Goal: Task Accomplishment & Management: Use online tool/utility

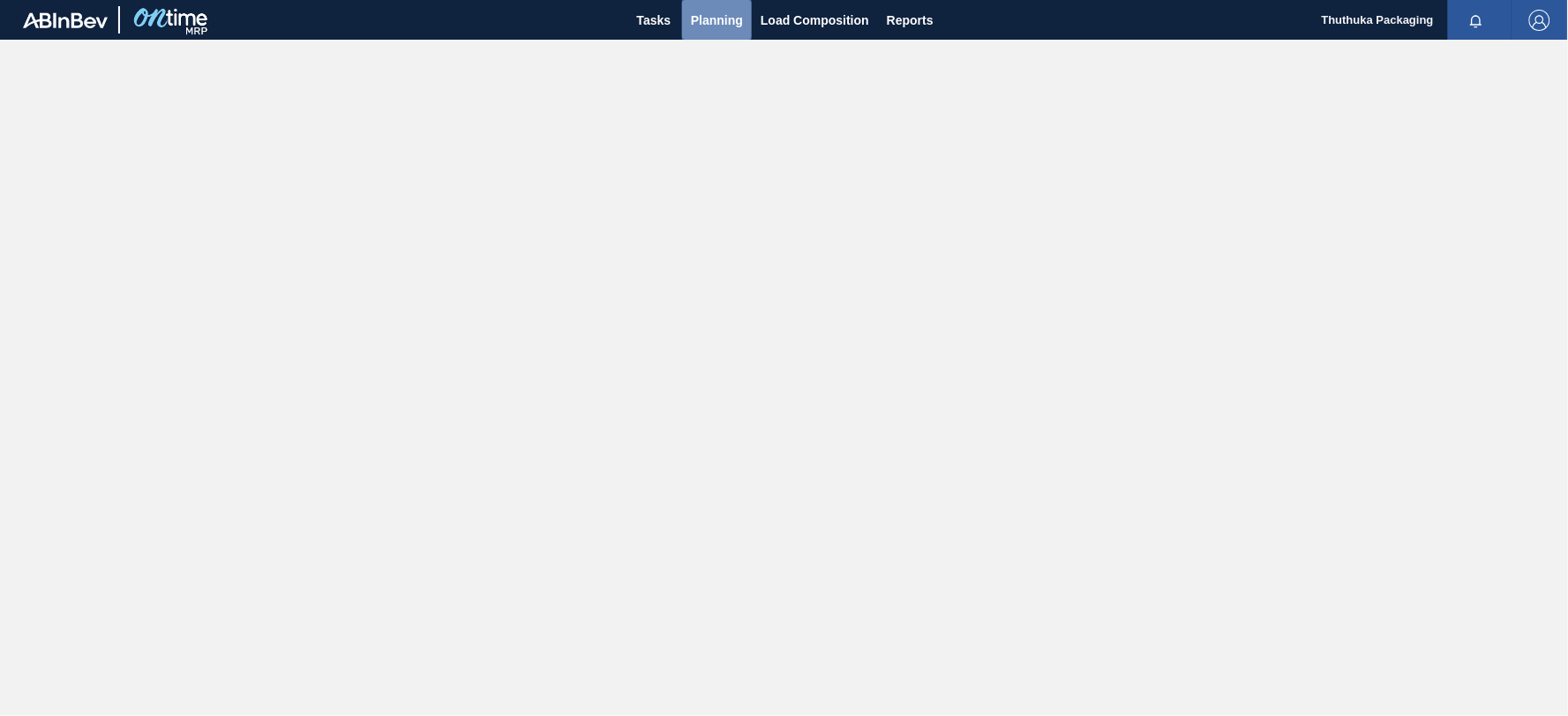
click at [700, 15] on span "Planning" at bounding box center [717, 20] width 52 height 21
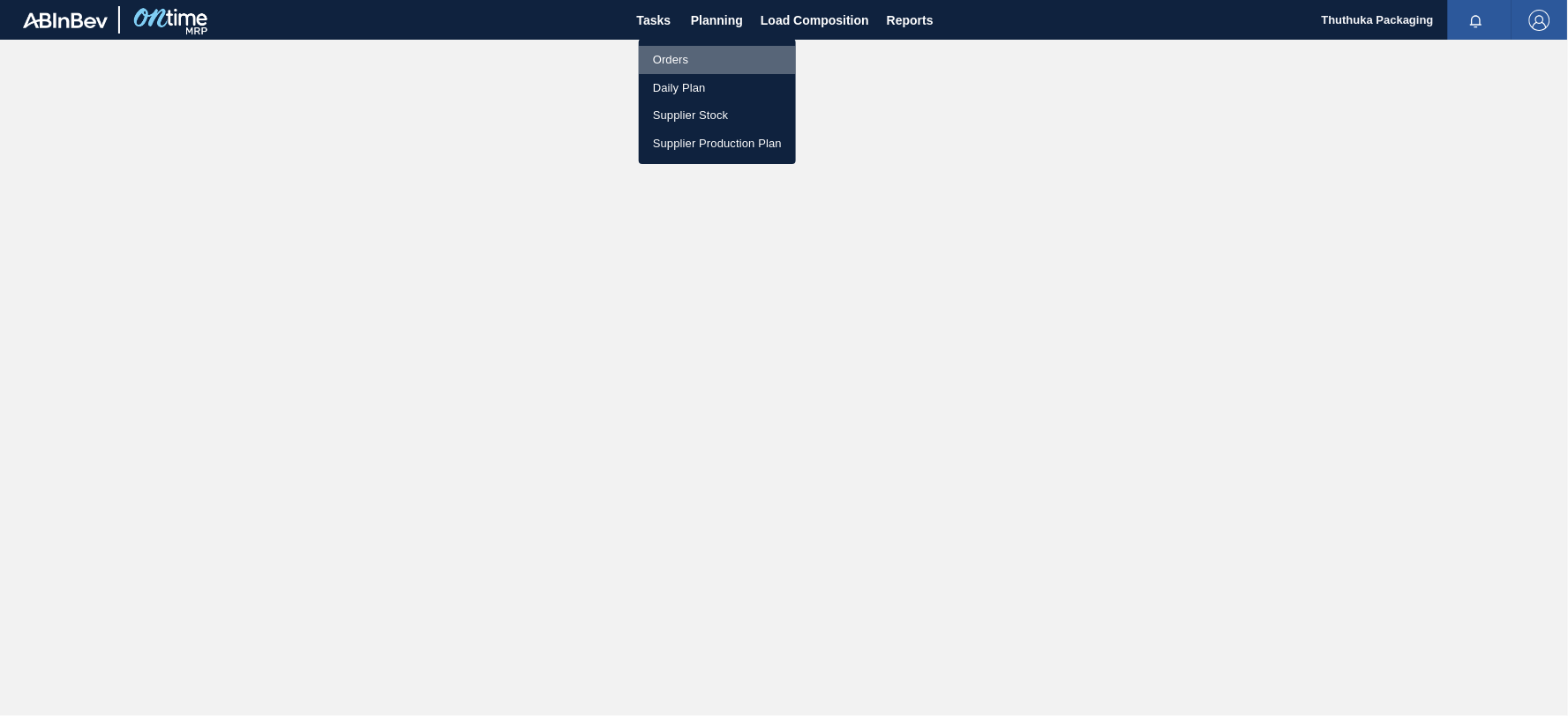
click at [670, 57] on li "Orders" at bounding box center [717, 59] width 157 height 28
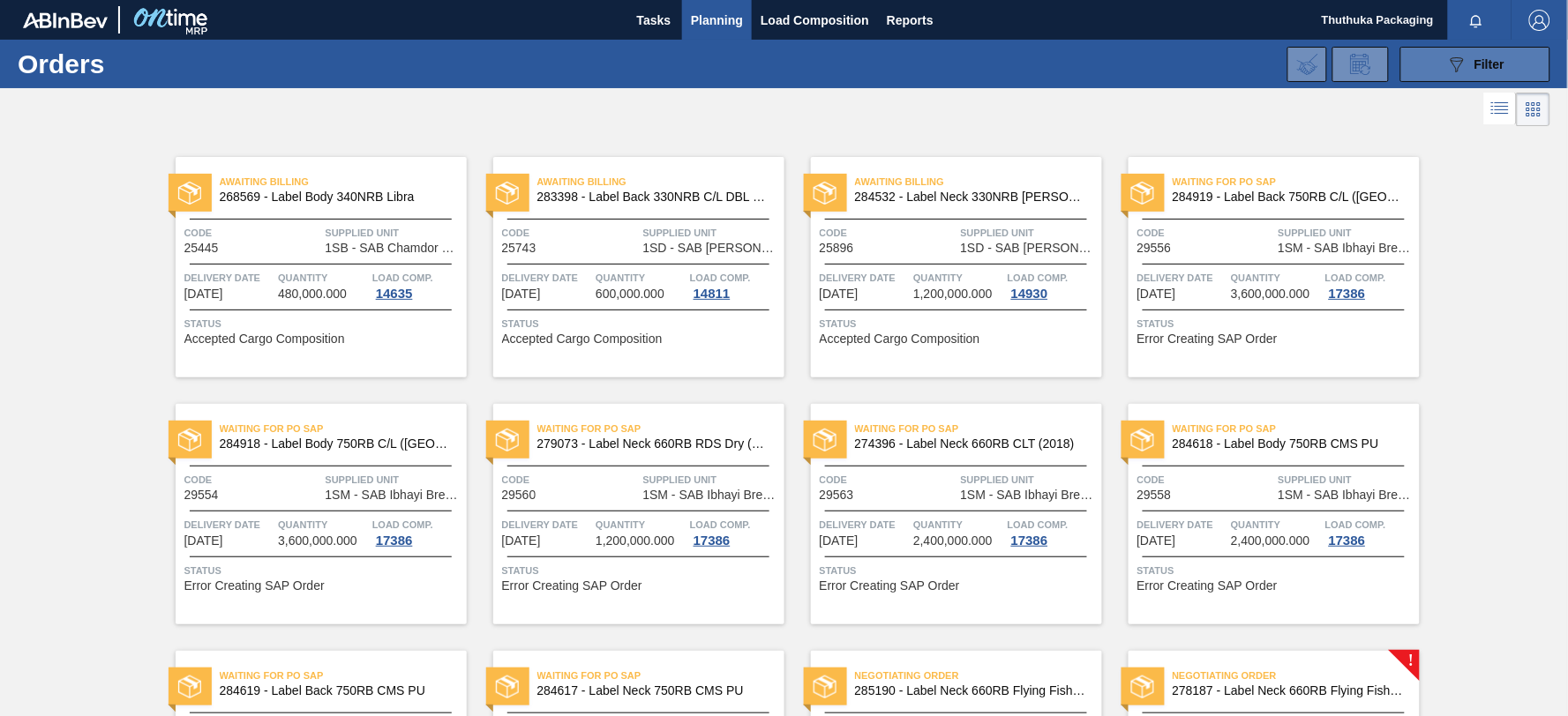
click at [1425, 66] on button "089F7B8B-B2A5-4AFE-B5C0-19BA573D28AC Filter" at bounding box center [1475, 64] width 150 height 35
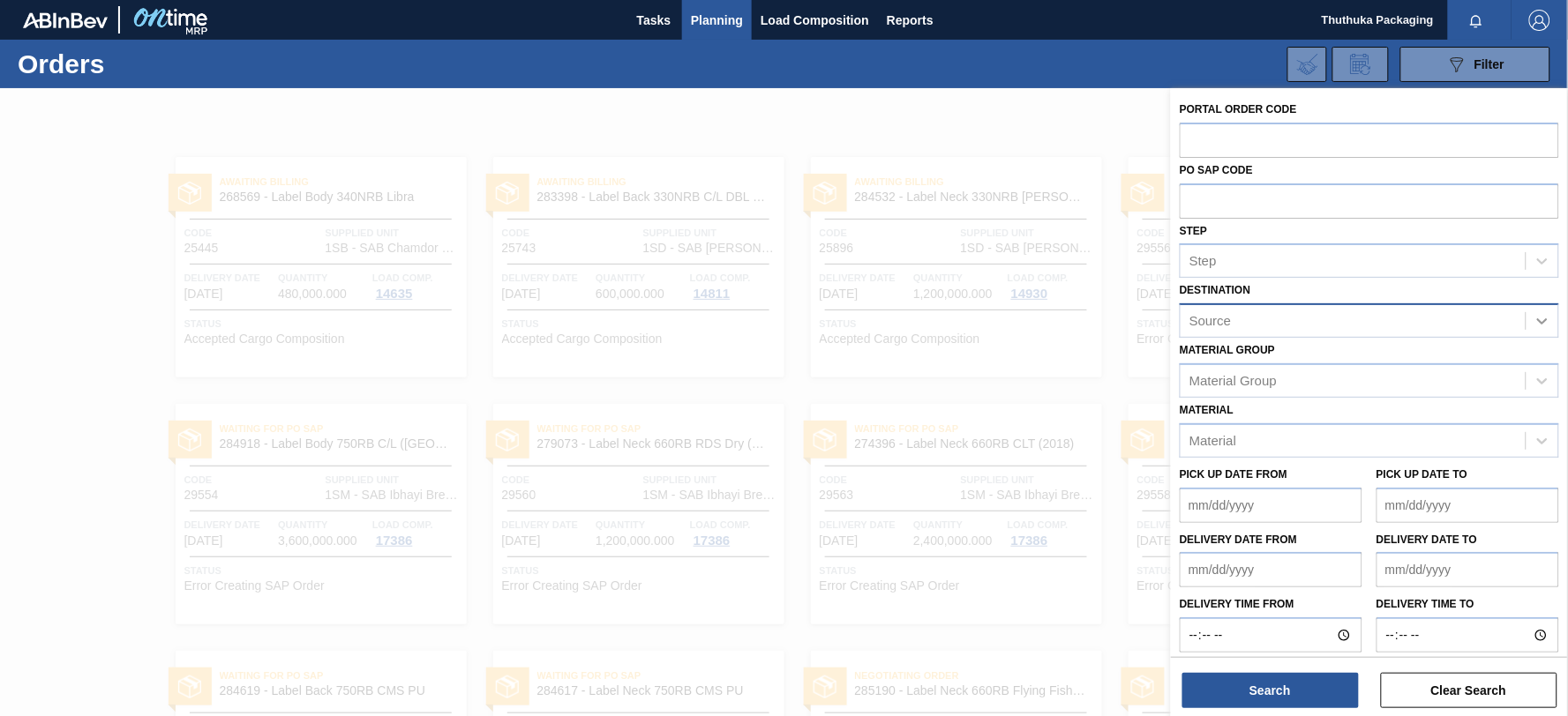
click at [1541, 314] on icon at bounding box center [1543, 322] width 18 height 18
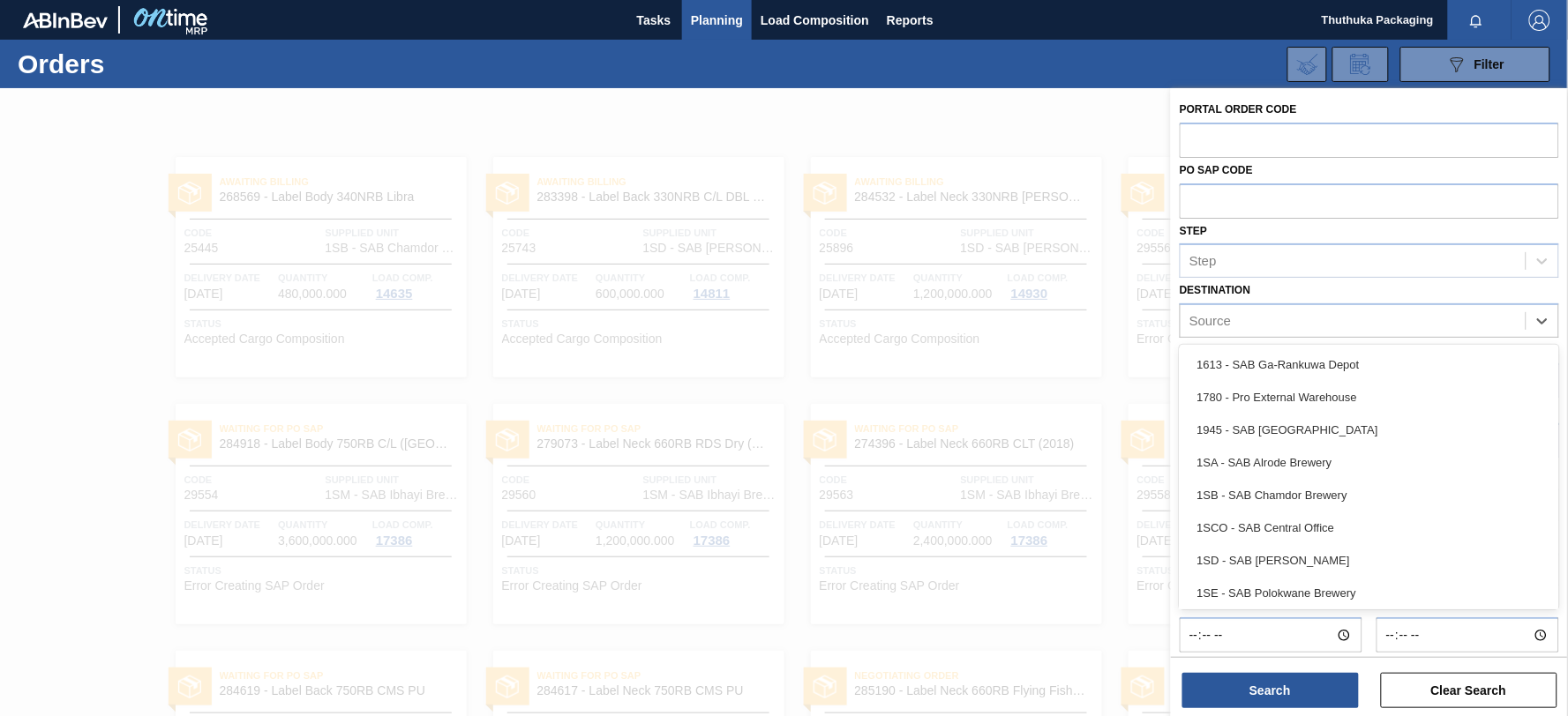
drag, startPoint x: 1354, startPoint y: 461, endPoint x: 1364, endPoint y: 452, distance: 13.5
click at [1354, 457] on div "1SA - SAB Alrode Brewery" at bounding box center [1369, 462] width 379 height 32
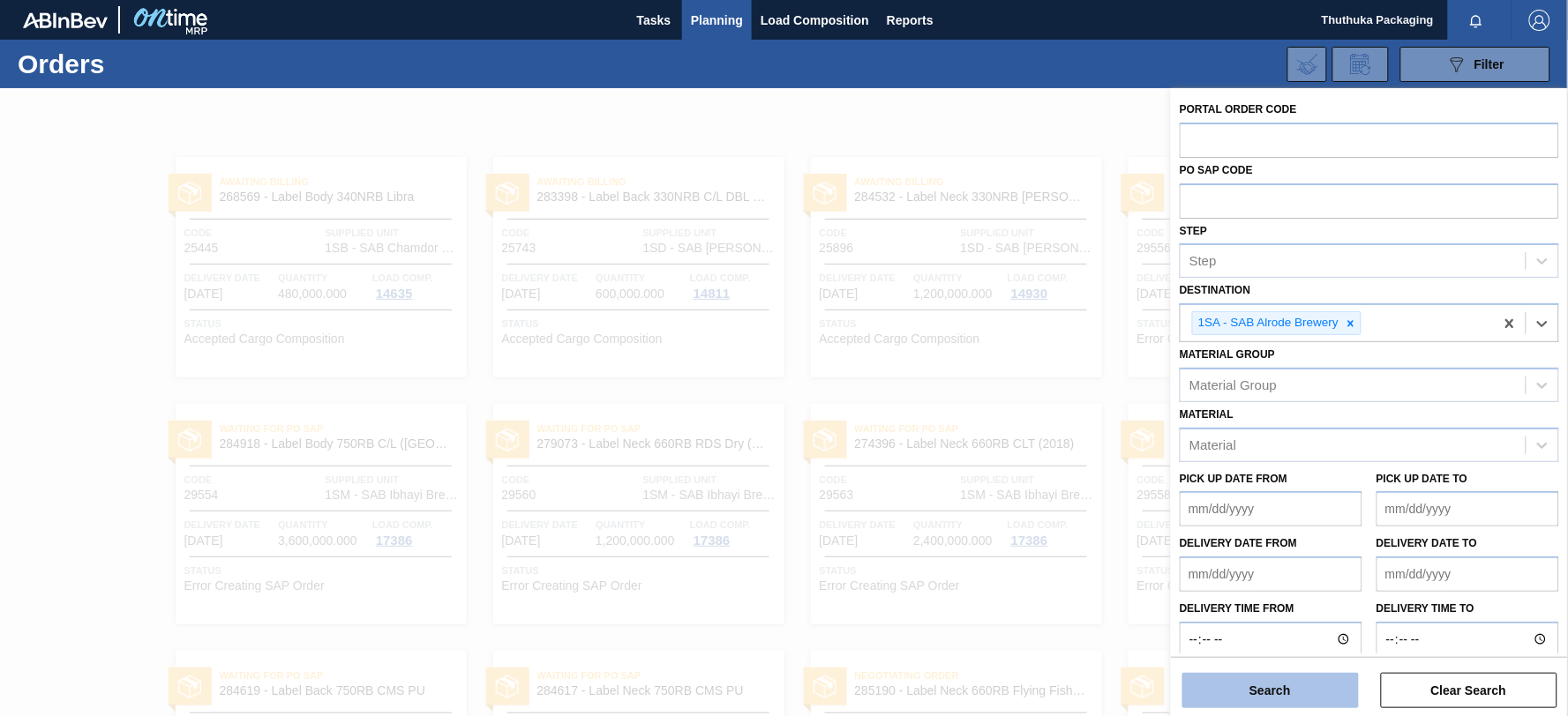
click at [1326, 696] on button "Search" at bounding box center [1271, 690] width 177 height 35
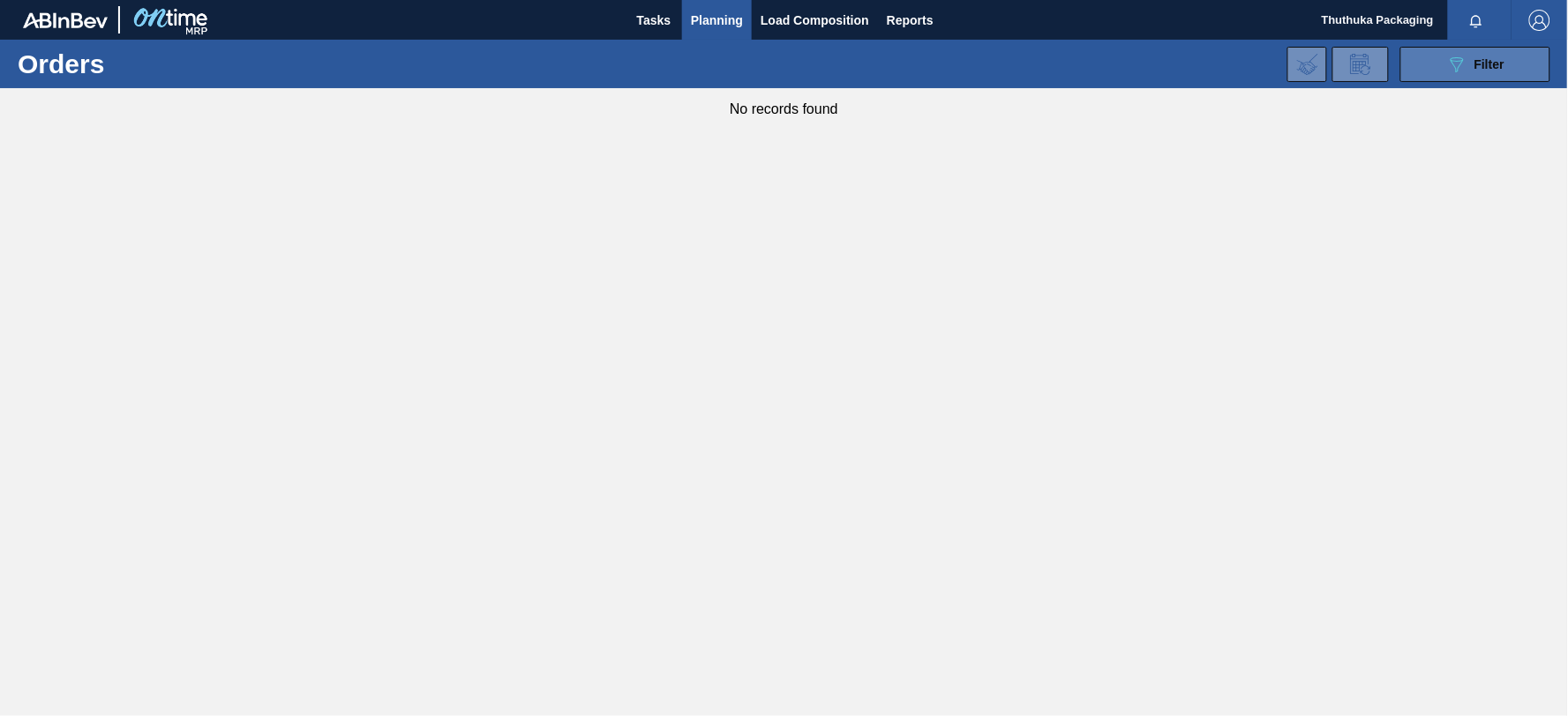
click at [1443, 67] on button "089F7B8B-B2A5-4AFE-B5C0-19BA573D28AC Filter" at bounding box center [1475, 64] width 150 height 35
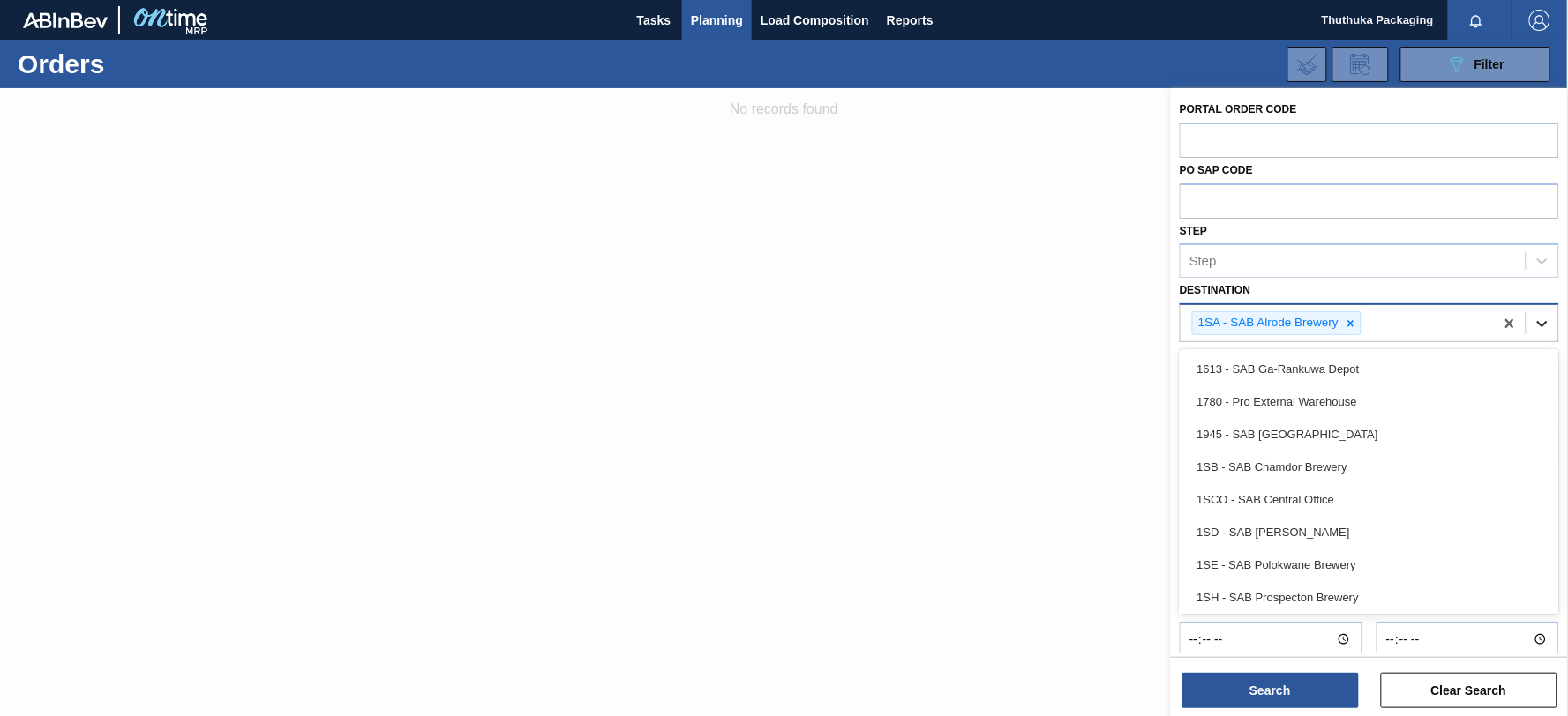
click at [1540, 322] on icon at bounding box center [1543, 323] width 11 height 6
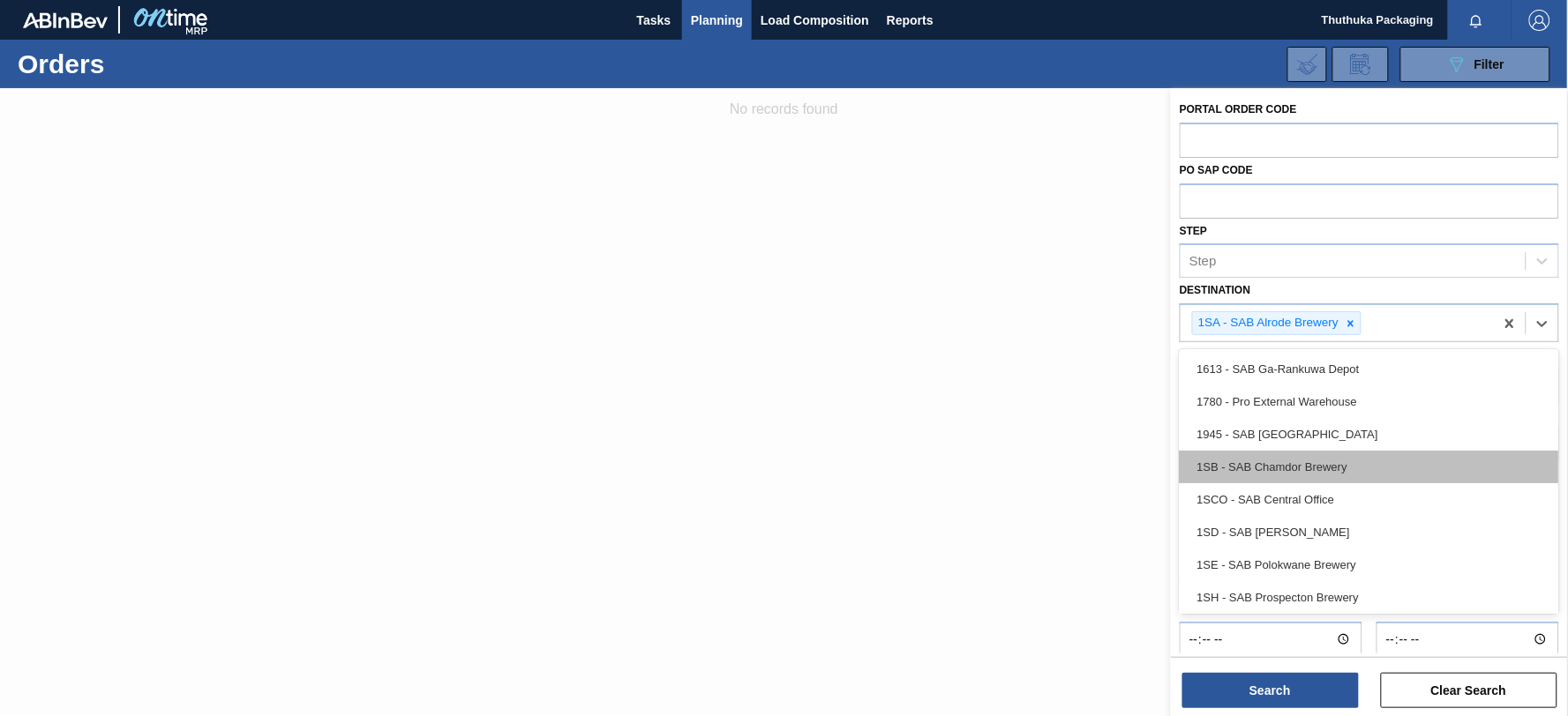
click at [1321, 468] on div "1SB - SAB Chamdor Brewery" at bounding box center [1369, 467] width 379 height 32
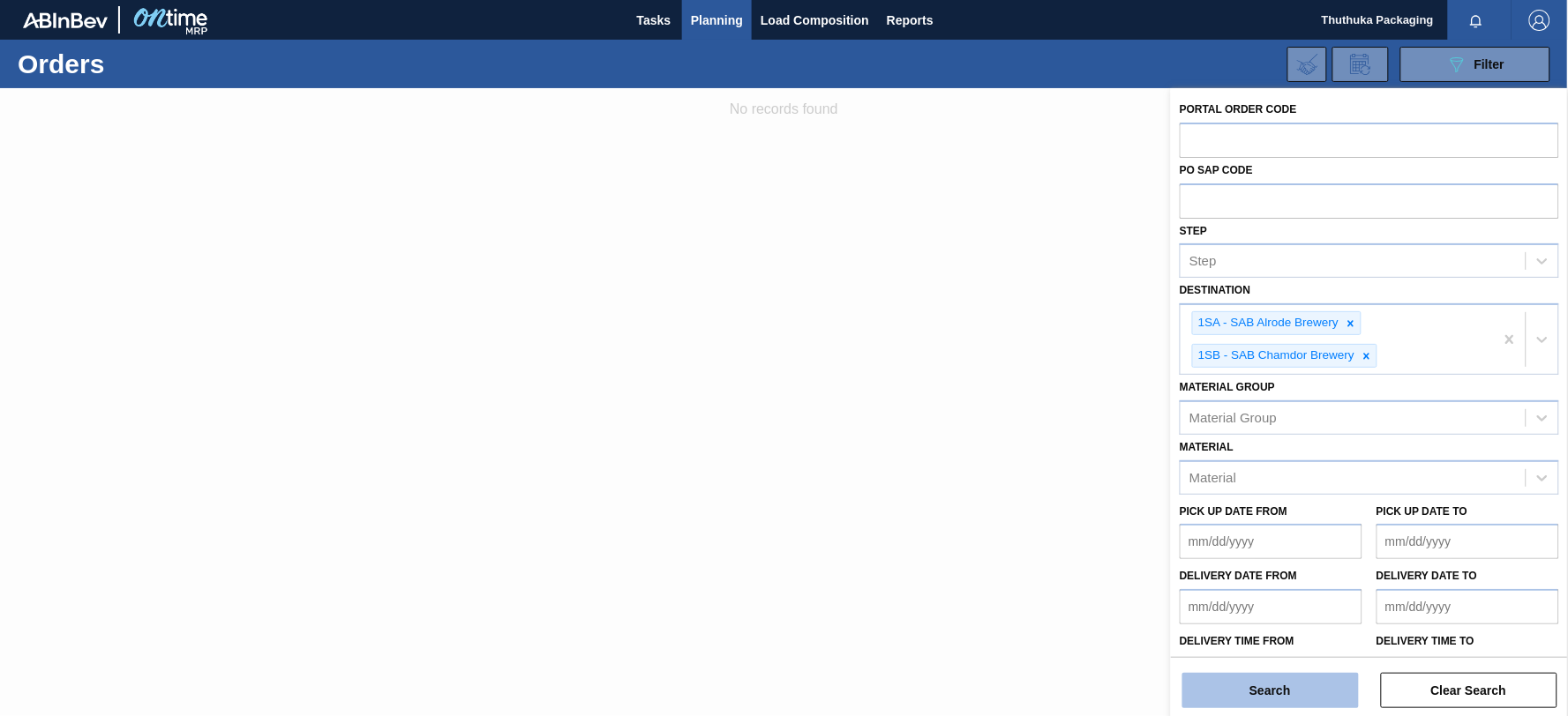
click at [1317, 693] on button "Search" at bounding box center [1271, 690] width 177 height 35
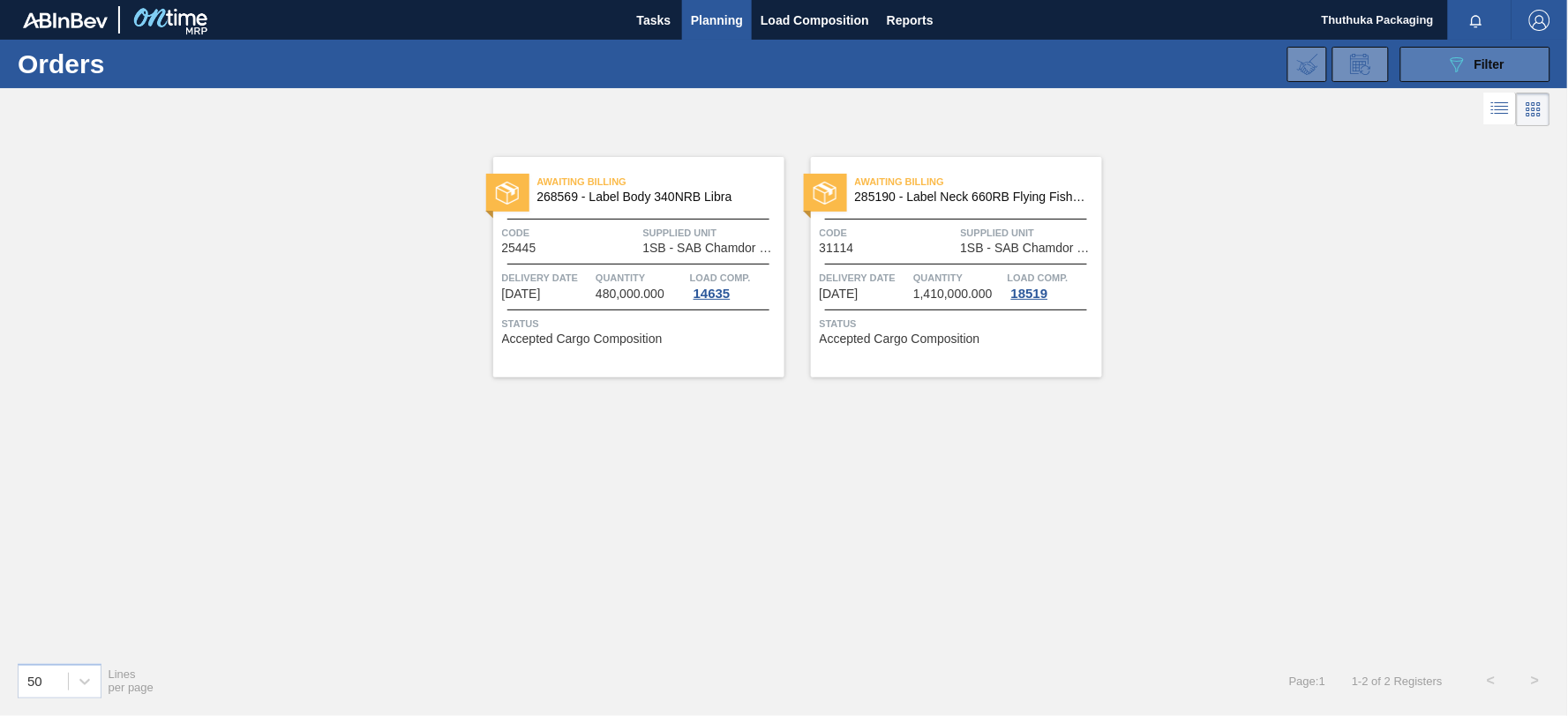
click at [1482, 60] on span "Filter" at bounding box center [1489, 65] width 30 height 14
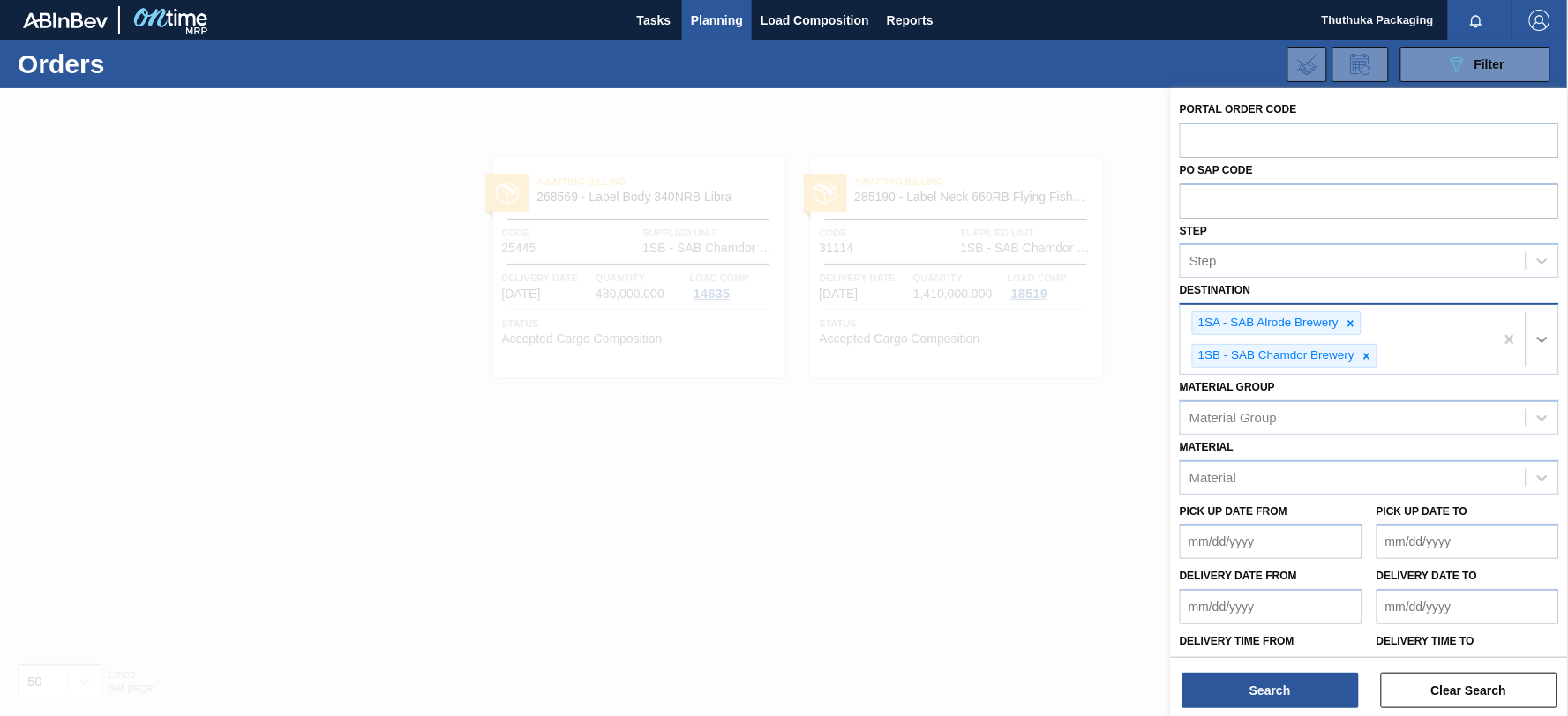
click at [1539, 340] on icon at bounding box center [1543, 340] width 18 height 18
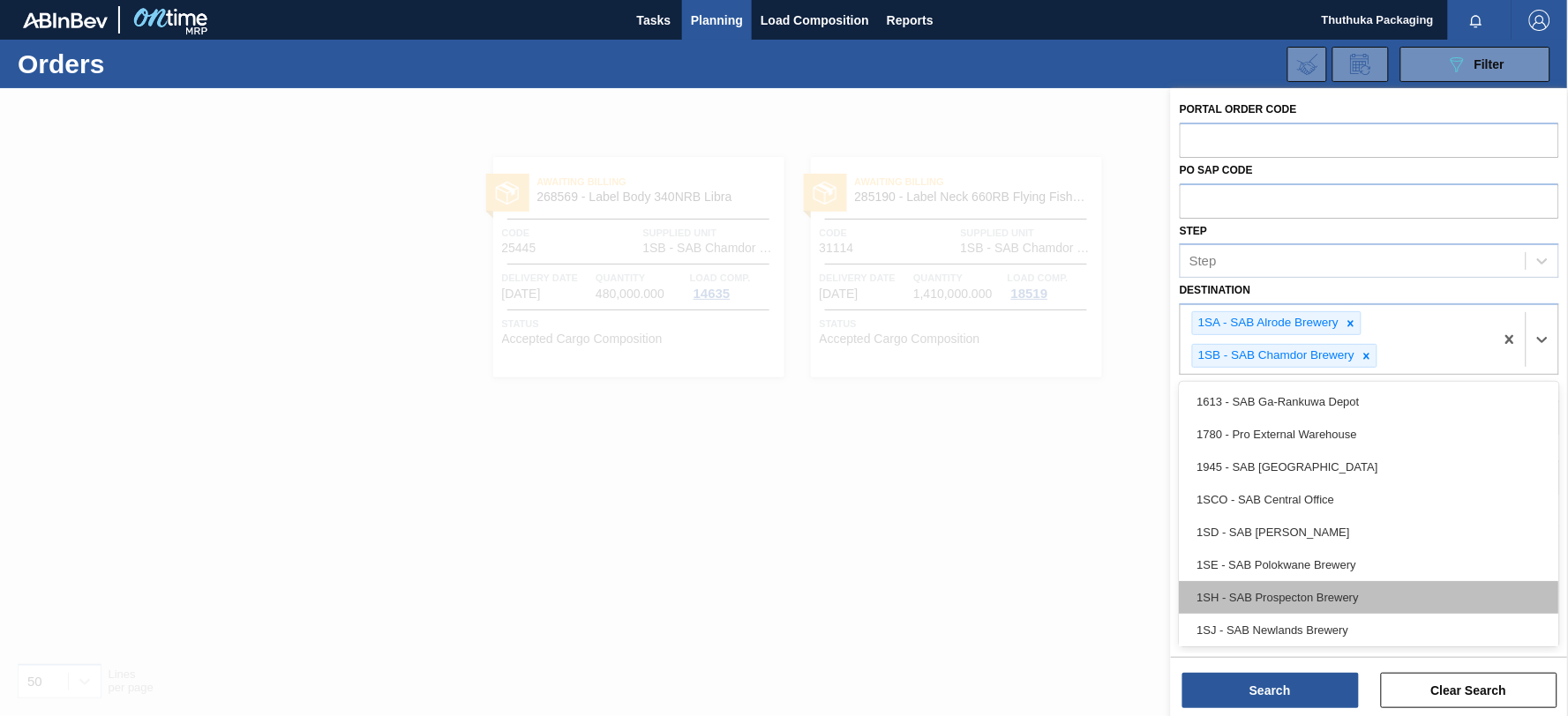
click at [1366, 591] on div "1SH - SAB Prospecton Brewery" at bounding box center [1369, 597] width 379 height 32
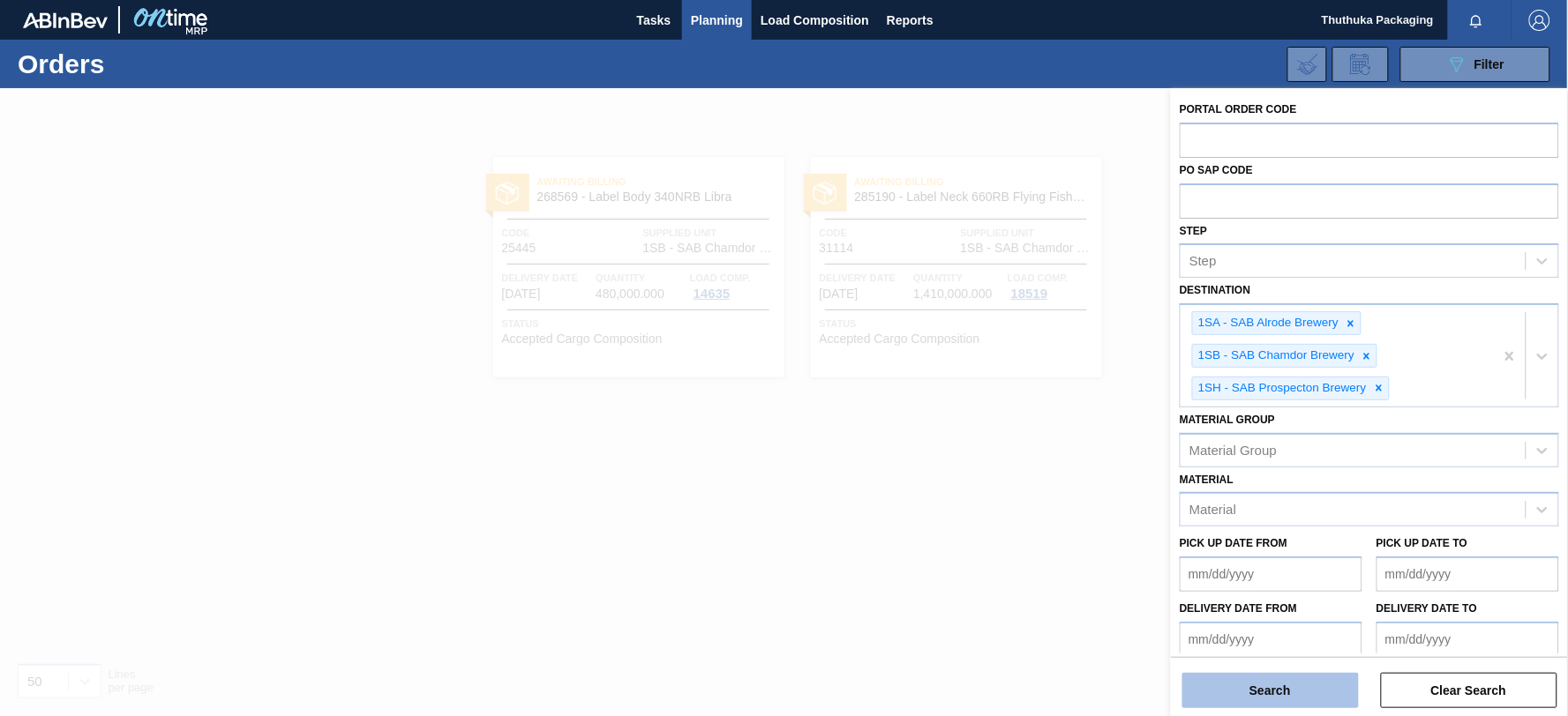
click at [1299, 684] on button "Search" at bounding box center [1271, 690] width 177 height 35
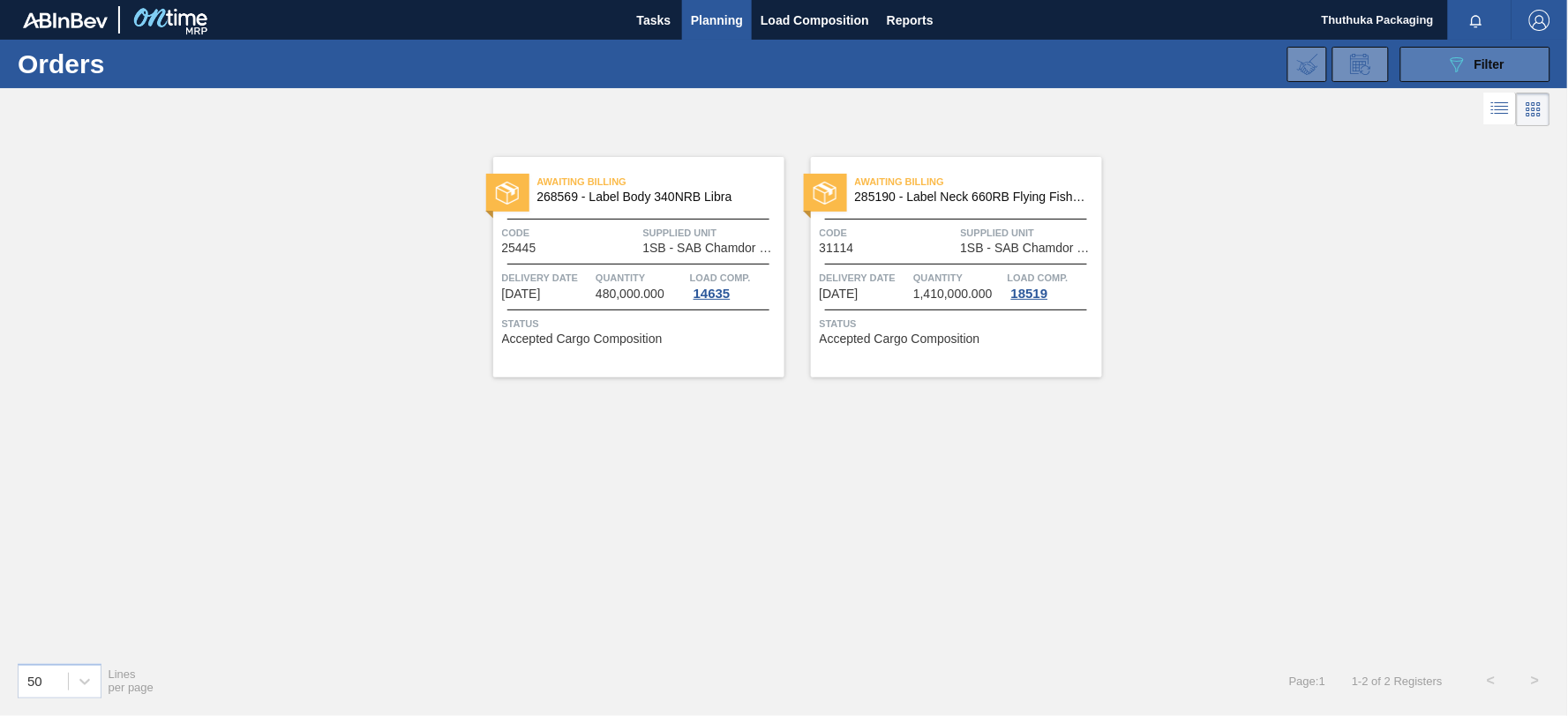
click at [1466, 64] on icon "089F7B8B-B2A5-4AFE-B5C0-19BA573D28AC" at bounding box center [1456, 64] width 21 height 21
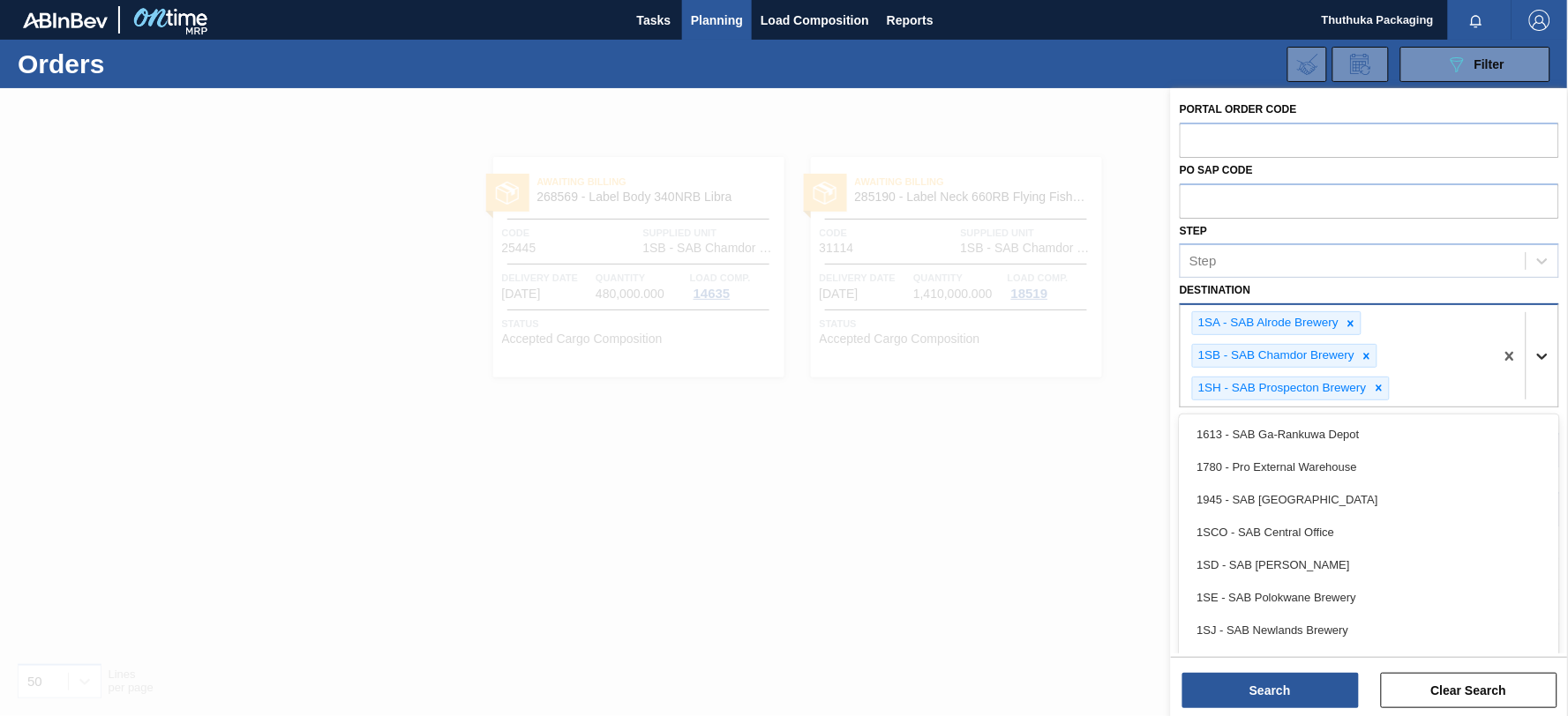
click at [1542, 354] on icon at bounding box center [1543, 357] width 18 height 18
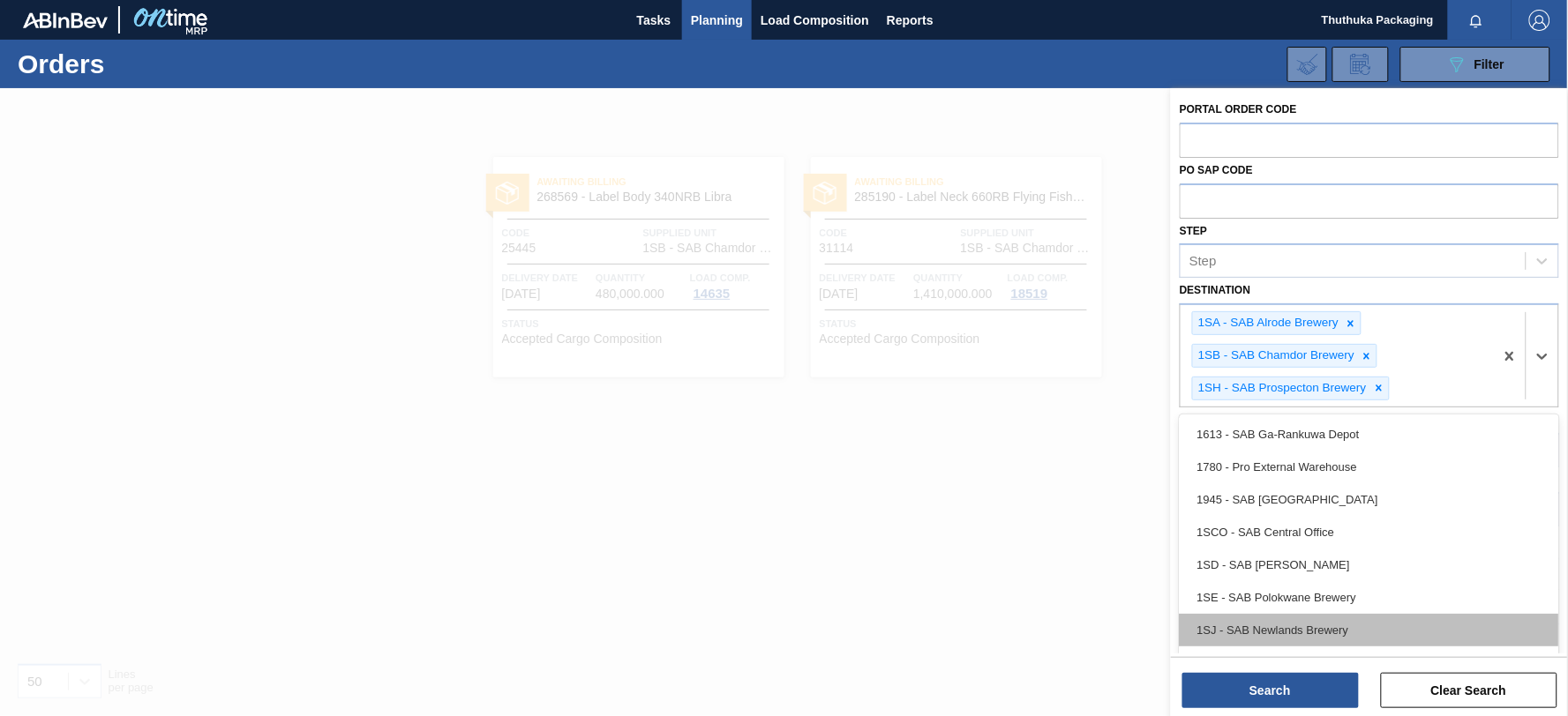
click at [1332, 617] on div "1SJ - SAB Newlands Brewery" at bounding box center [1369, 630] width 379 height 32
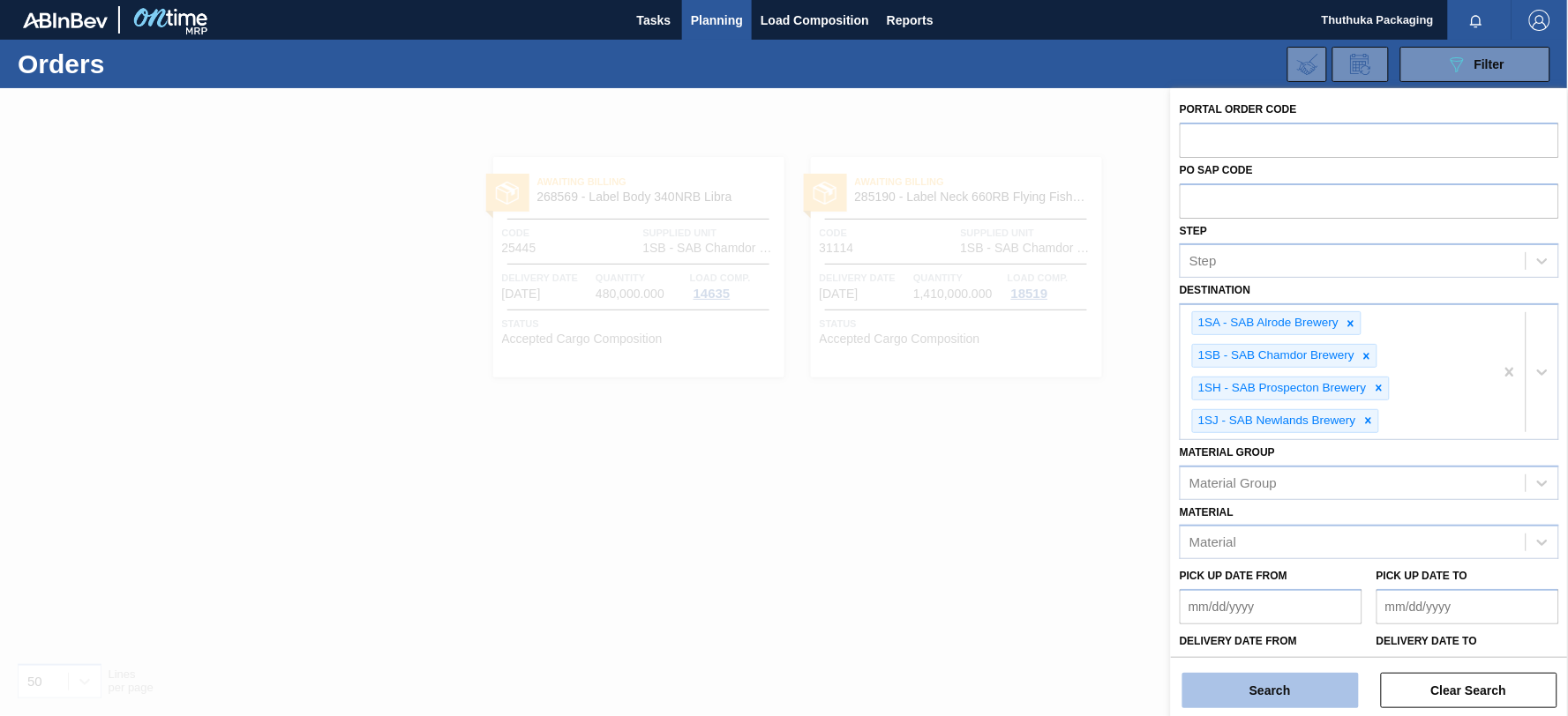
click at [1307, 692] on button "Search" at bounding box center [1271, 690] width 177 height 35
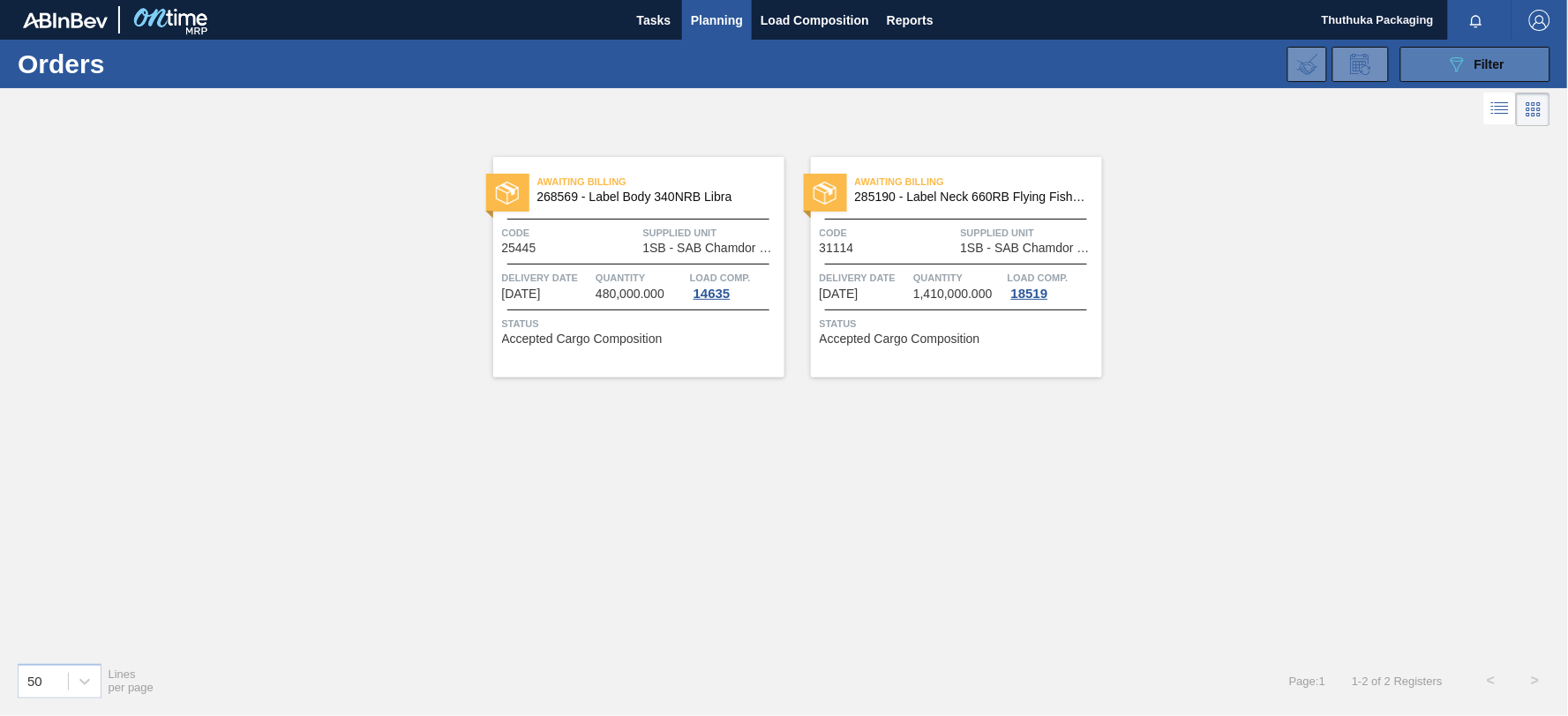
click at [1463, 66] on icon "089F7B8B-B2A5-4AFE-B5C0-19BA573D28AC" at bounding box center [1456, 64] width 21 height 21
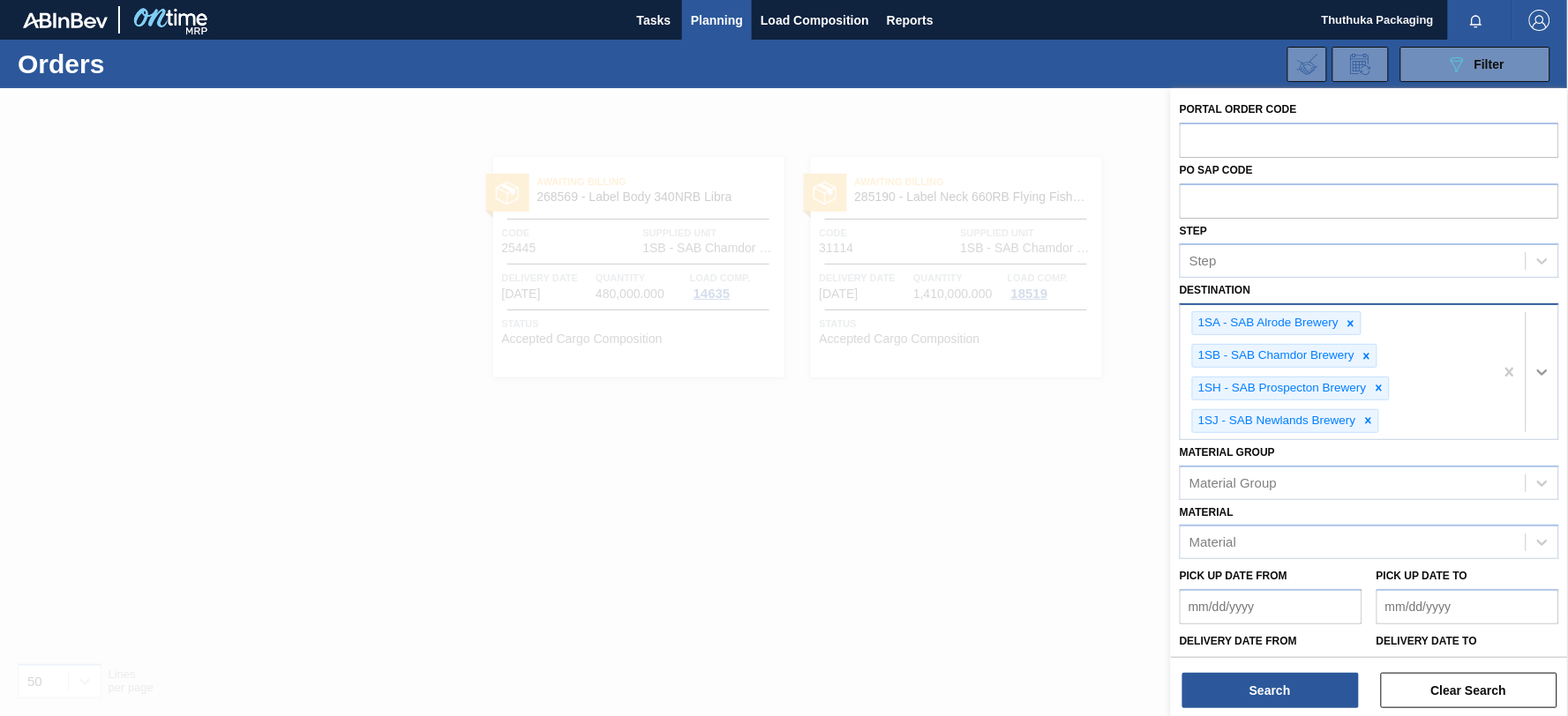
click at [1538, 368] on icon at bounding box center [1543, 372] width 18 height 18
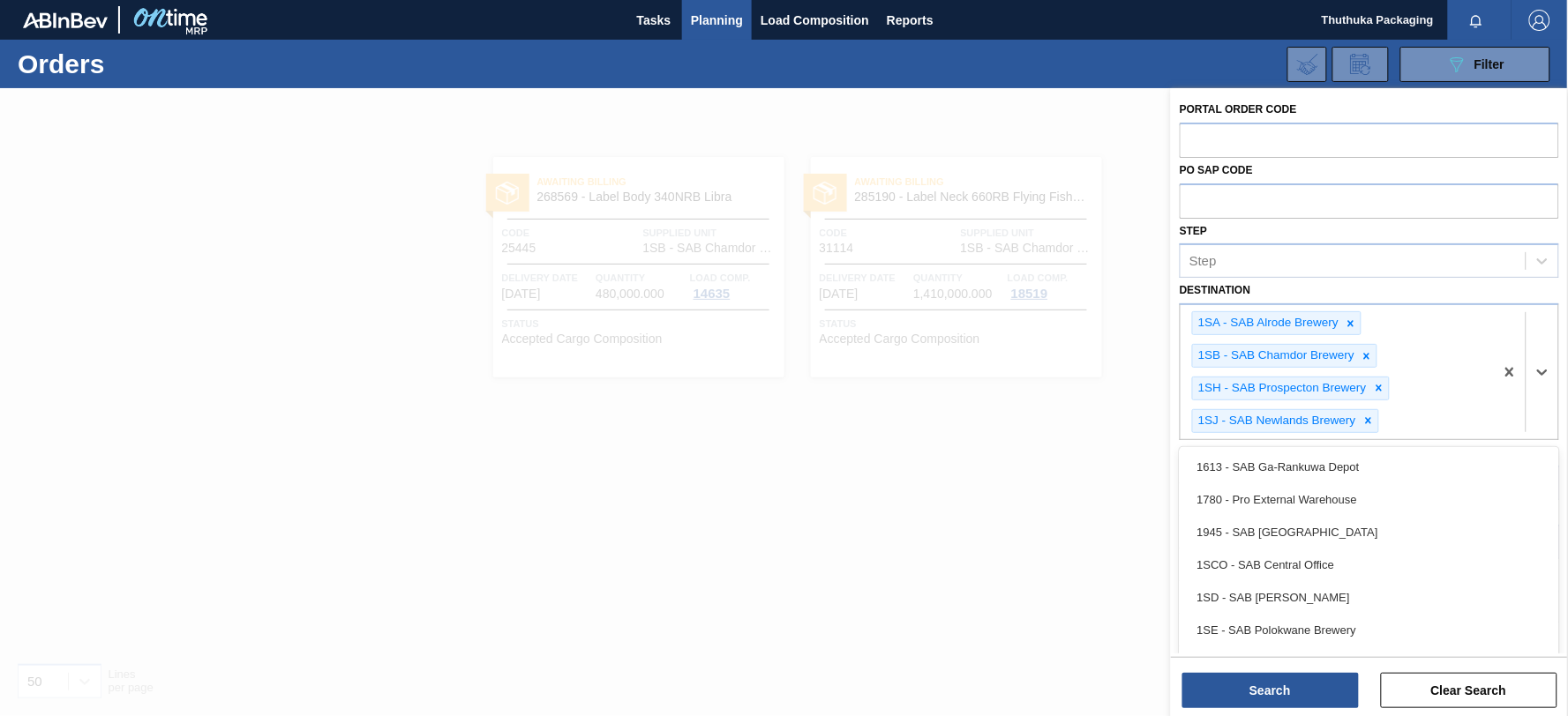
click at [1365, 627] on div "1SE - SAB Polokwane Brewery" at bounding box center [1369, 630] width 379 height 32
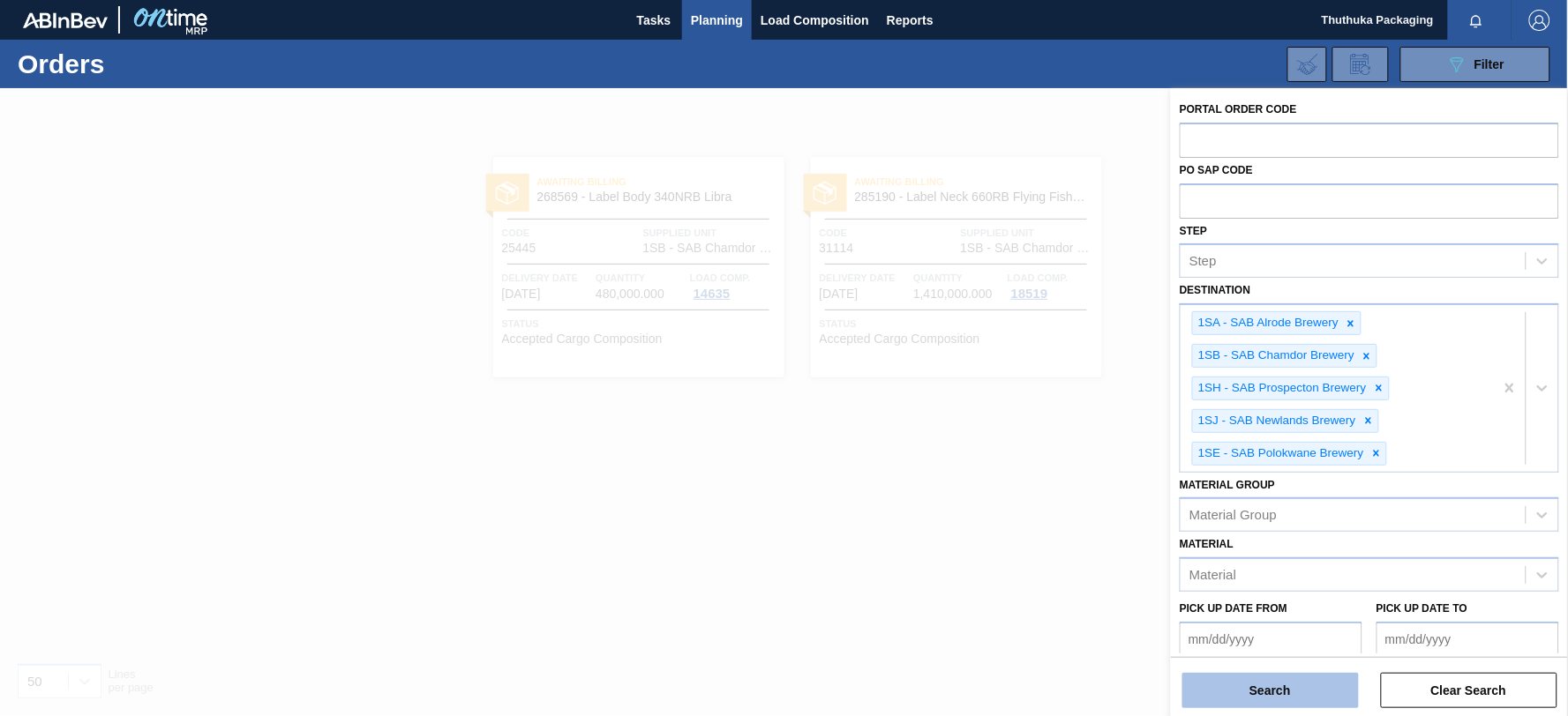
click at [1282, 692] on button "Search" at bounding box center [1271, 690] width 177 height 35
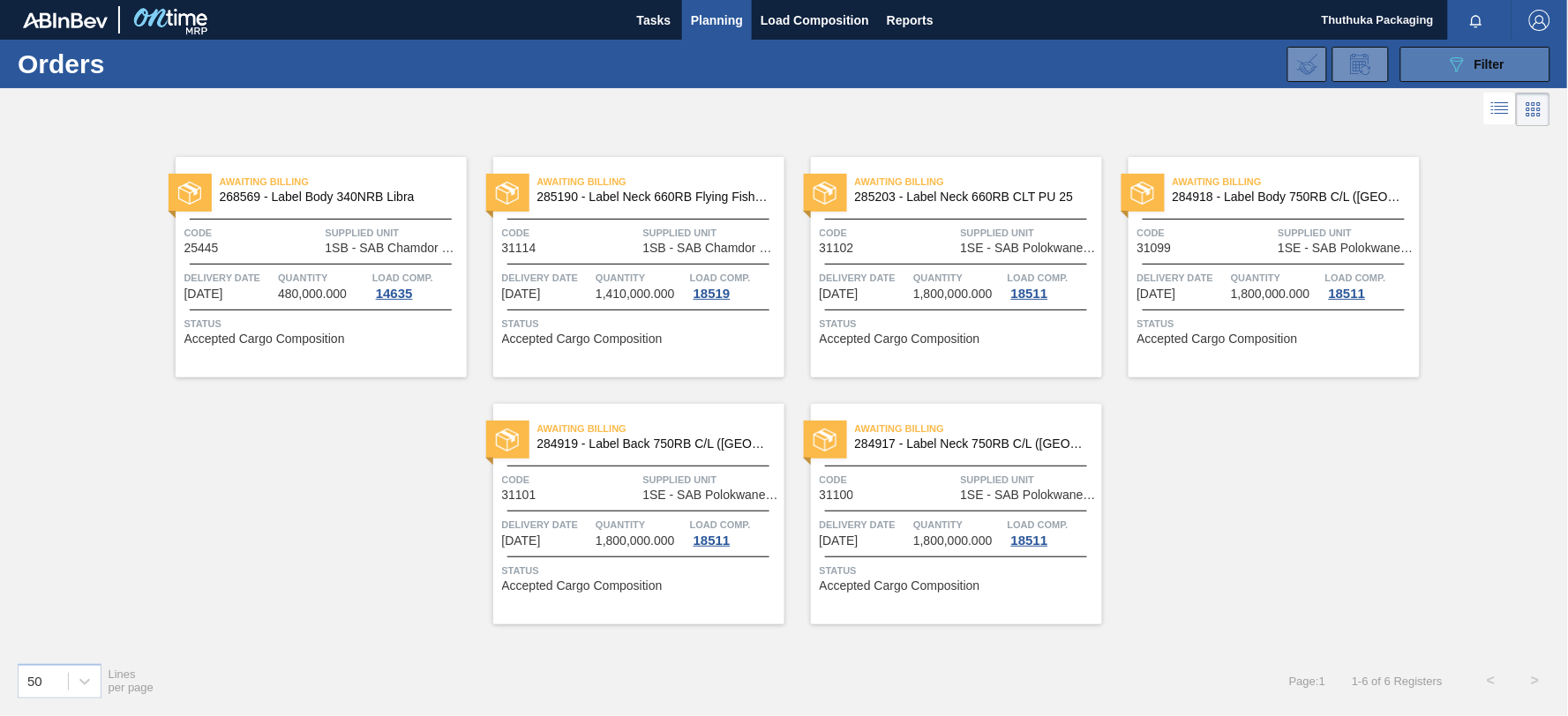
click at [1472, 59] on div "089F7B8B-B2A5-4AFE-B5C0-19BA573D28AC Filter" at bounding box center [1475, 64] width 59 height 21
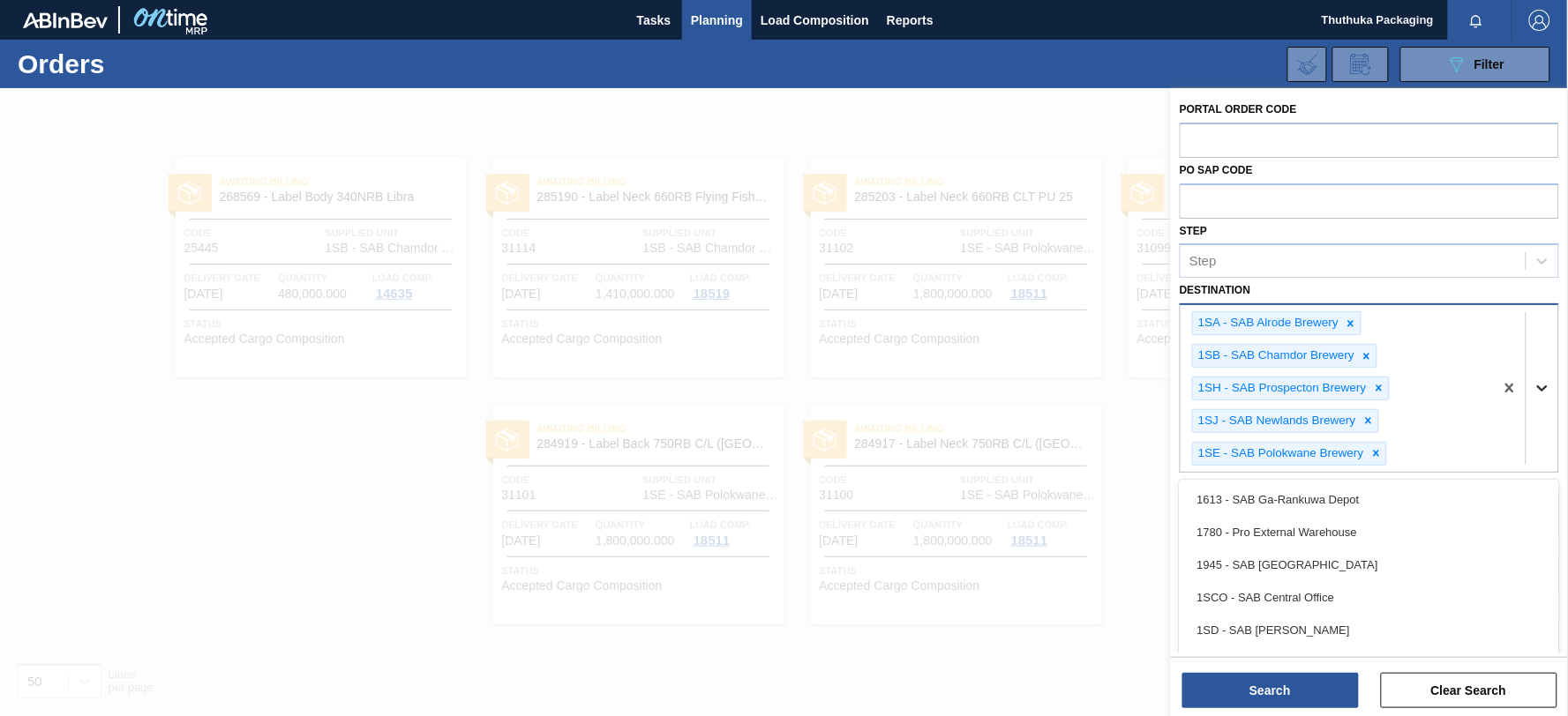
click at [1545, 388] on icon at bounding box center [1543, 388] width 18 height 18
click at [1328, 622] on div "1SD - SAB [PERSON_NAME]" at bounding box center [1369, 630] width 379 height 32
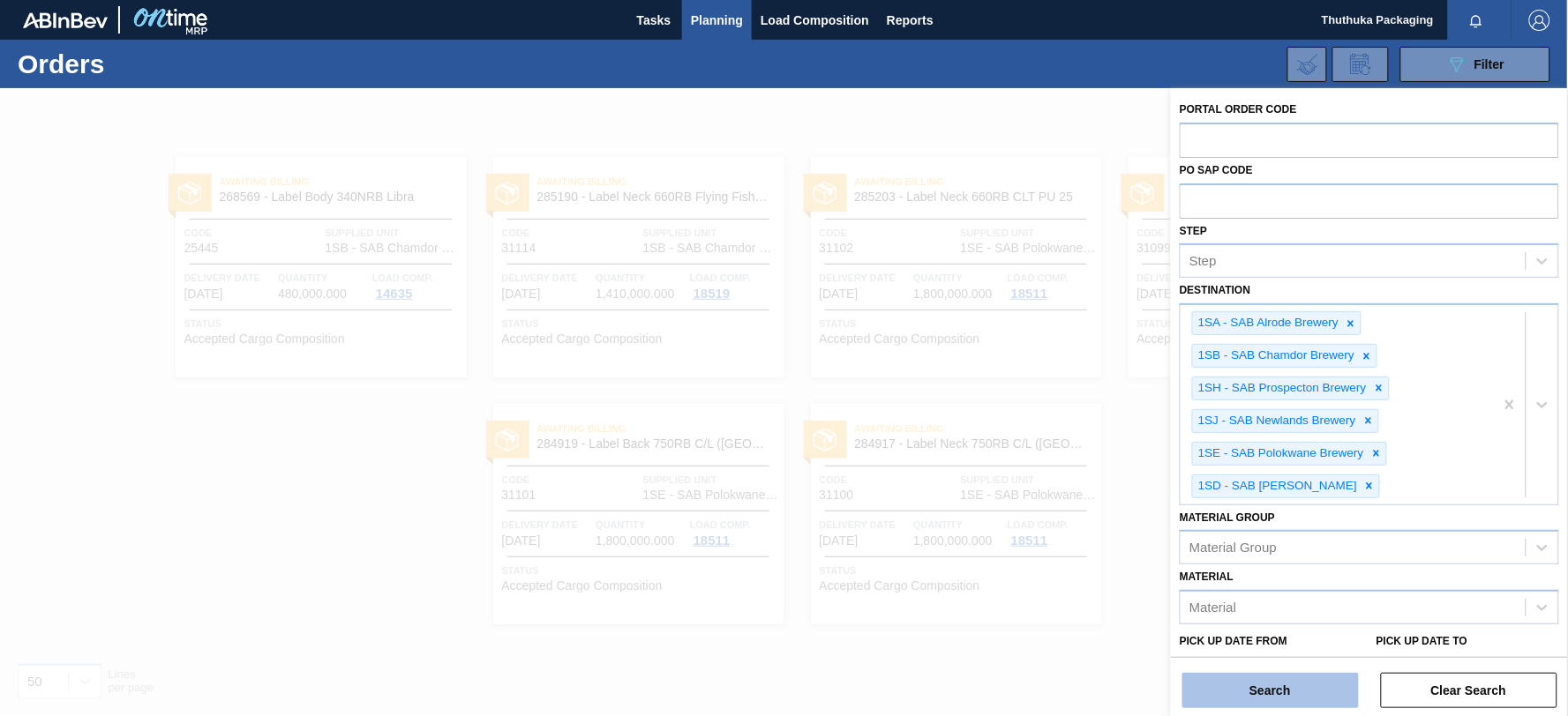
click at [1316, 689] on button "Search" at bounding box center [1271, 690] width 177 height 35
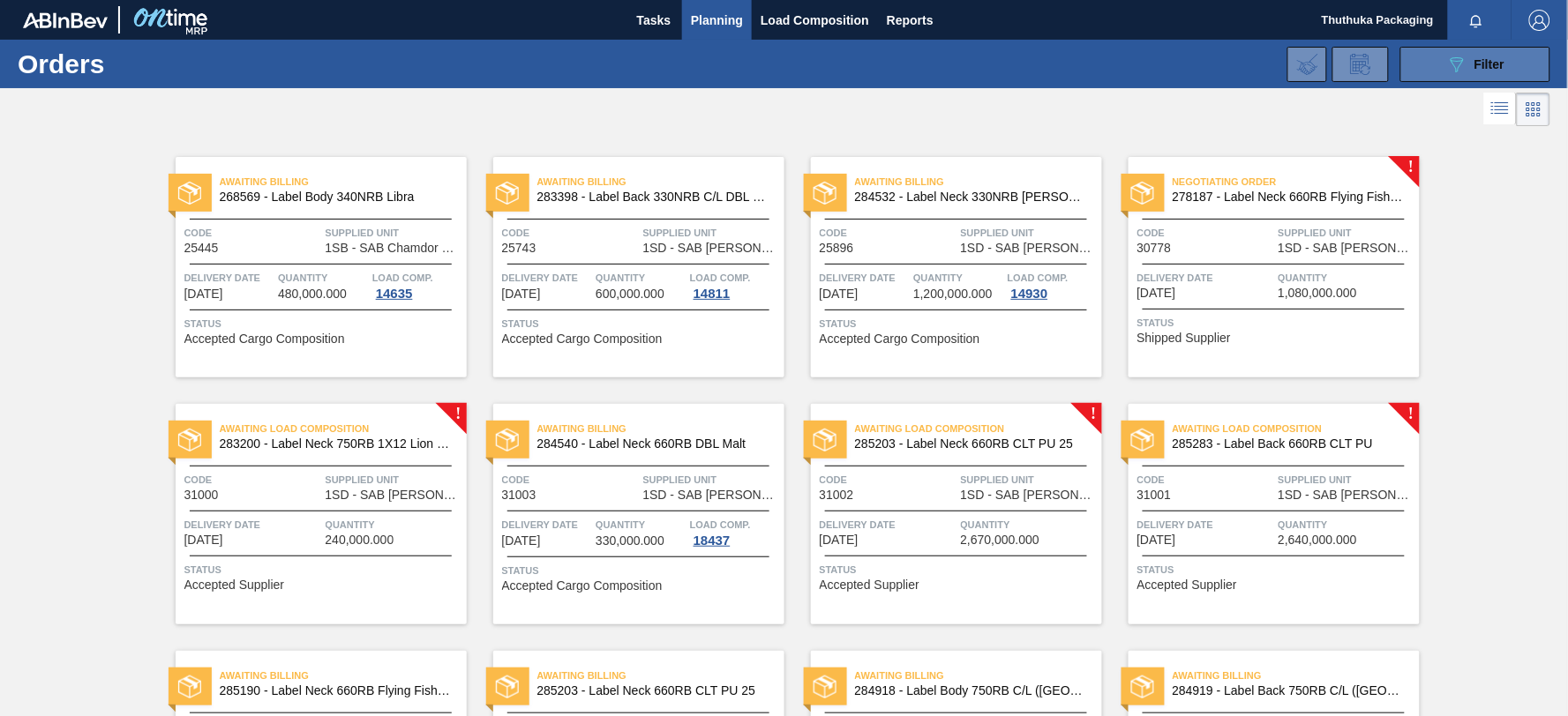
click at [1459, 66] on icon "089F7B8B-B2A5-4AFE-B5C0-19BA573D28AC" at bounding box center [1456, 64] width 21 height 21
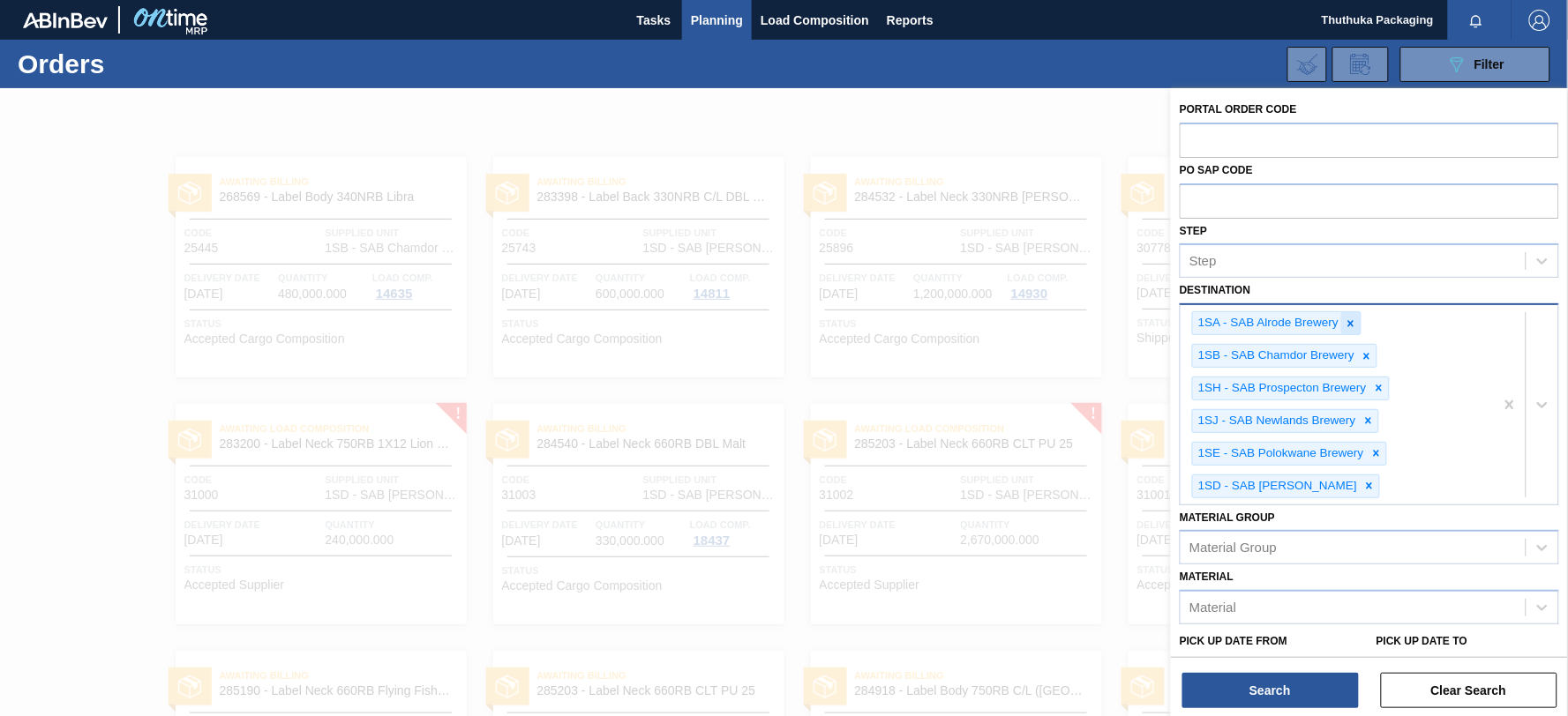
click at [1354, 321] on icon at bounding box center [1351, 323] width 13 height 13
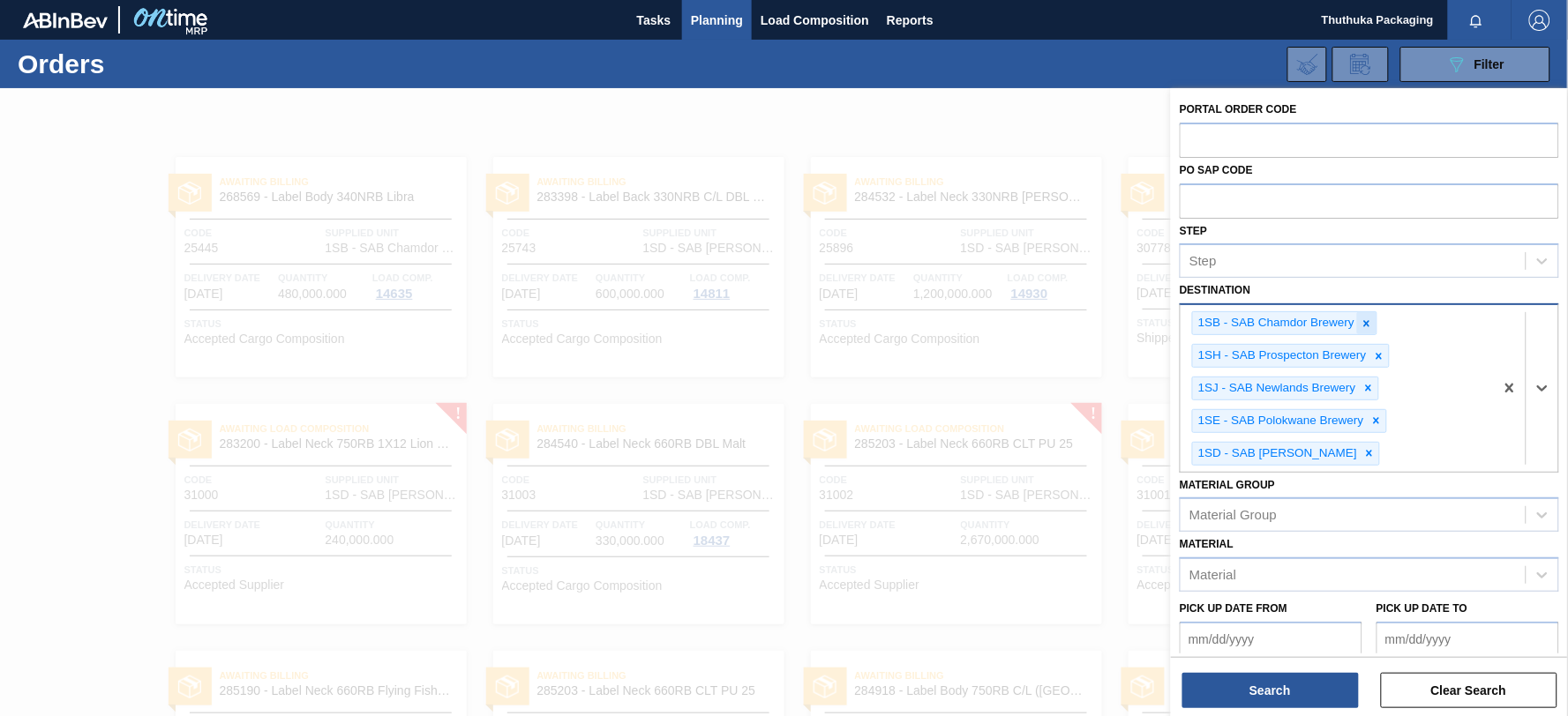
click at [1365, 326] on icon at bounding box center [1367, 323] width 13 height 13
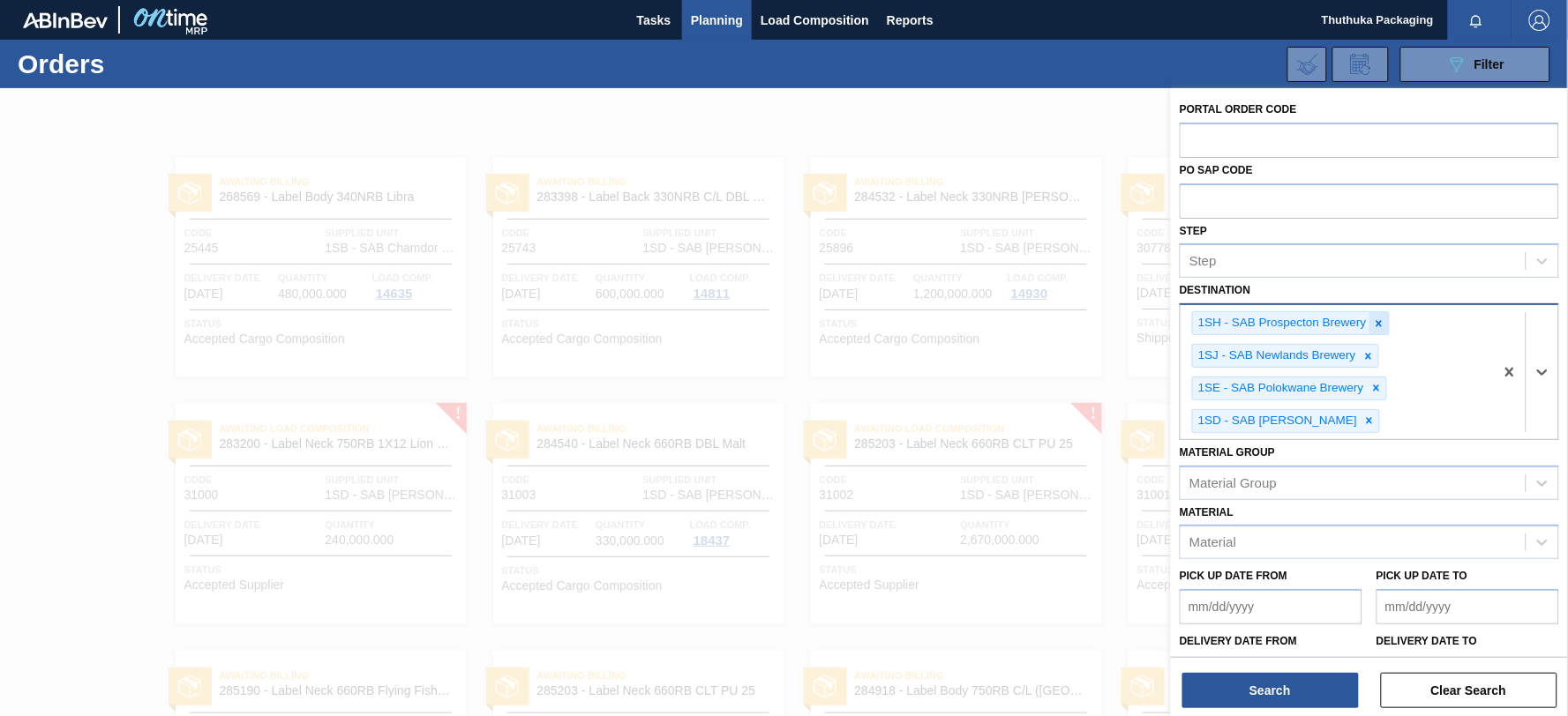
click at [1376, 323] on icon at bounding box center [1379, 323] width 13 height 13
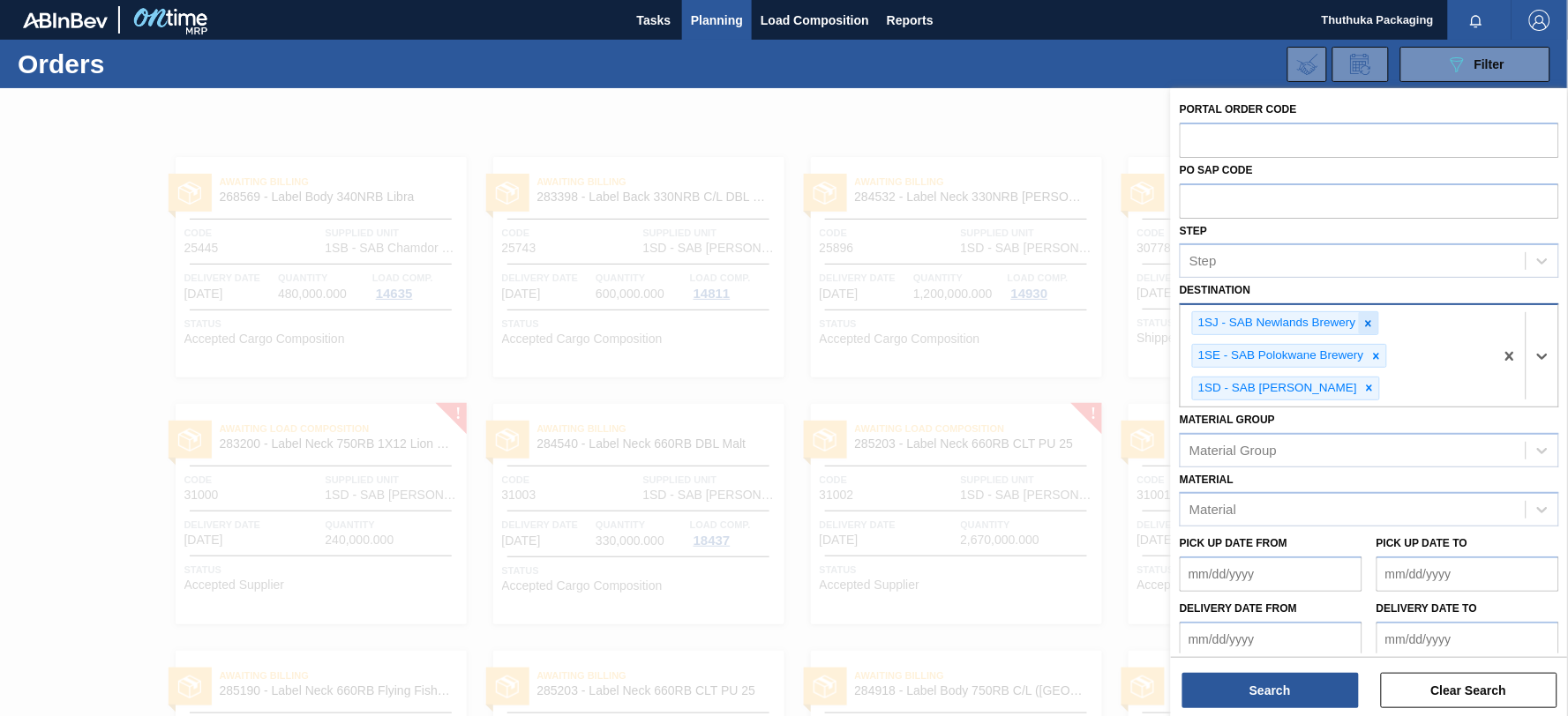
click at [1372, 327] on icon at bounding box center [1369, 323] width 13 height 13
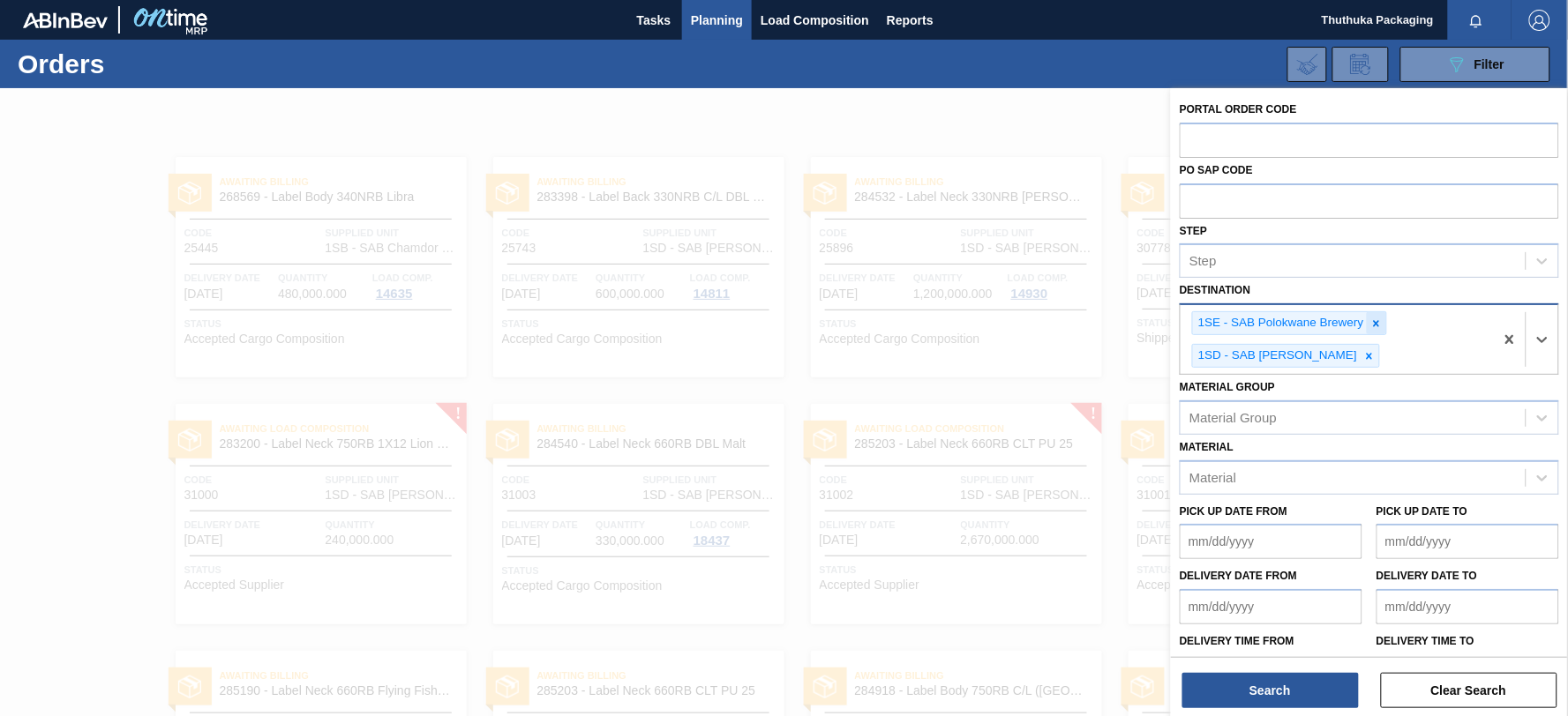
click at [1376, 326] on icon at bounding box center [1377, 323] width 13 height 13
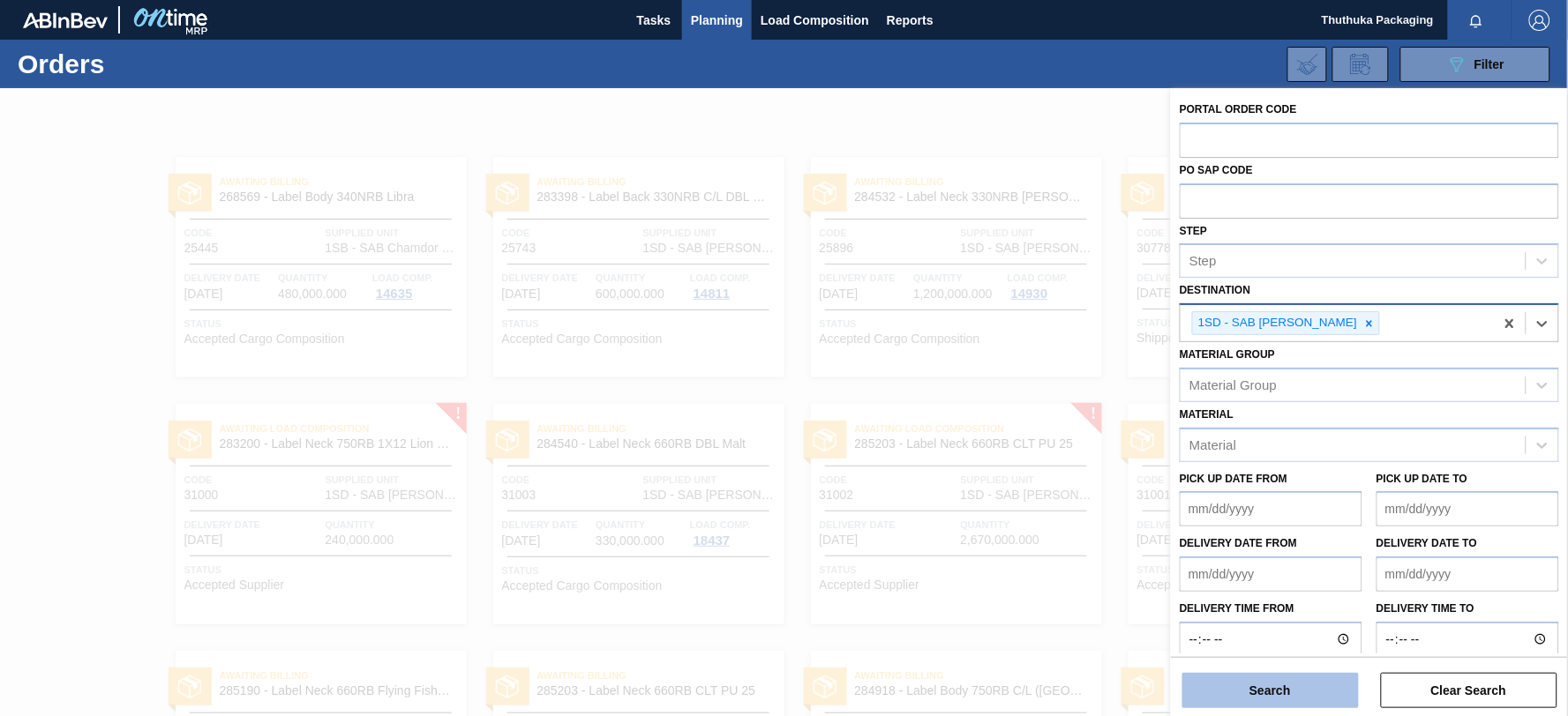
click at [1302, 685] on button "Search" at bounding box center [1271, 690] width 177 height 35
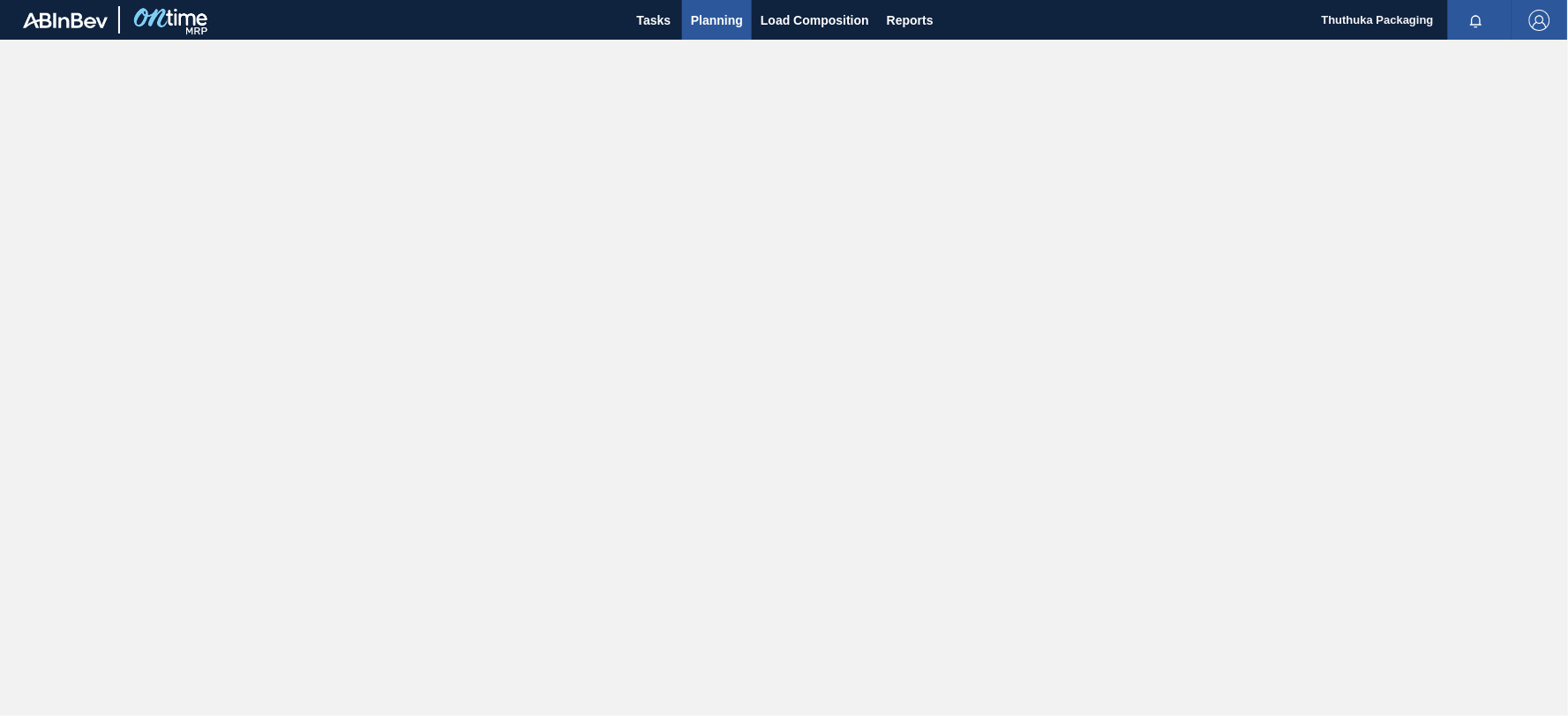
click at [725, 19] on span "Planning" at bounding box center [717, 20] width 52 height 21
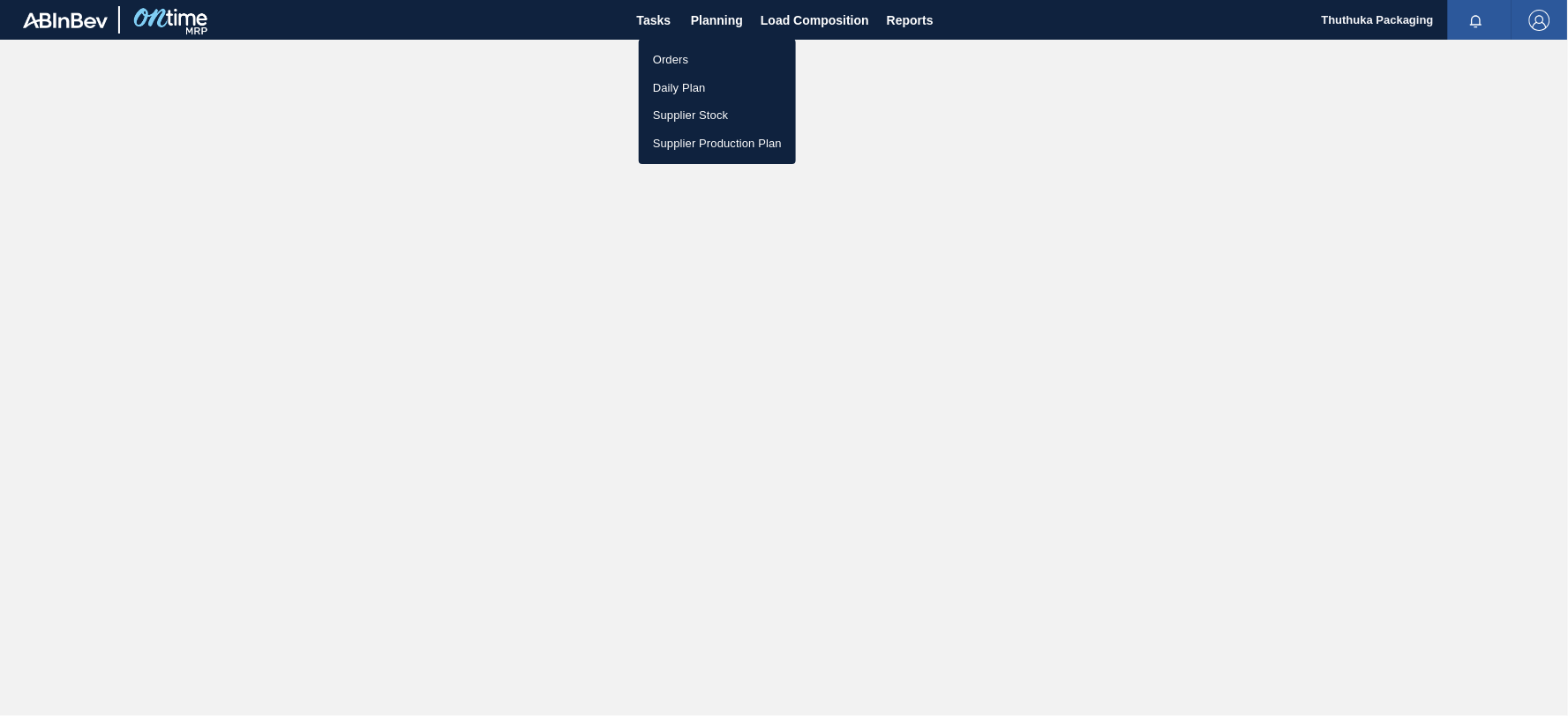
click at [677, 59] on li "Orders" at bounding box center [717, 59] width 157 height 28
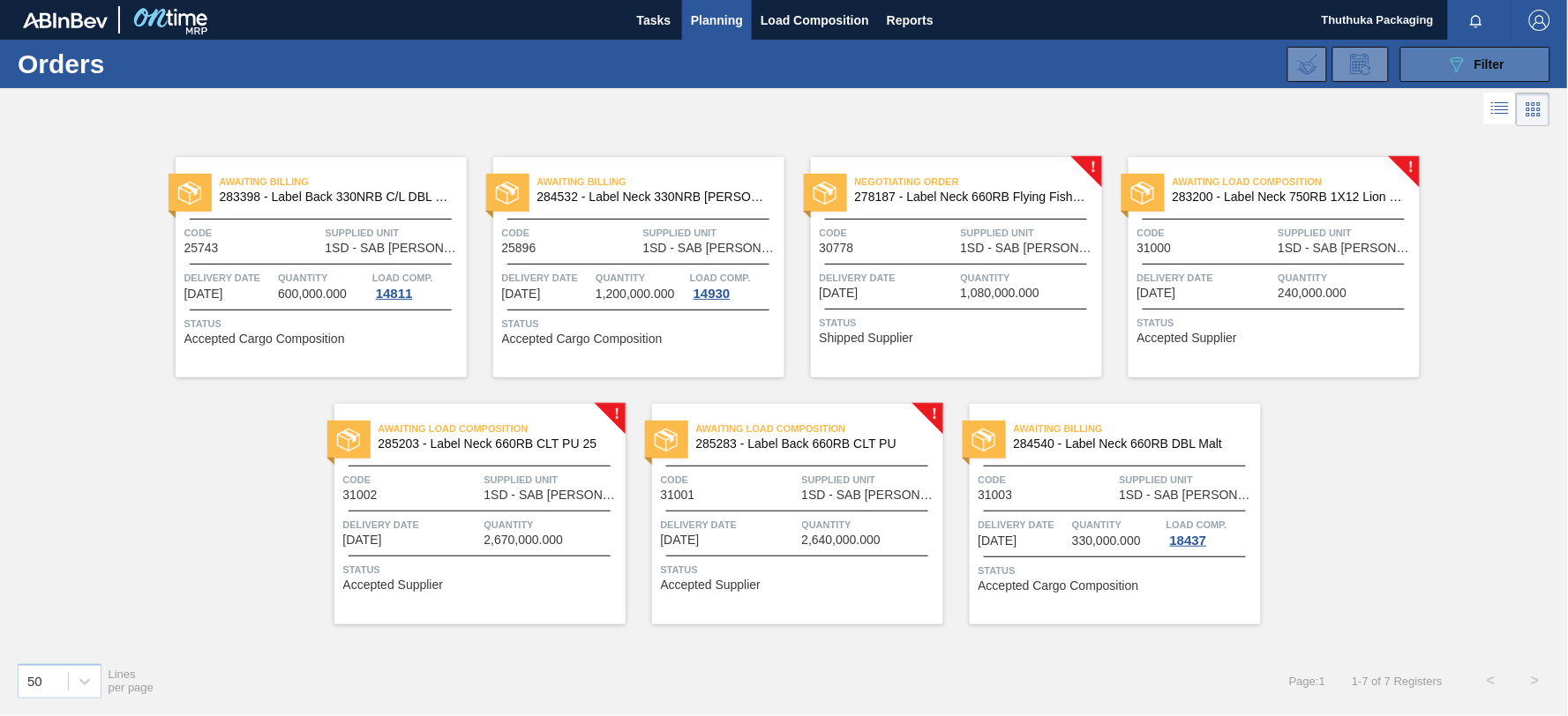
click at [1461, 63] on icon at bounding box center [1457, 65] width 14 height 15
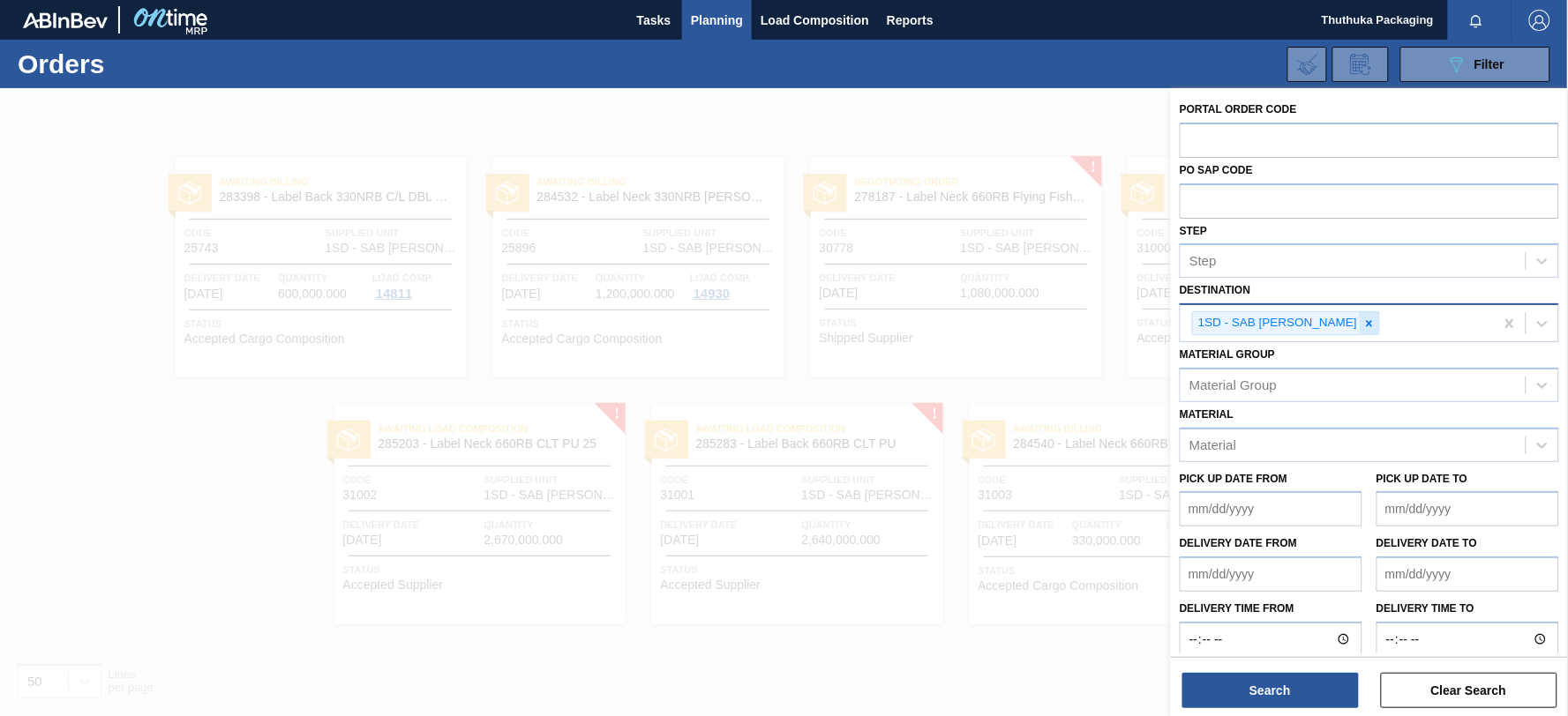
click at [1367, 322] on icon at bounding box center [1370, 322] width 6 height 6
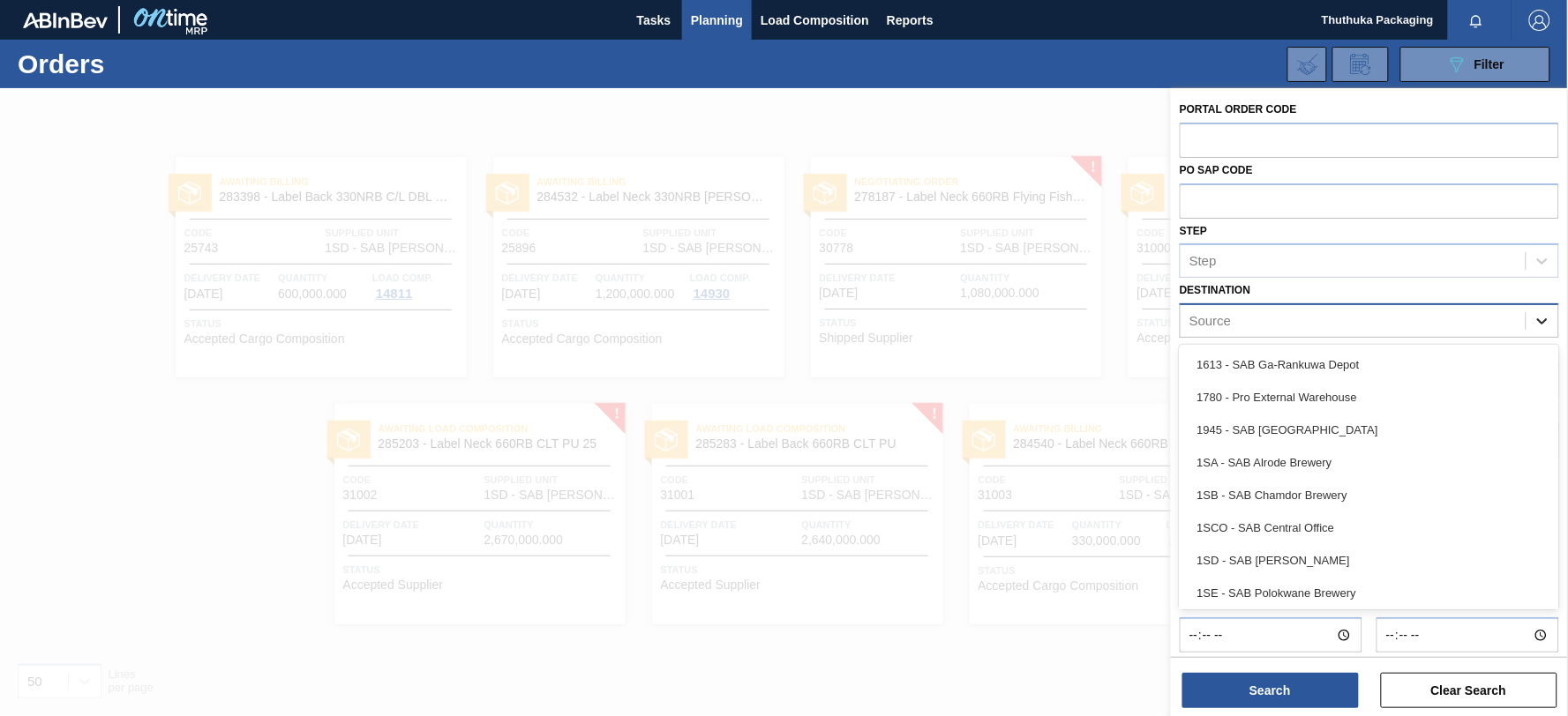
click at [1540, 319] on icon at bounding box center [1543, 322] width 18 height 18
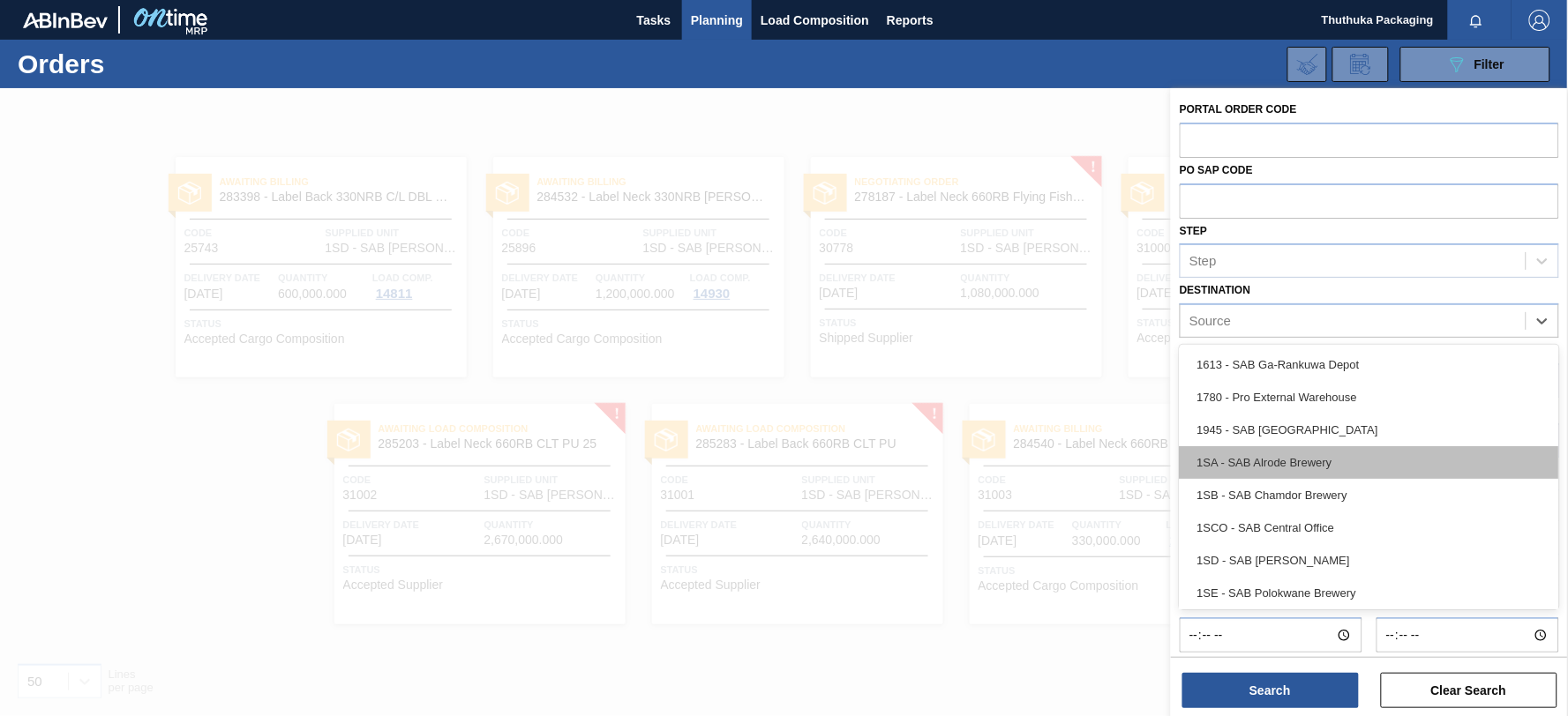
click at [1307, 462] on div "1SA - SAB Alrode Brewery" at bounding box center [1369, 462] width 379 height 32
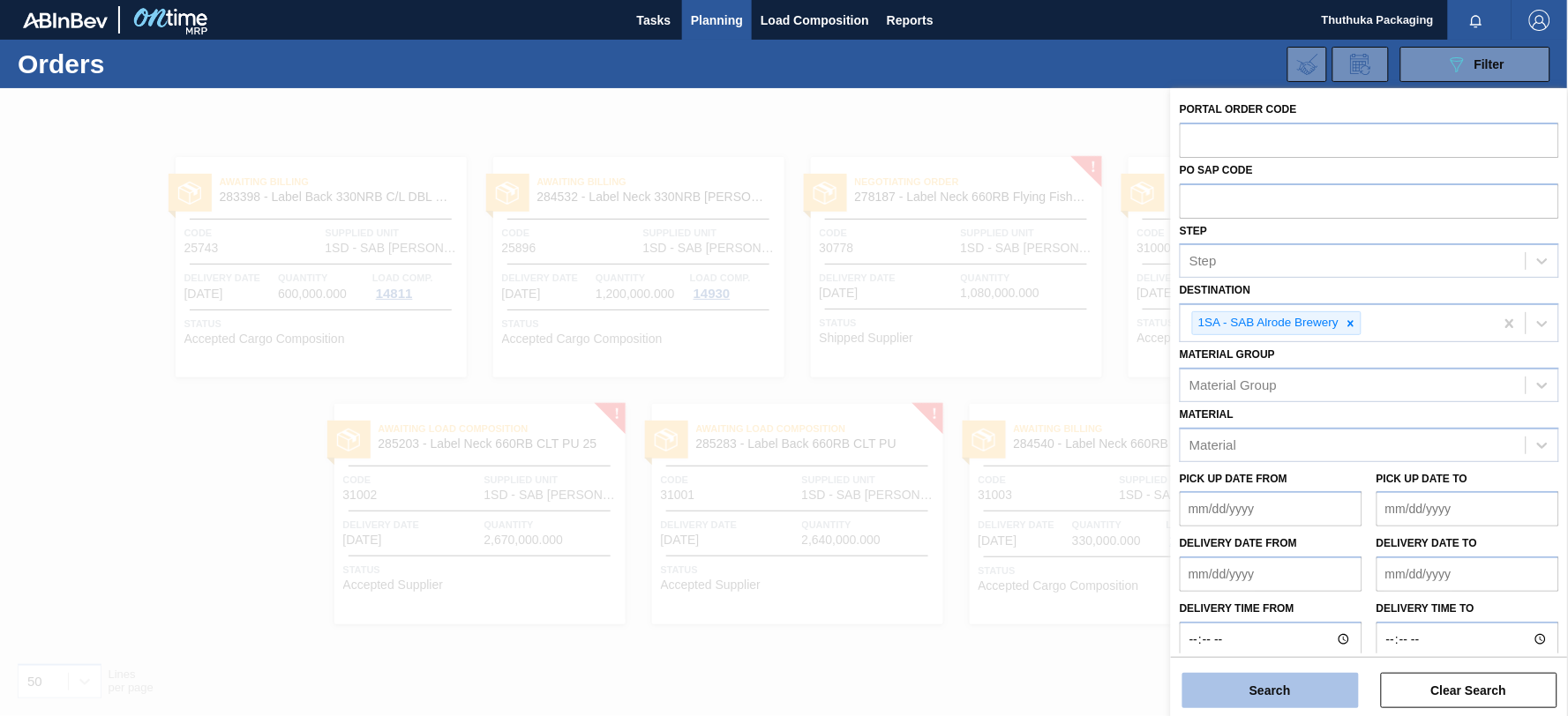
click at [1267, 688] on button "Search" at bounding box center [1271, 690] width 177 height 35
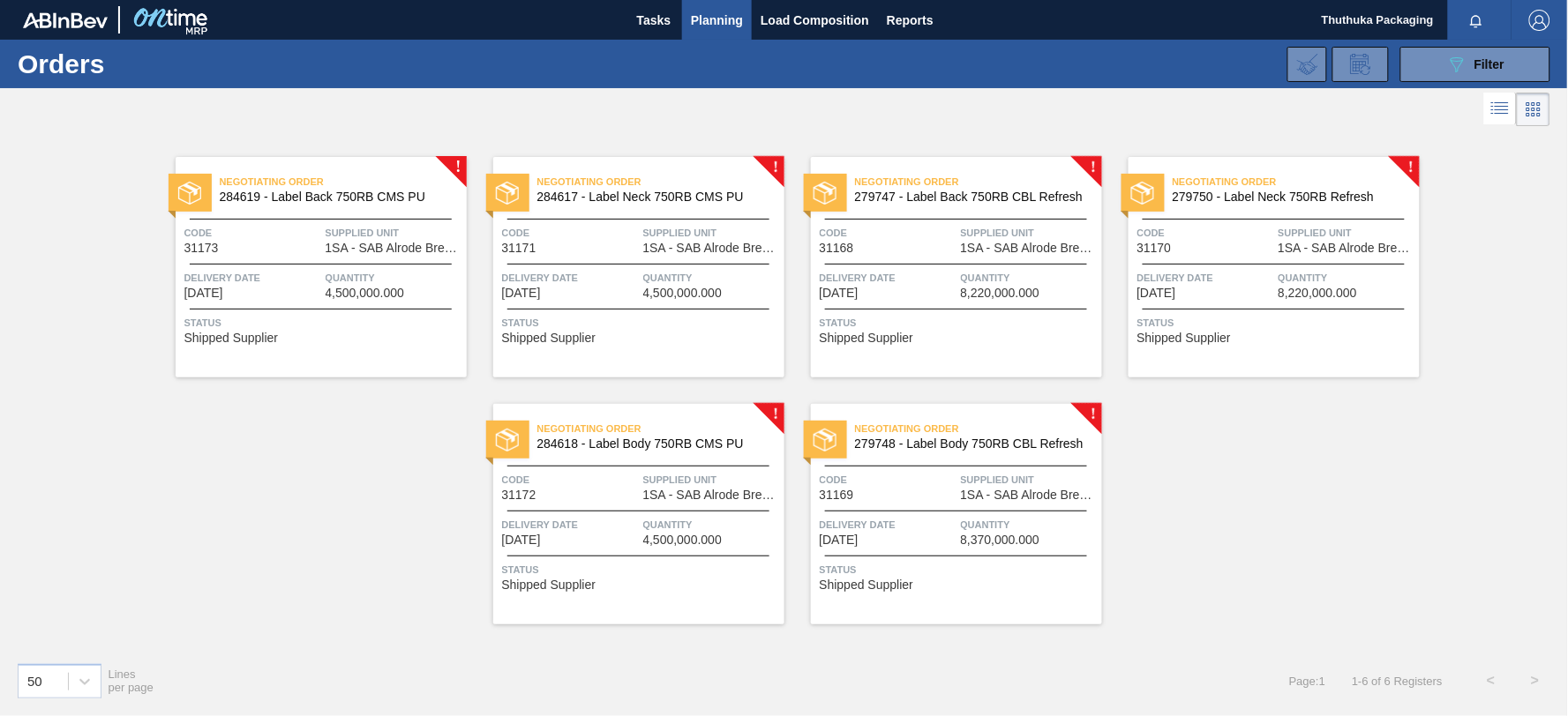
click at [370, 195] on span "284619 - Label Back 750RB CMS PU" at bounding box center [336, 196] width 232 height 14
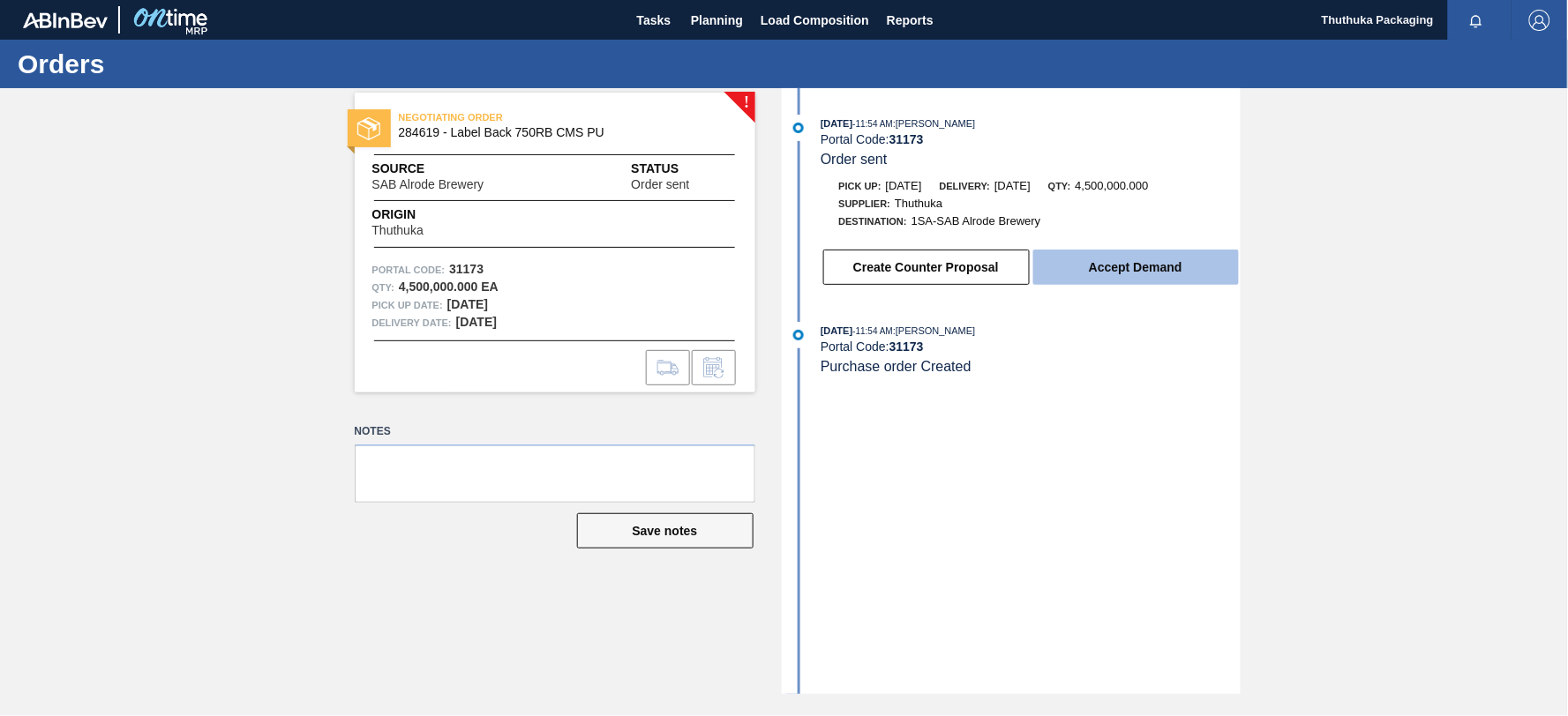
click at [1089, 272] on button "Accept Demand" at bounding box center [1136, 267] width 205 height 35
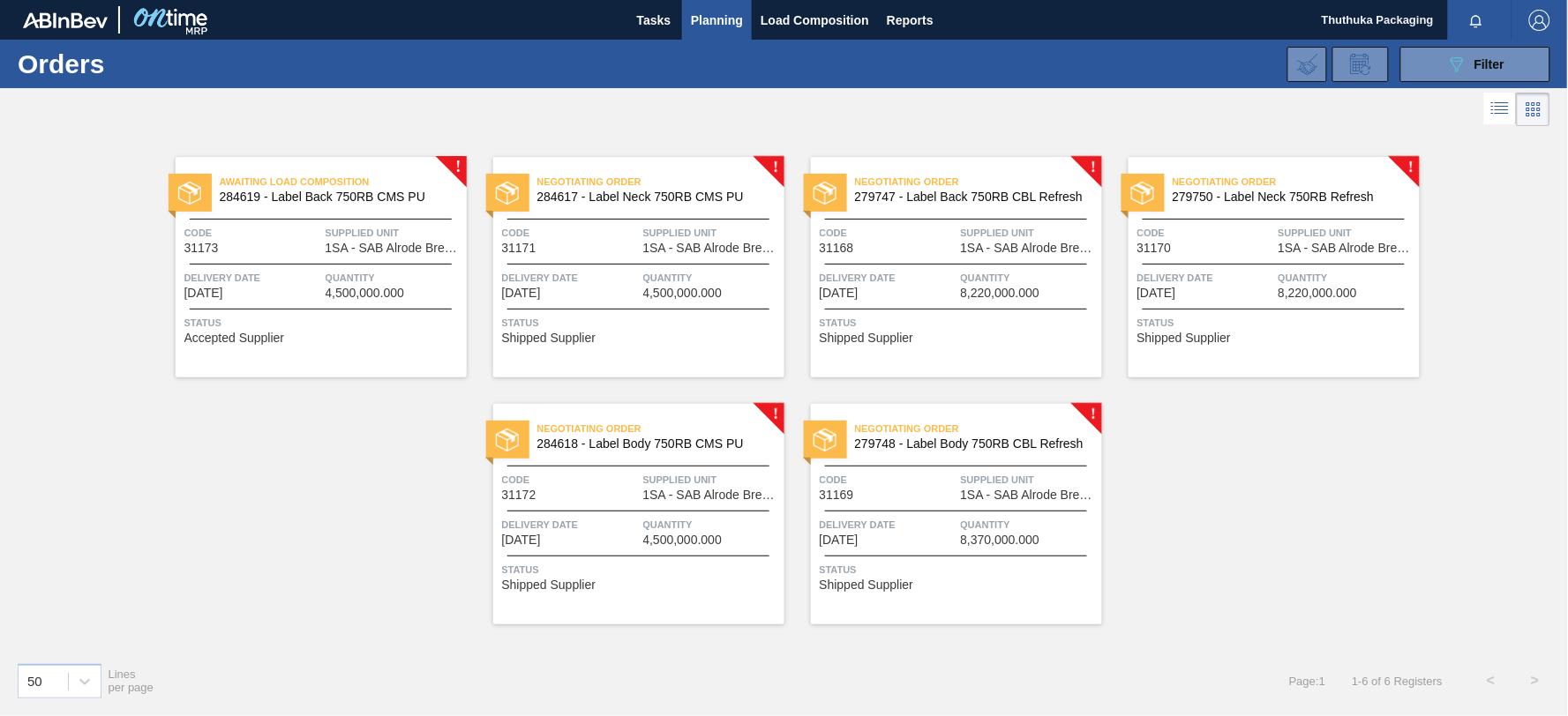
click at [676, 195] on span "284617 - Label Neck 750RB CMS PU" at bounding box center [653, 196] width 232 height 14
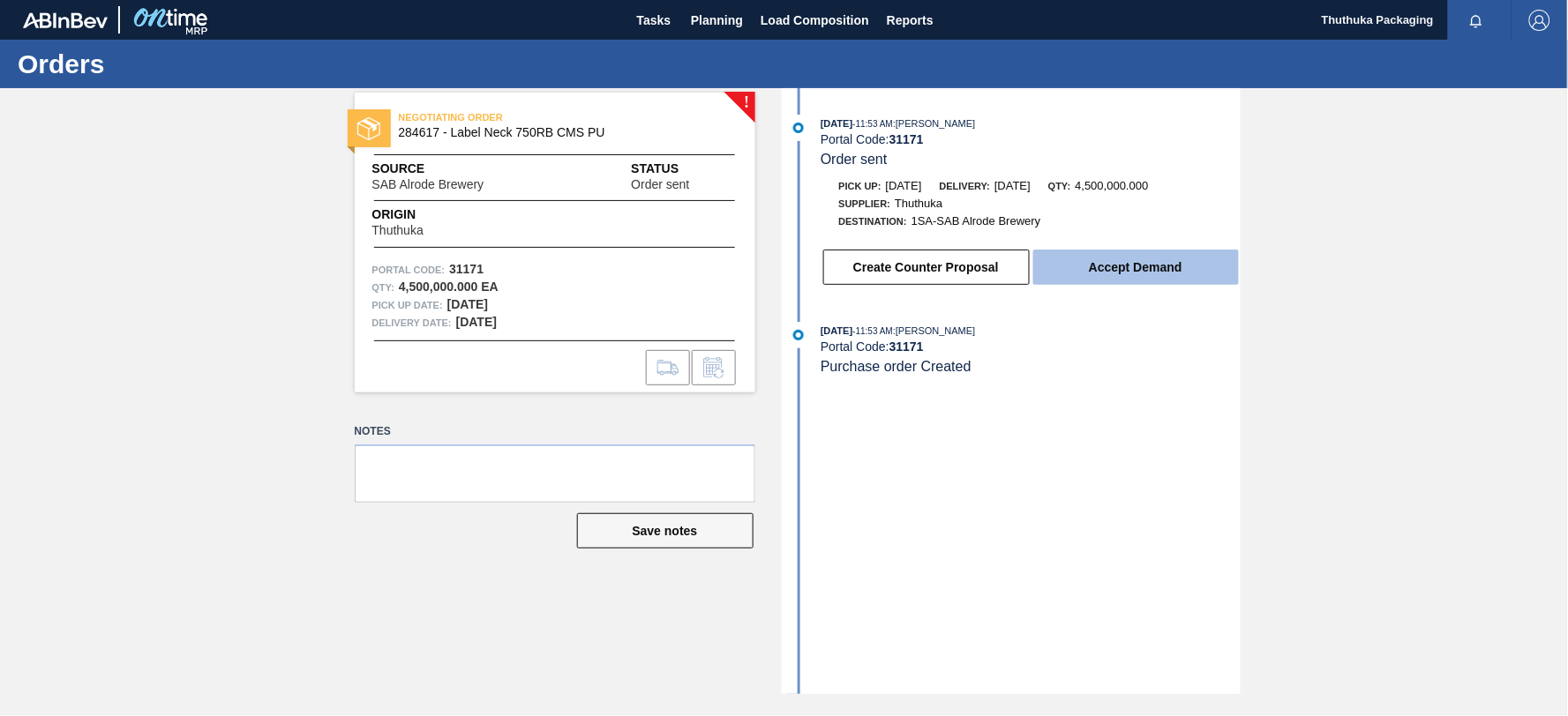
click at [1079, 274] on button "Accept Demand" at bounding box center [1136, 267] width 205 height 35
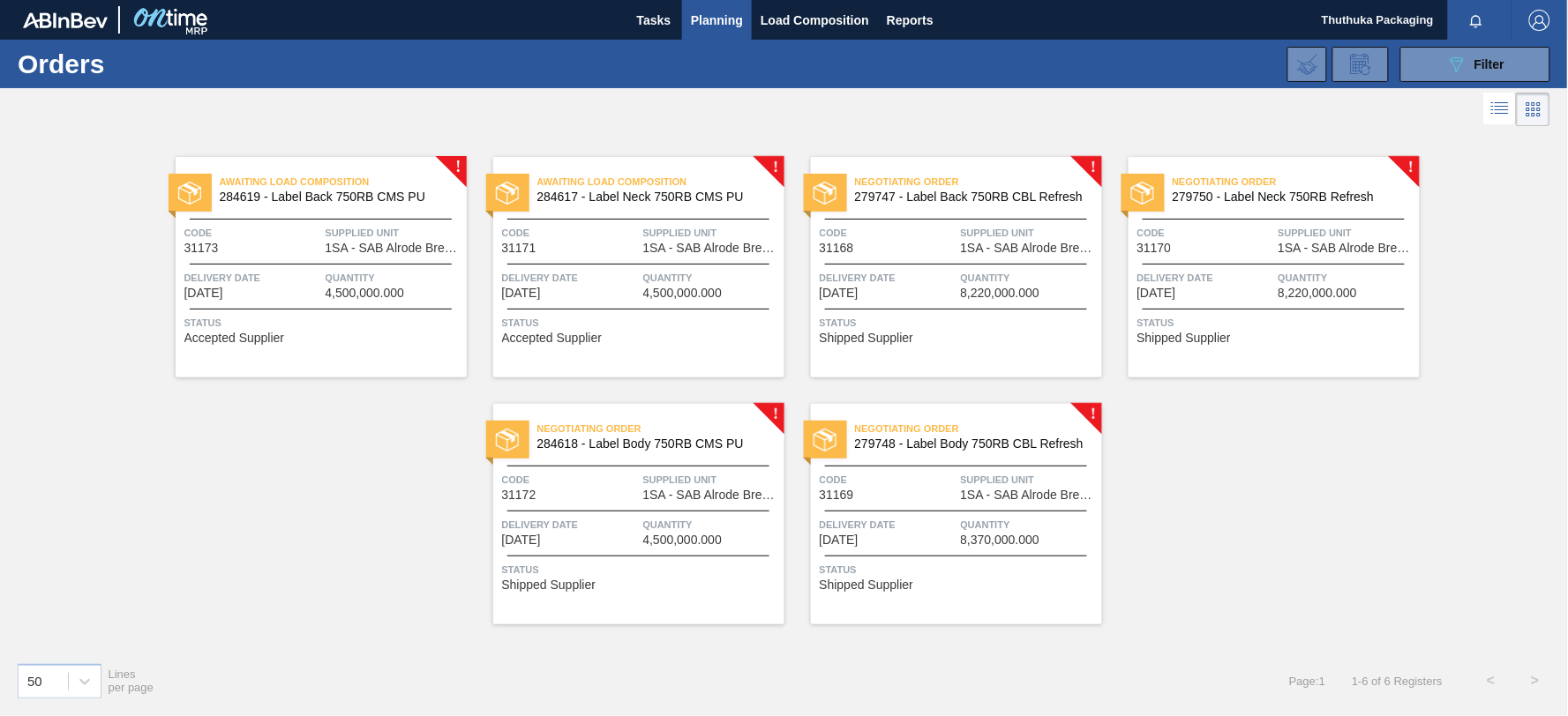
click at [1034, 197] on span "279747 - Label Back 750RB CBL Refresh" at bounding box center [971, 196] width 232 height 14
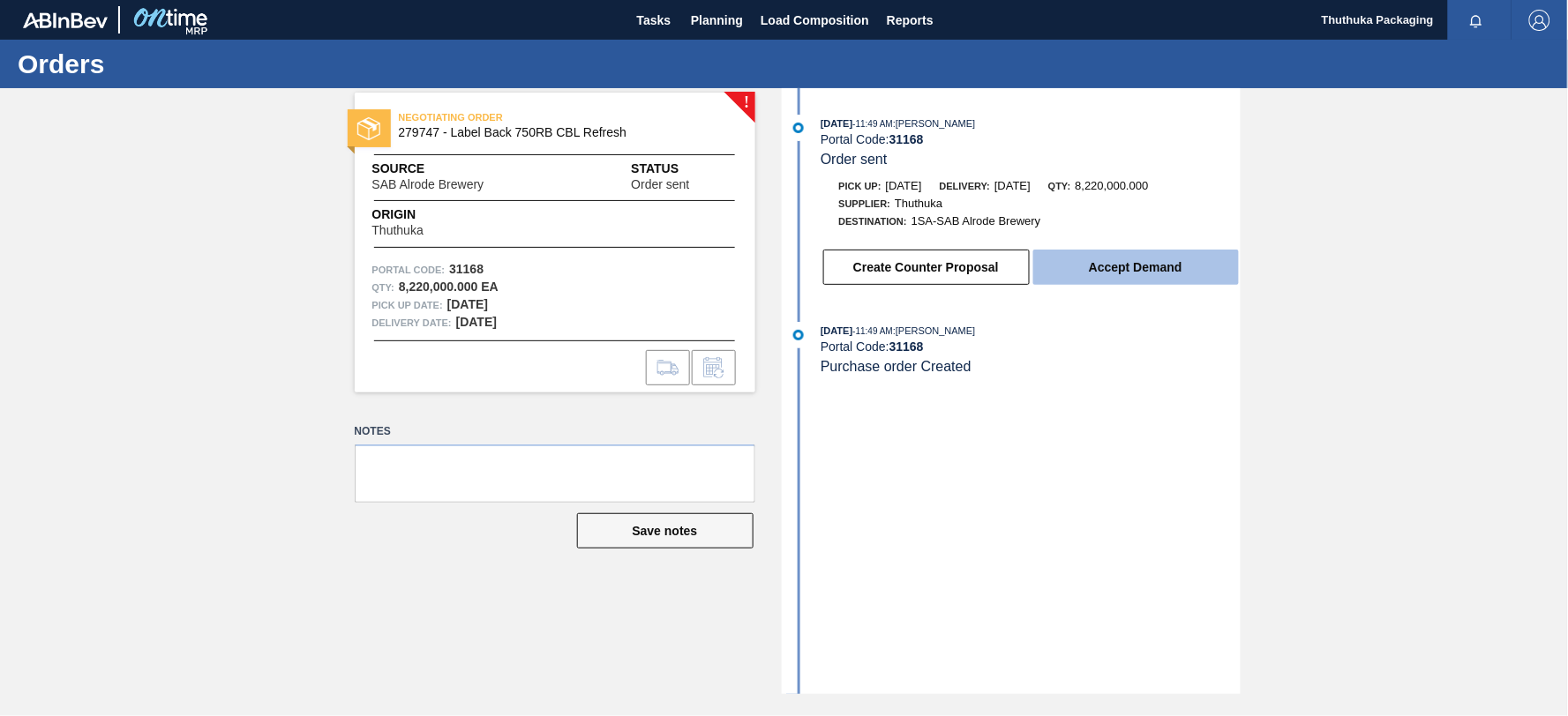
click at [1075, 271] on button "Accept Demand" at bounding box center [1136, 267] width 205 height 35
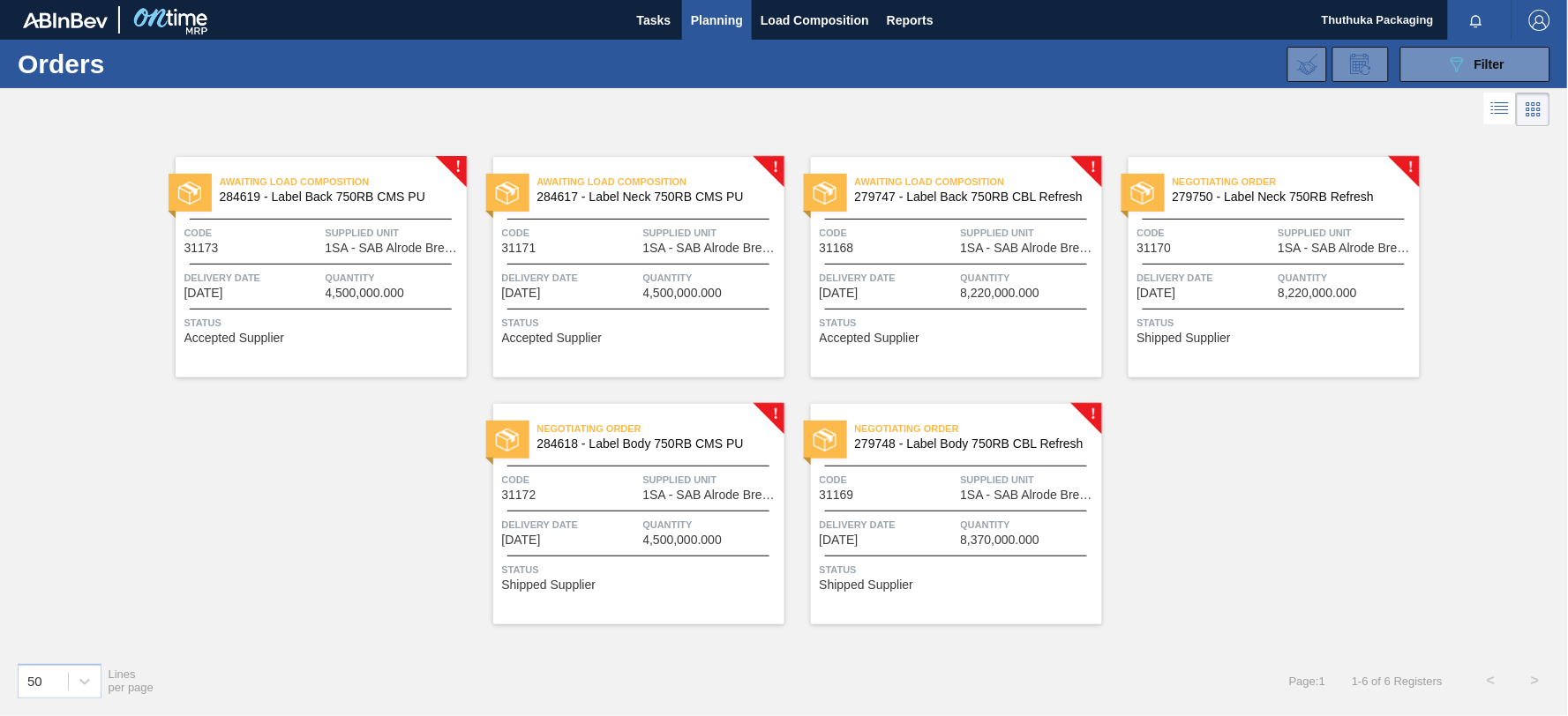
click at [1263, 187] on span "Negotiating Order" at bounding box center [1296, 182] width 247 height 18
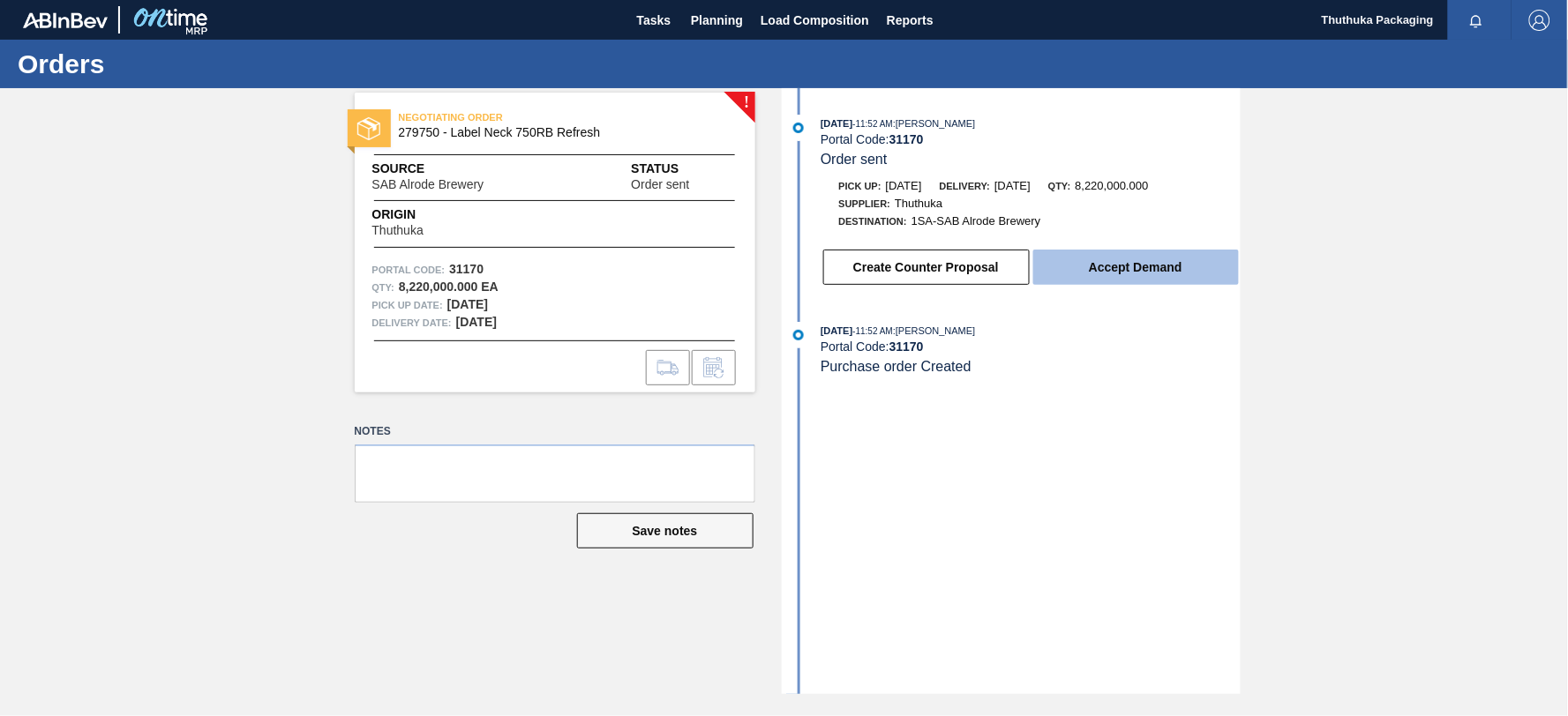
click at [1087, 269] on button "Accept Demand" at bounding box center [1136, 267] width 205 height 35
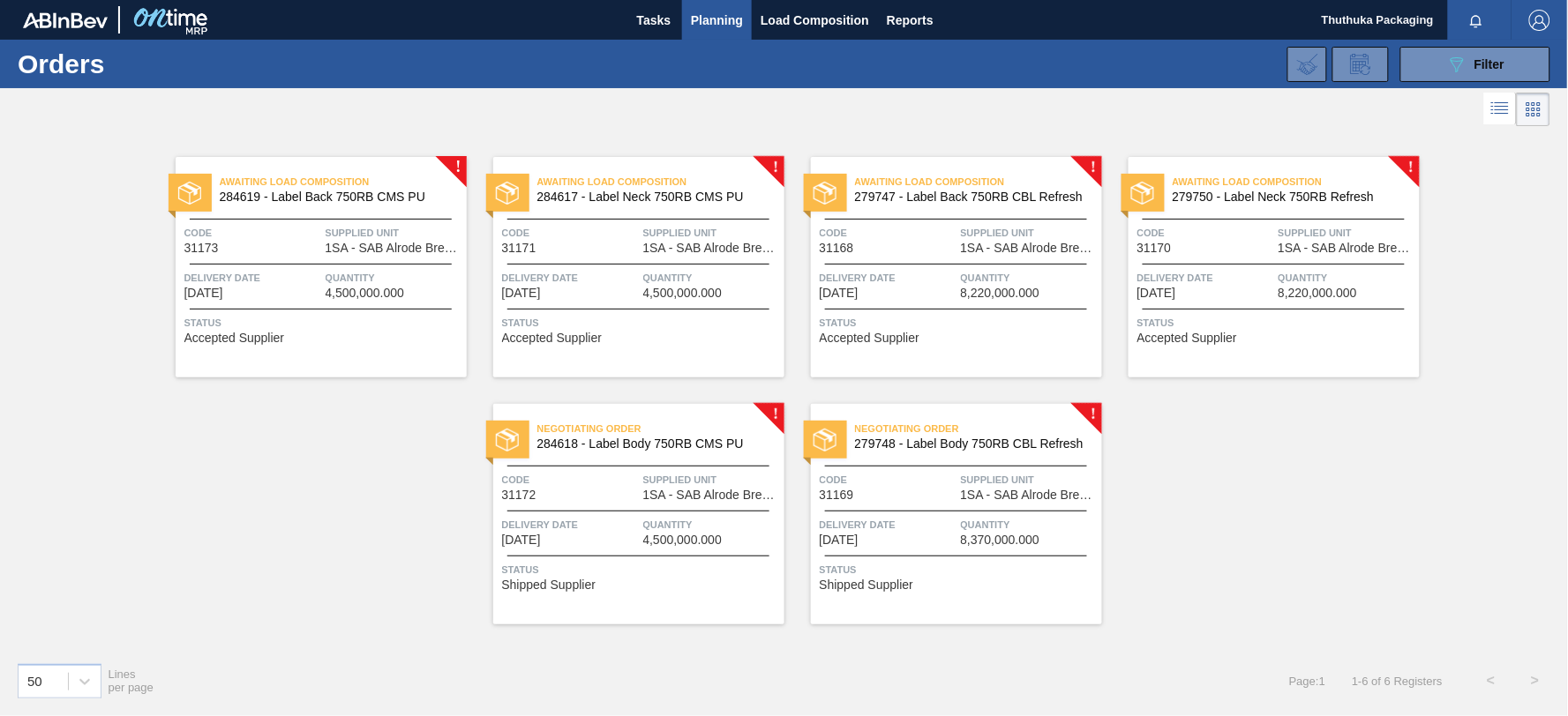
click at [589, 439] on span "284618 - Label Body 750RB CMS PU" at bounding box center [653, 444] width 232 height 14
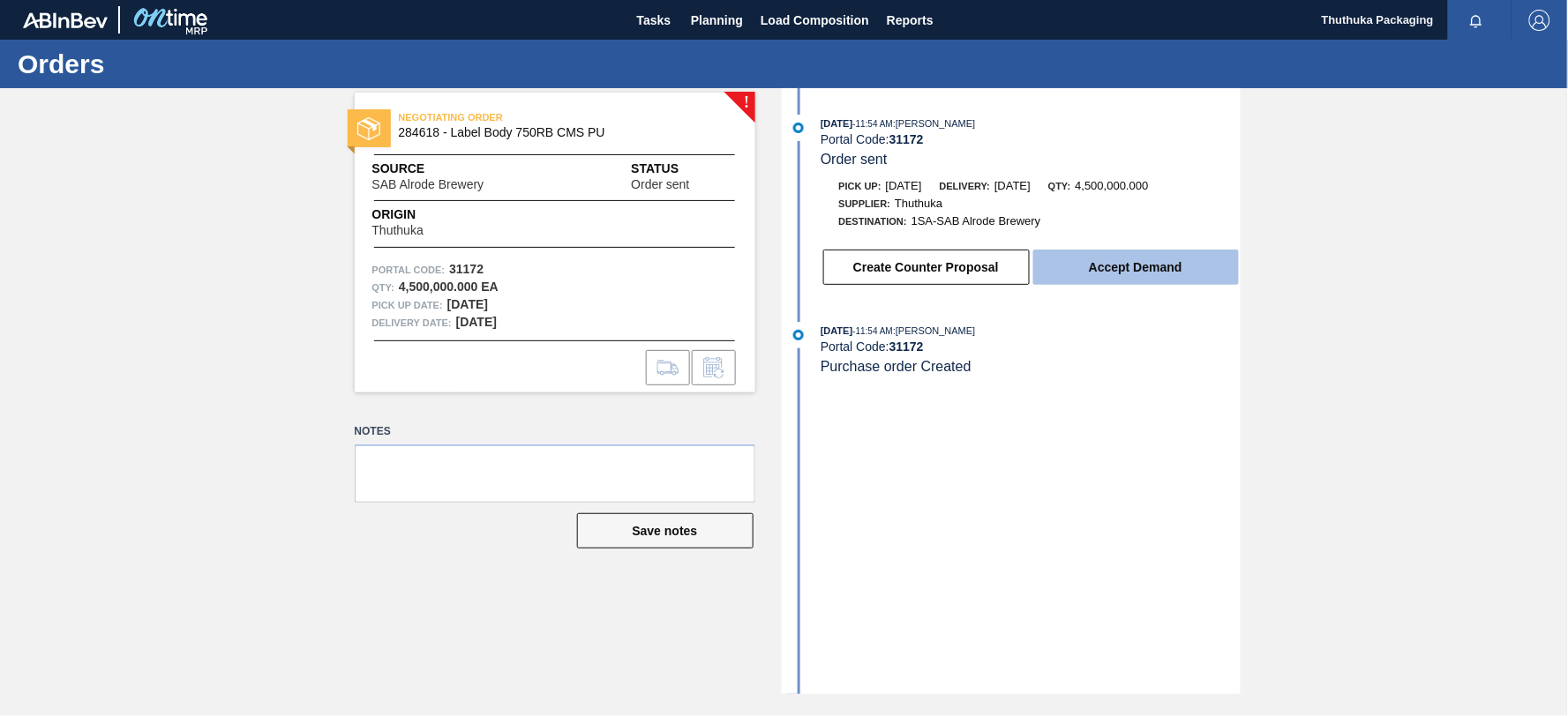
click at [1077, 275] on button "Accept Demand" at bounding box center [1136, 267] width 205 height 35
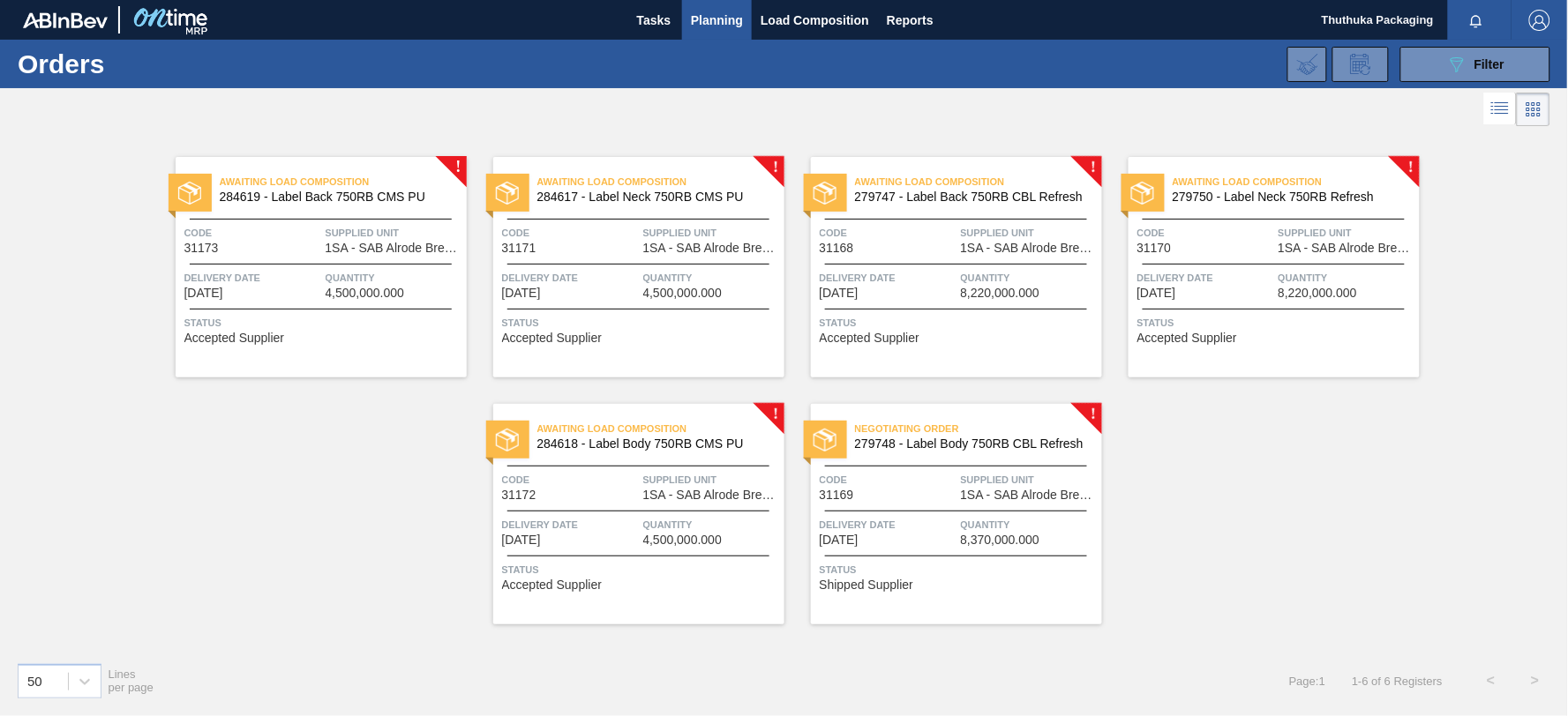
click at [1021, 441] on span "279748 - Label Body 750RB CBL Refresh" at bounding box center [971, 444] width 232 height 14
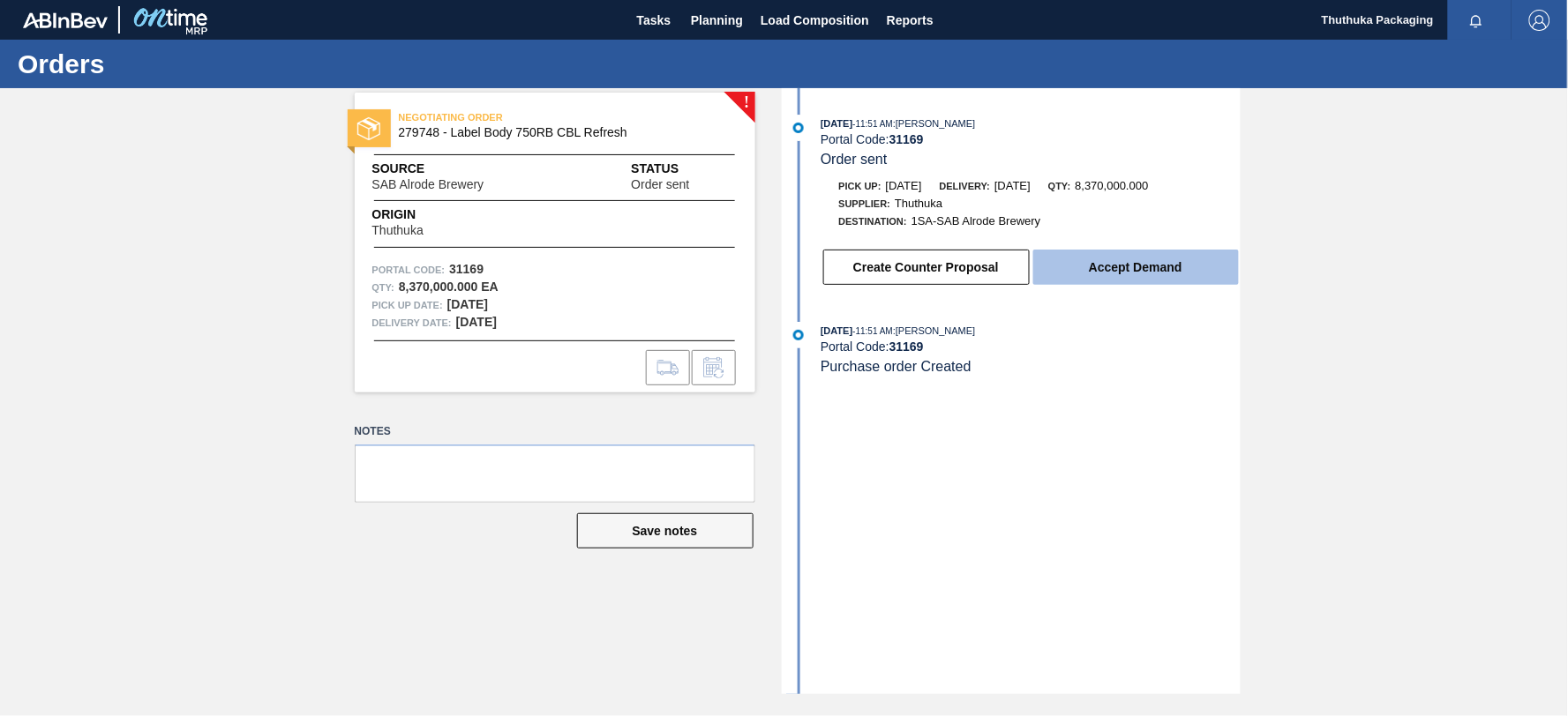
click at [1071, 272] on button "Accept Demand" at bounding box center [1136, 267] width 205 height 35
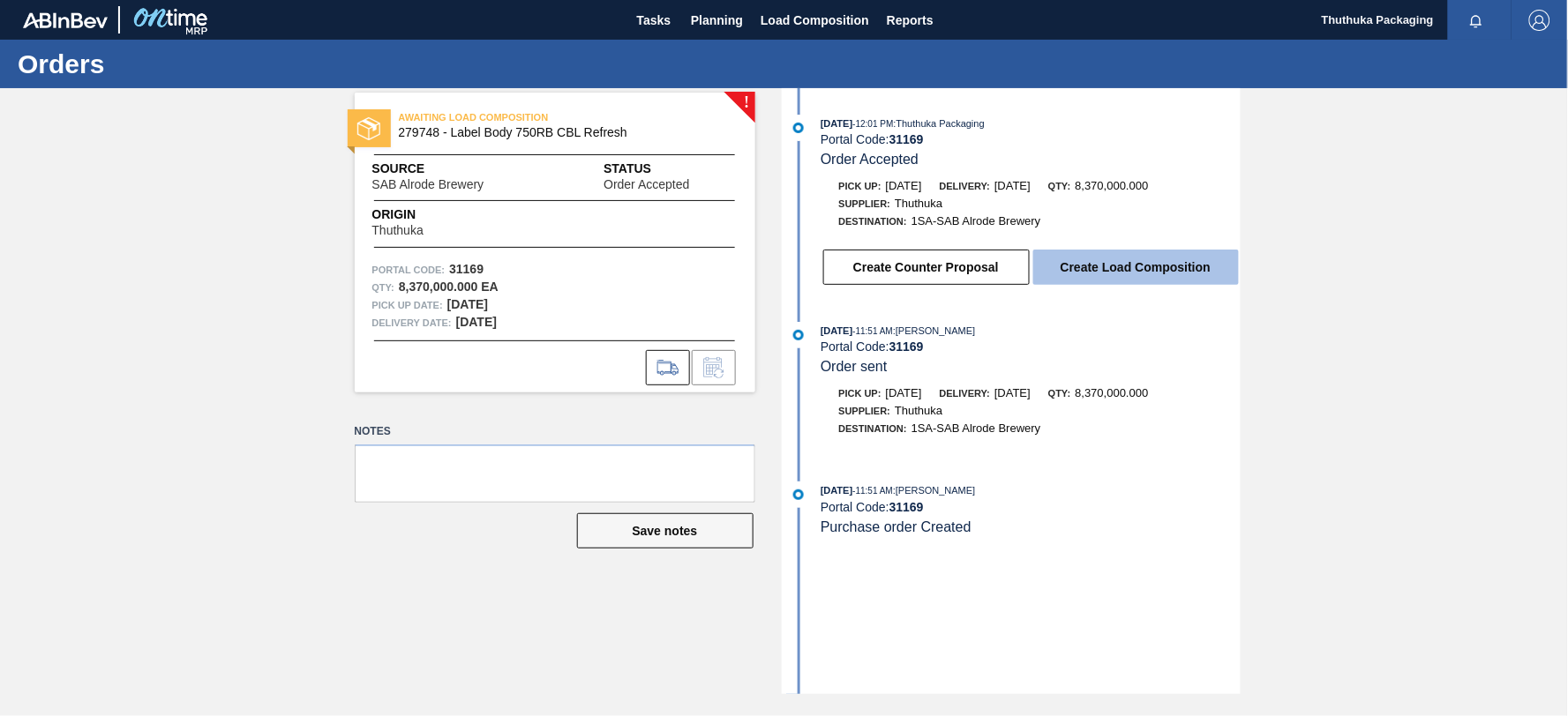
click at [1079, 268] on button "Create Load Composition" at bounding box center [1136, 267] width 205 height 35
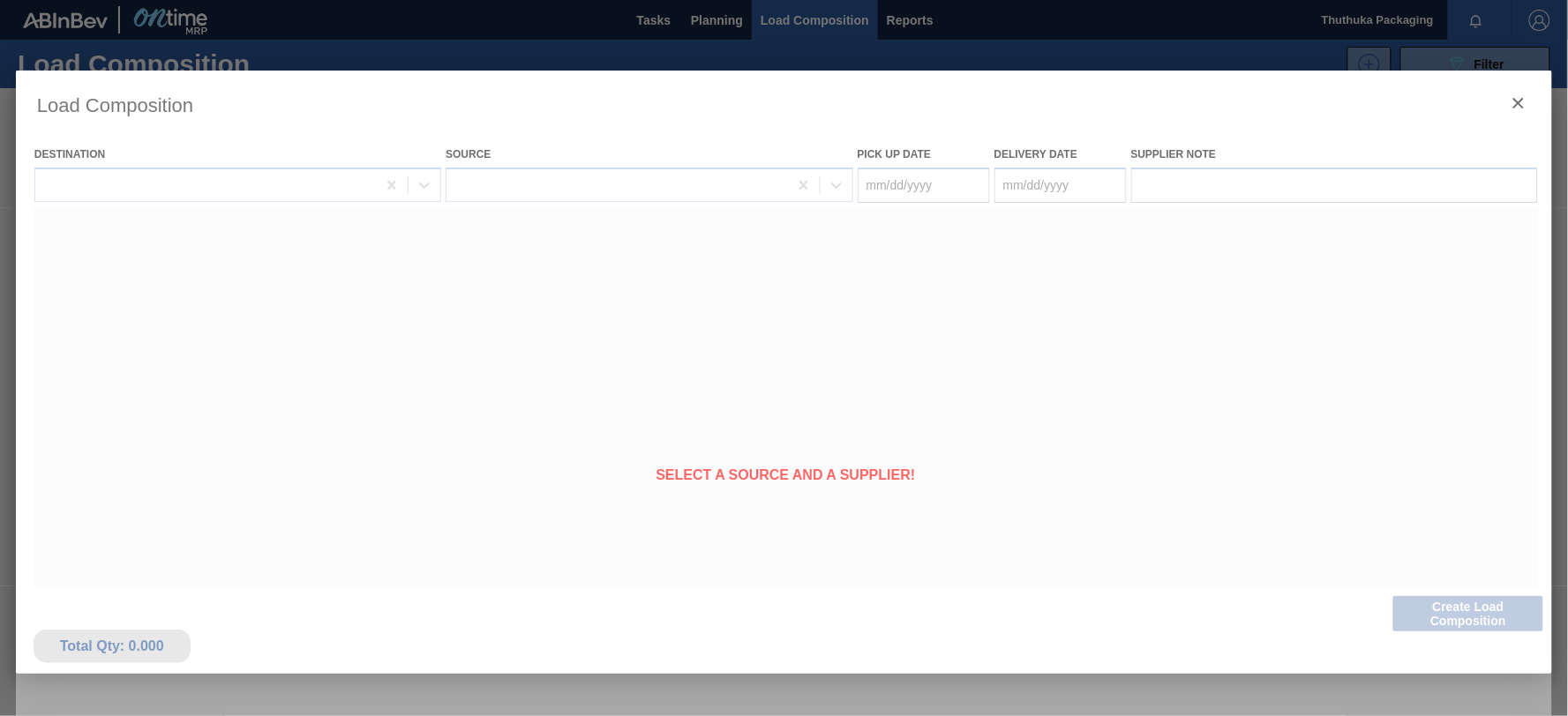
type Date "[DATE]"
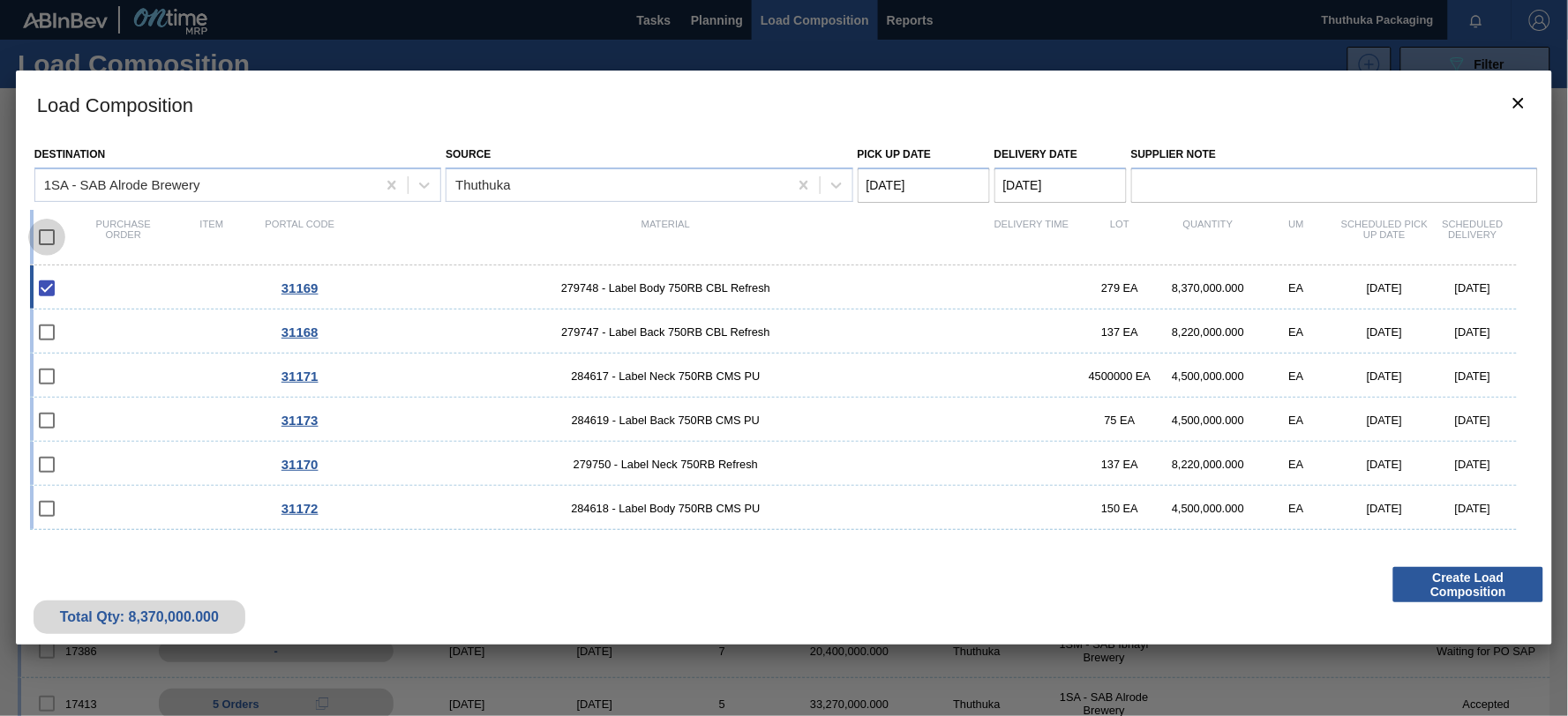
click at [45, 231] on input "checkbox" at bounding box center [46, 237] width 37 height 37
checkbox input "true"
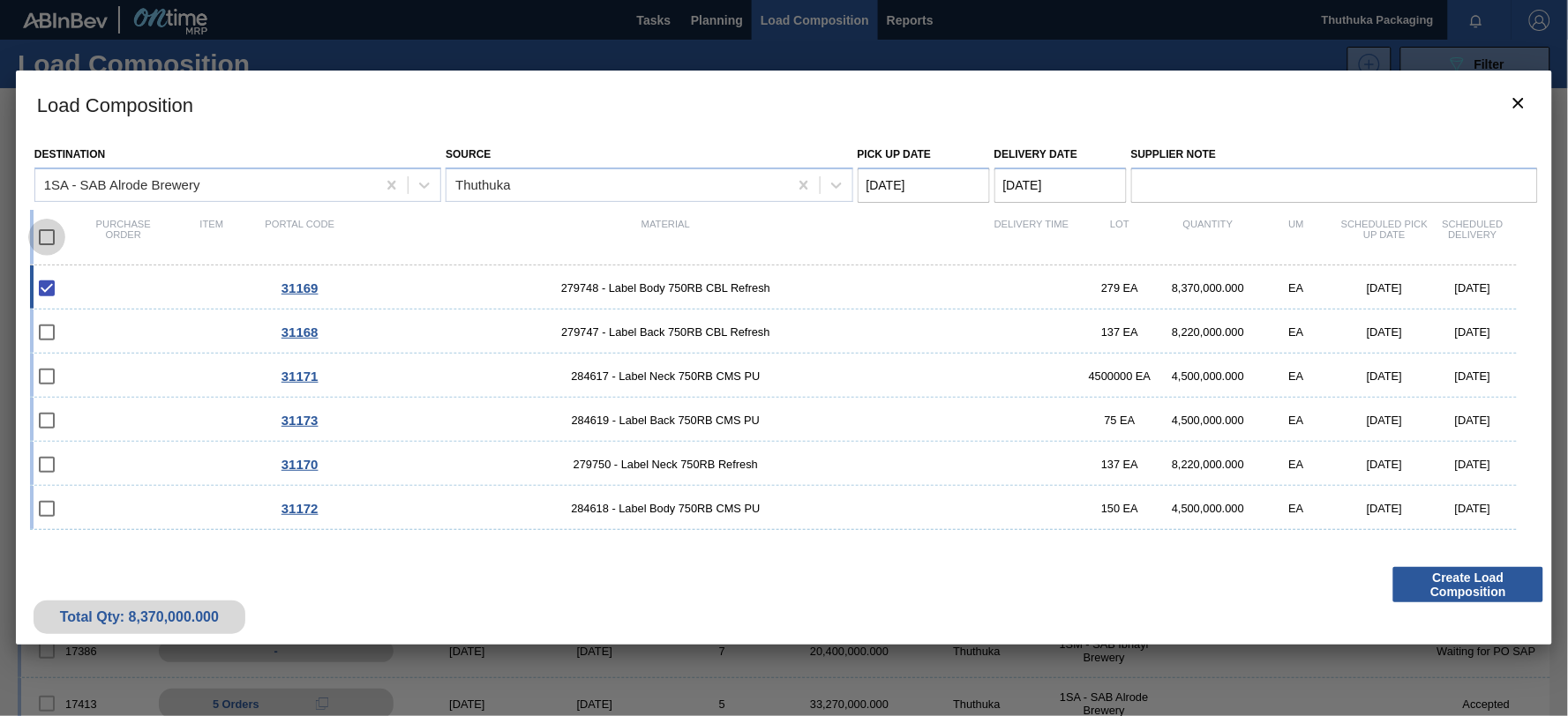
checkbox input "true"
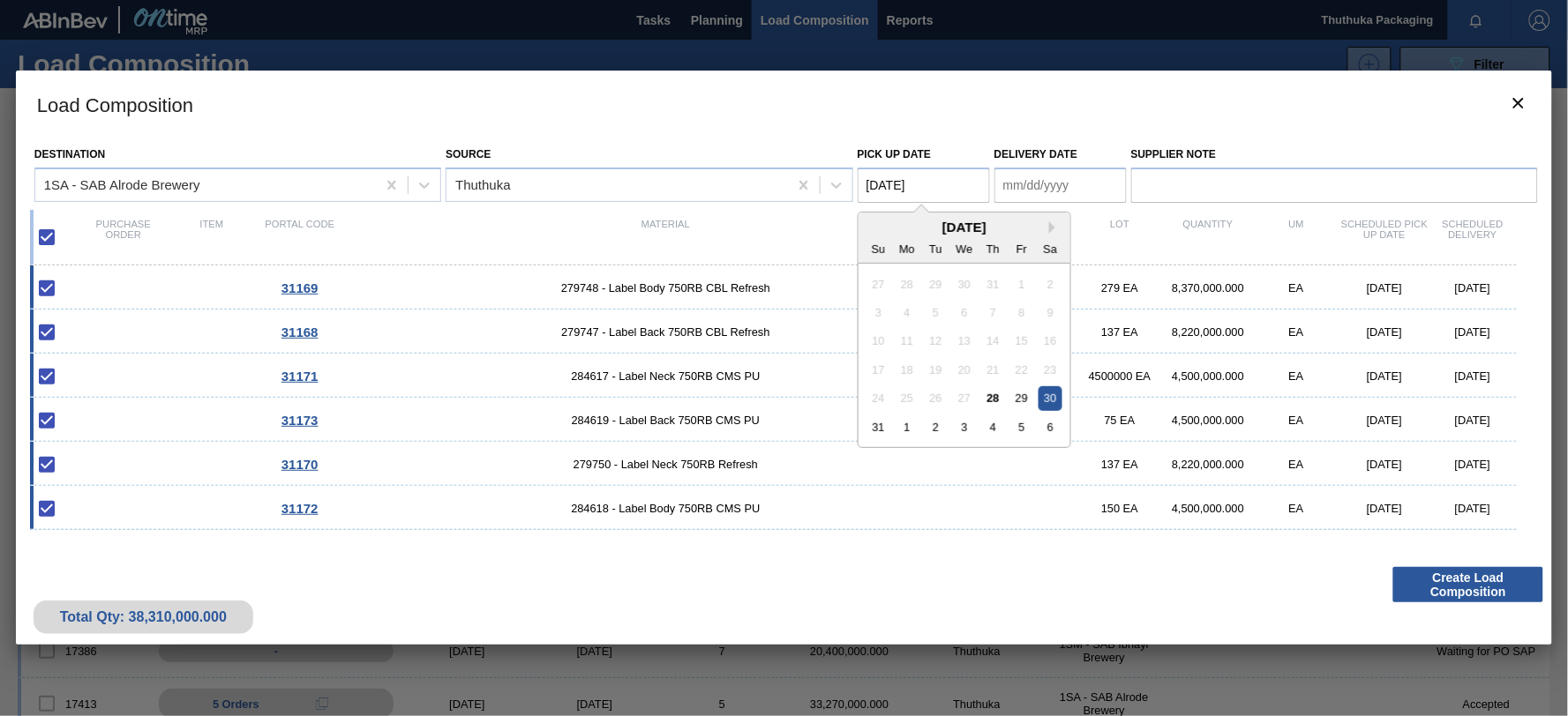
click at [934, 180] on Date "[DATE]" at bounding box center [924, 185] width 132 height 35
click at [998, 394] on div "28" at bounding box center [993, 398] width 23 height 23
type Date "[DATE]"
click at [1061, 190] on Date "Delivery Date" at bounding box center [1060, 185] width 132 height 35
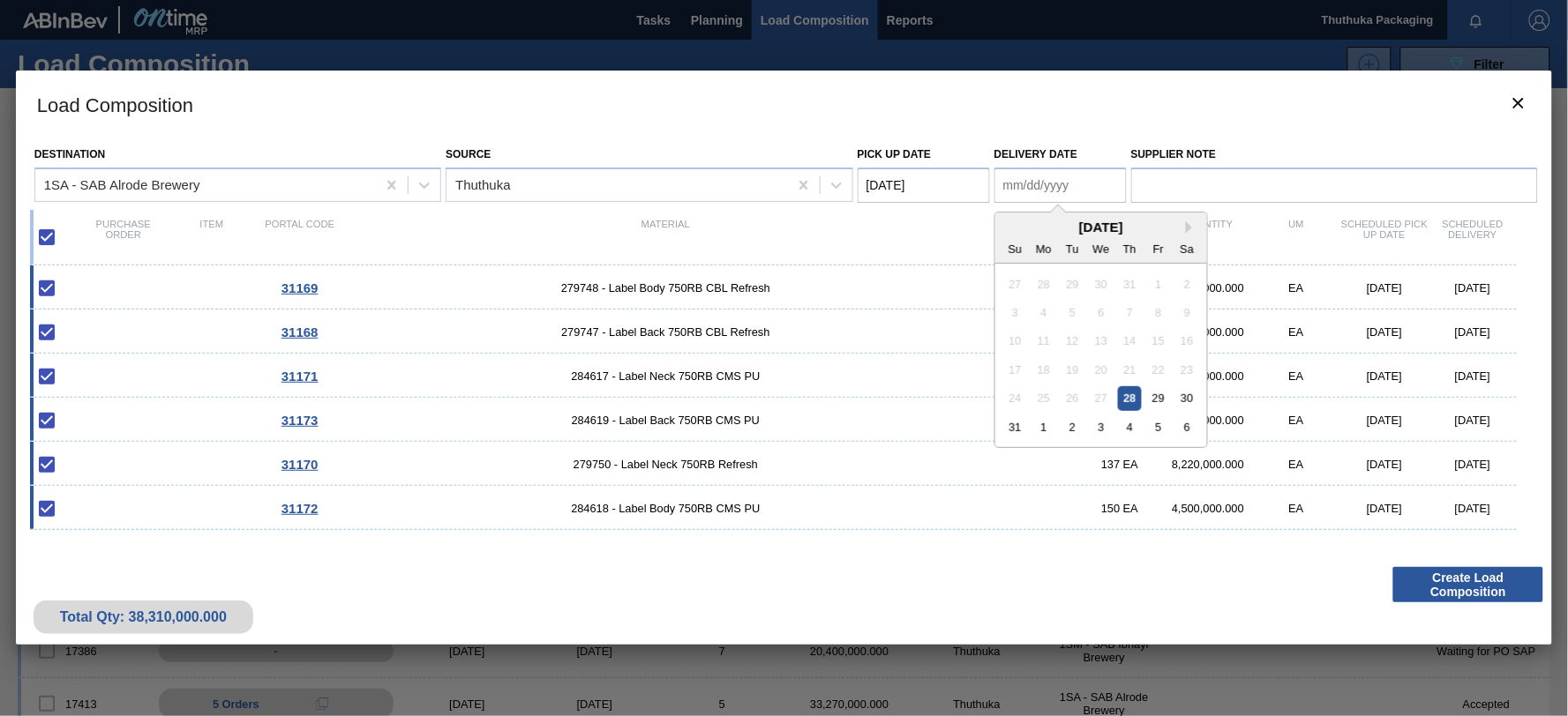
click at [1156, 395] on div "29" at bounding box center [1158, 398] width 23 height 23
type Date "[DATE]"
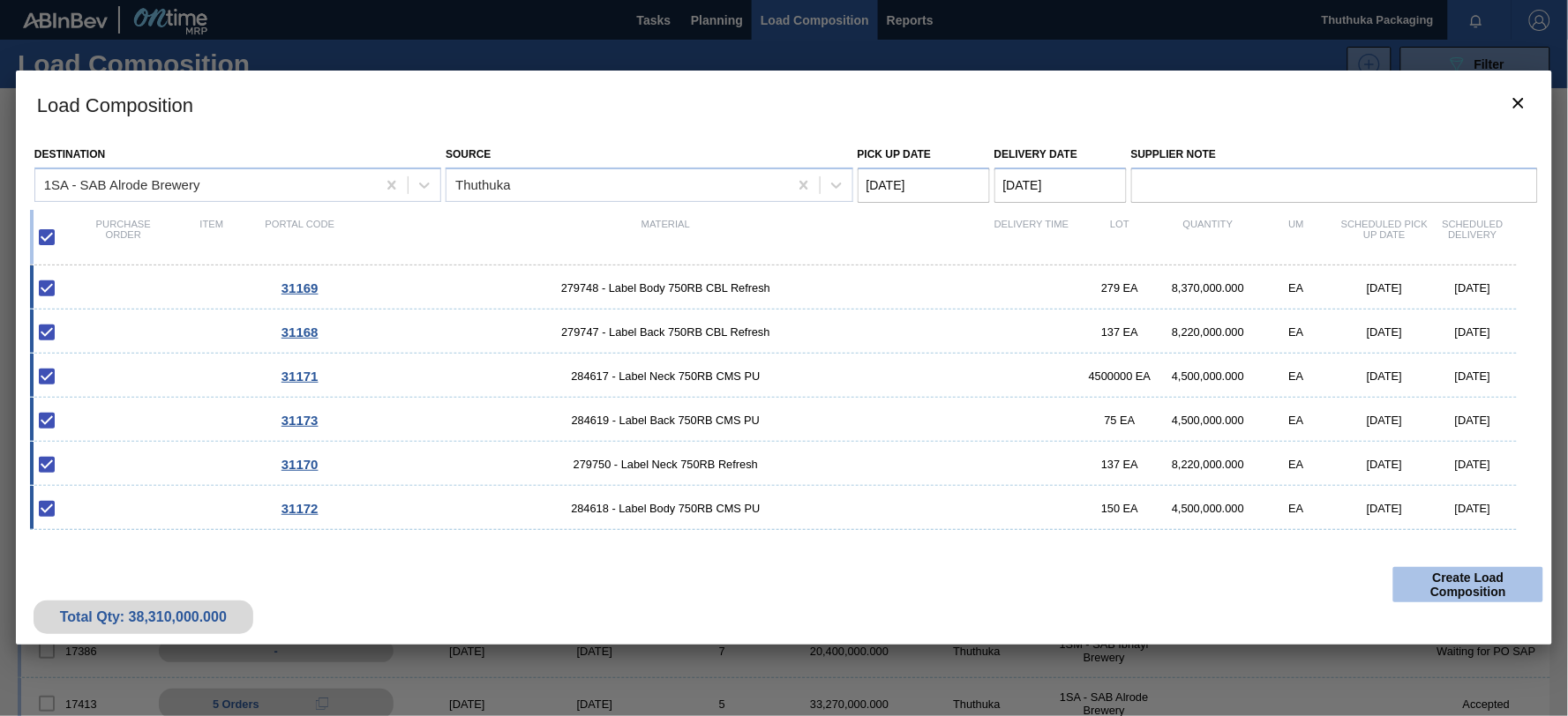
click at [1441, 582] on button "Create Load Composition" at bounding box center [1468, 585] width 150 height 35
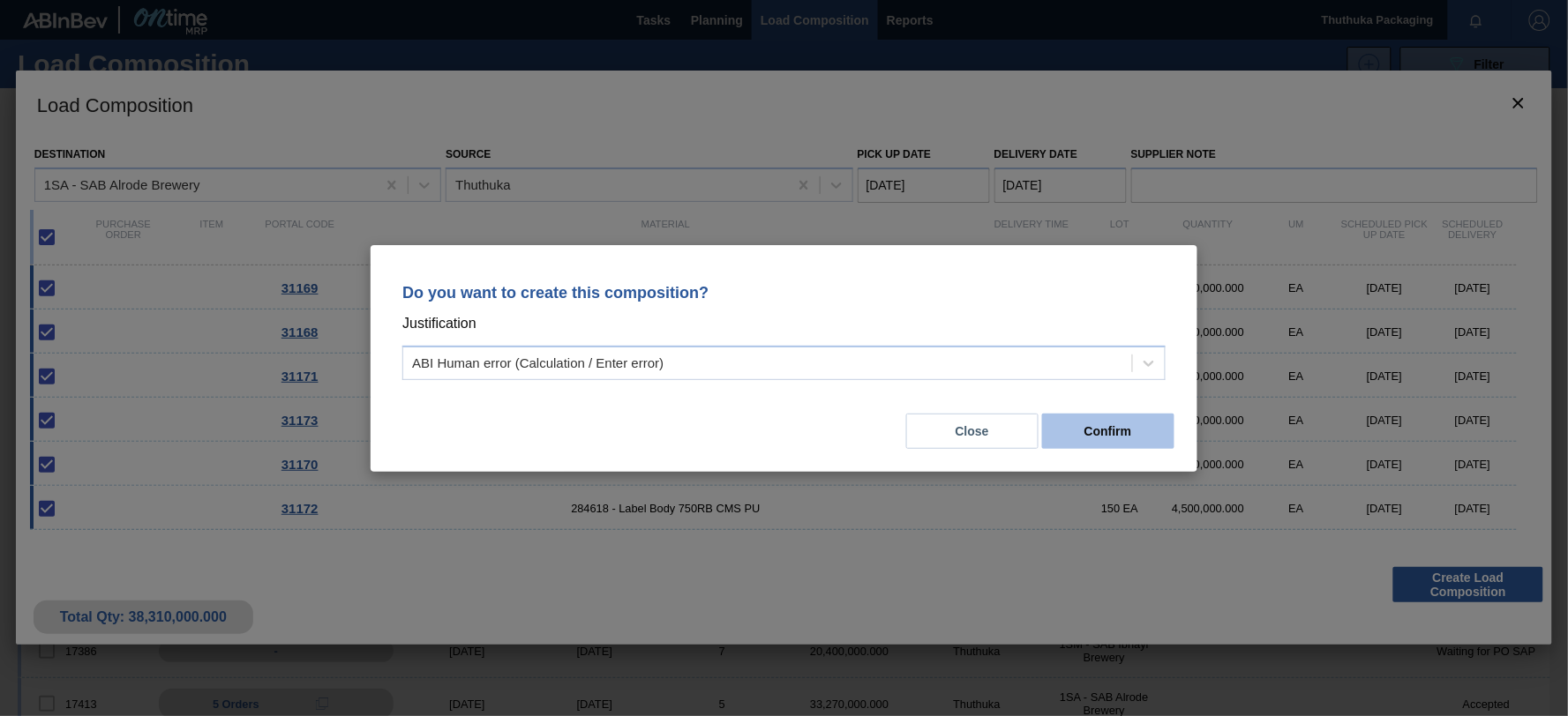
click at [1112, 432] on button "Confirm" at bounding box center [1108, 431] width 132 height 35
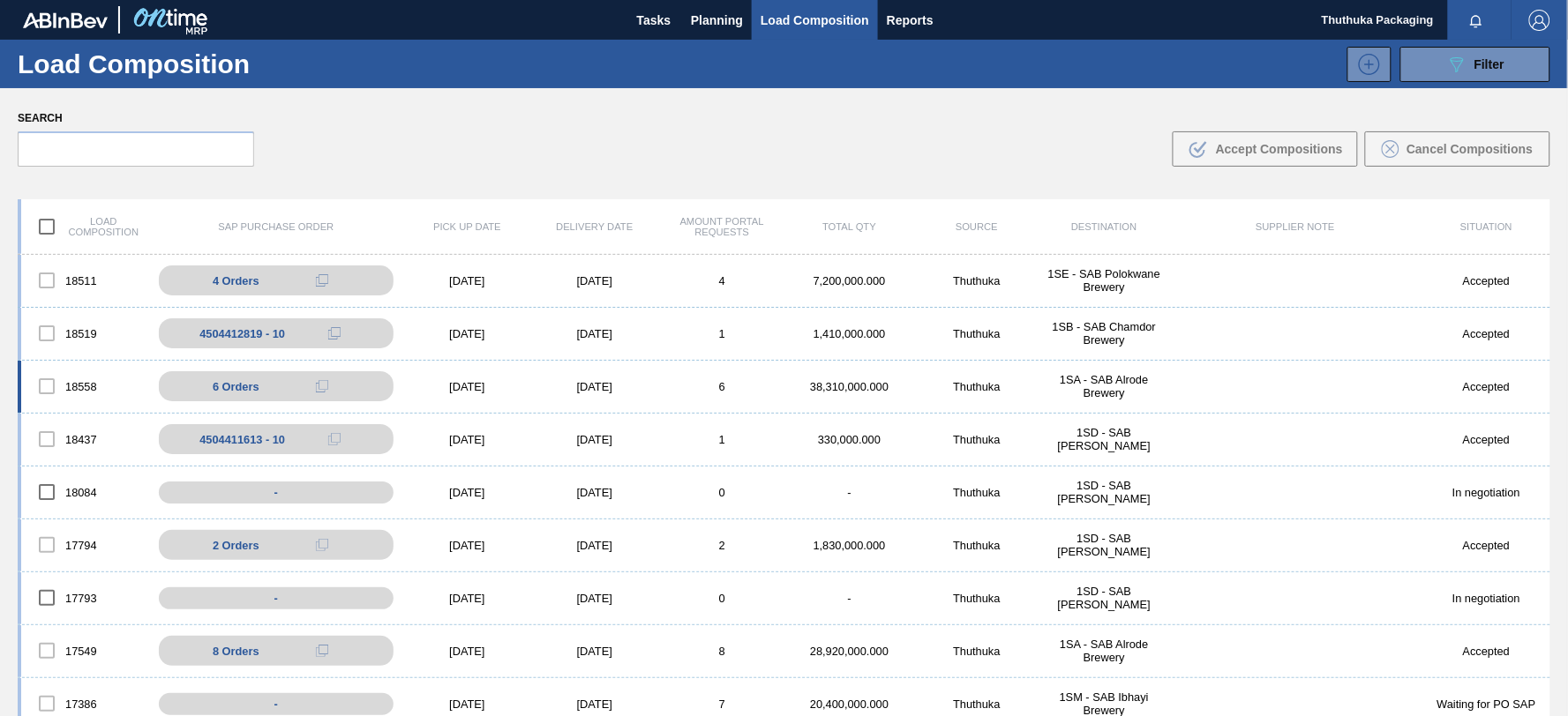
click at [1088, 389] on div "1SA - SAB Alrode Brewery" at bounding box center [1103, 385] width 127 height 26
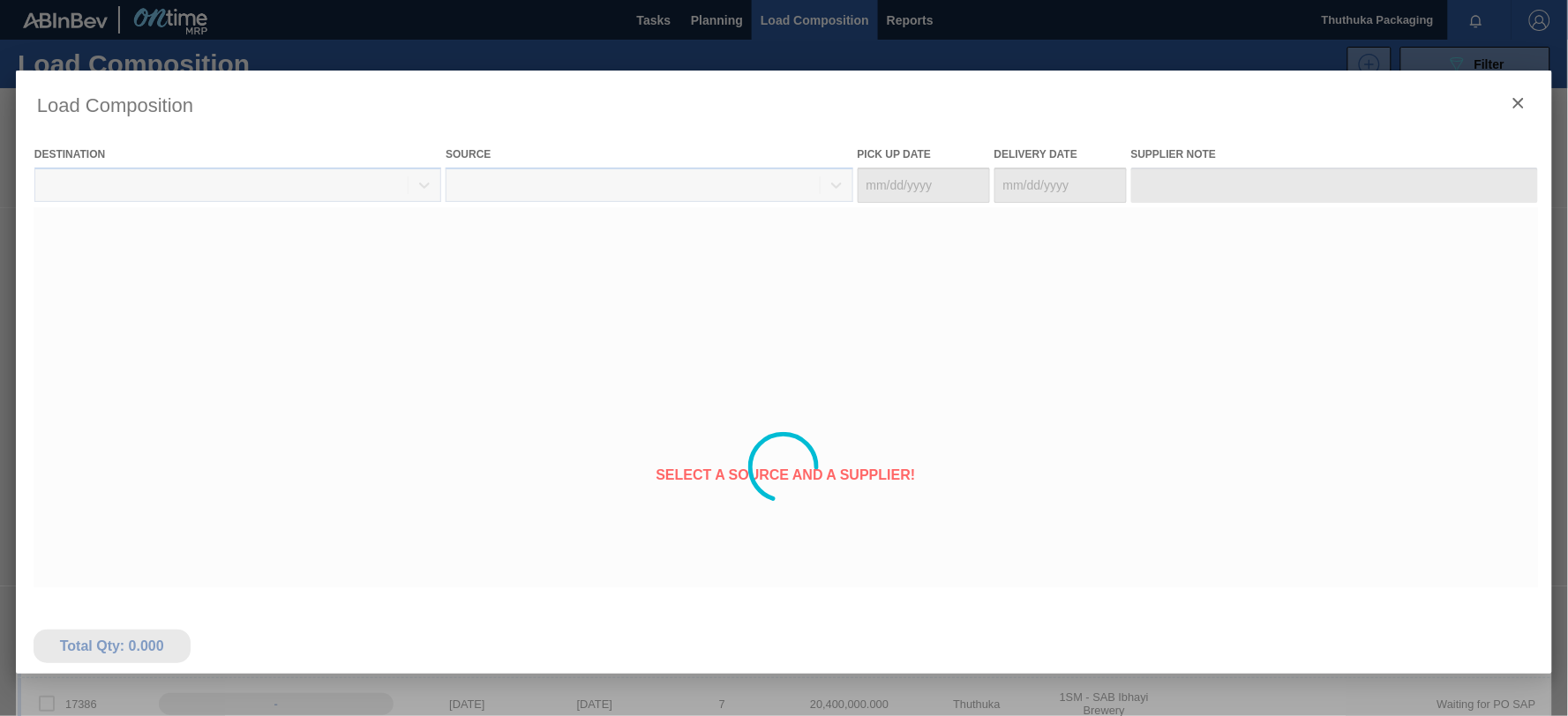
type Date "[DATE]"
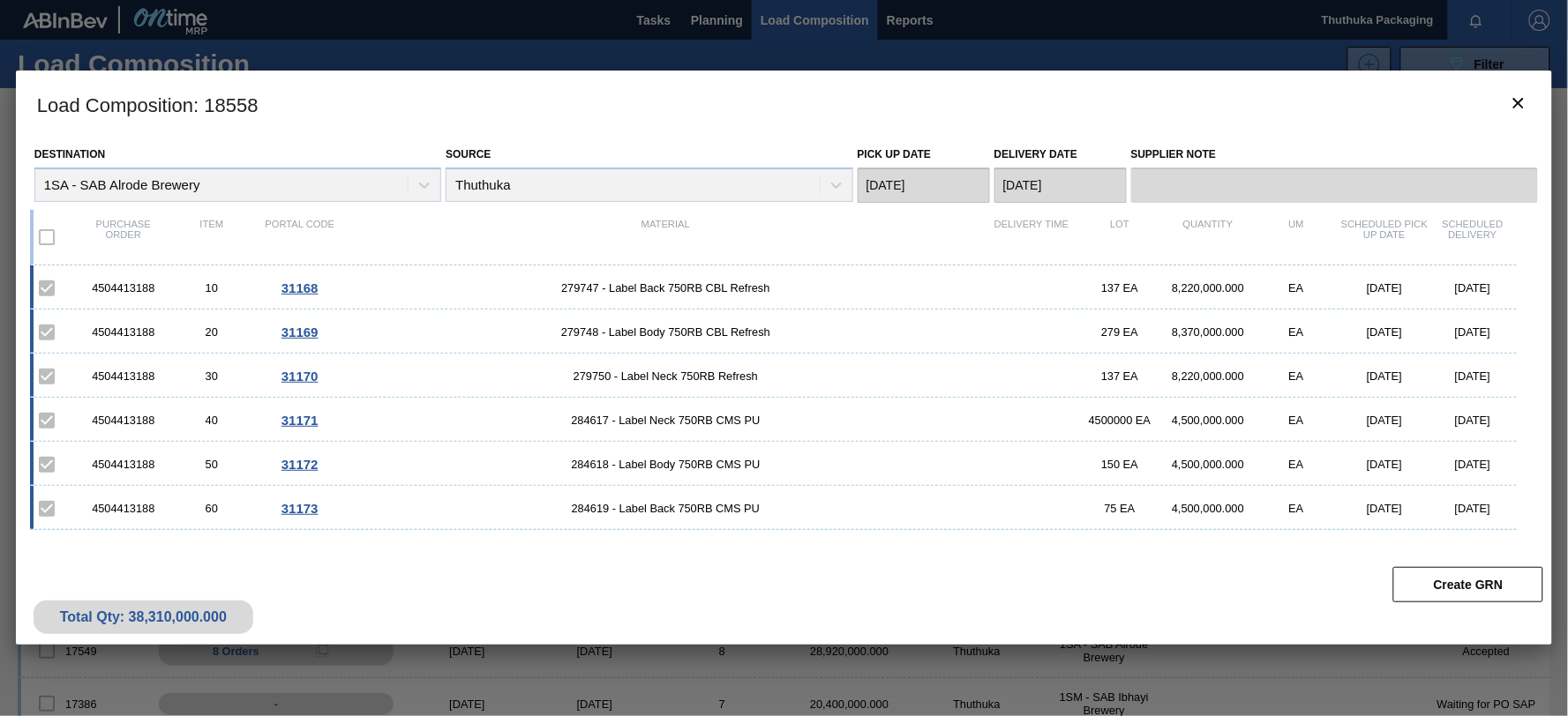
click at [134, 288] on div "4504413188" at bounding box center [123, 287] width 88 height 14
copy div "4504413188"
click at [566, 285] on span "279747 - Label Back 750RB CBL Refresh" at bounding box center [666, 287] width 643 height 14
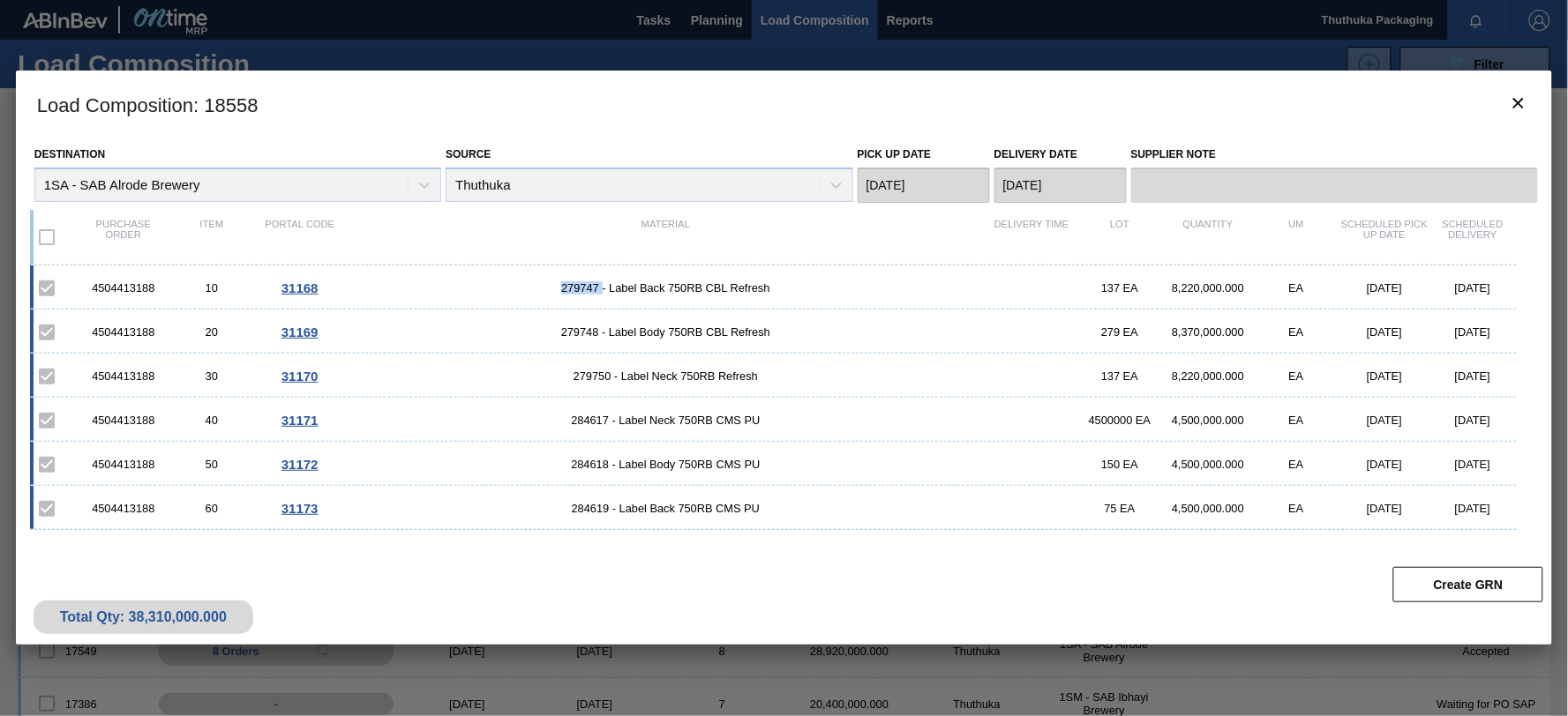
copy span "279747"
click at [593, 331] on span "279748 - Label Body 750RB CBL Refresh" at bounding box center [666, 331] width 643 height 14
copy span "279748"
click at [594, 376] on span "279750 - Label Neck 750RB Refresh" at bounding box center [666, 376] width 643 height 14
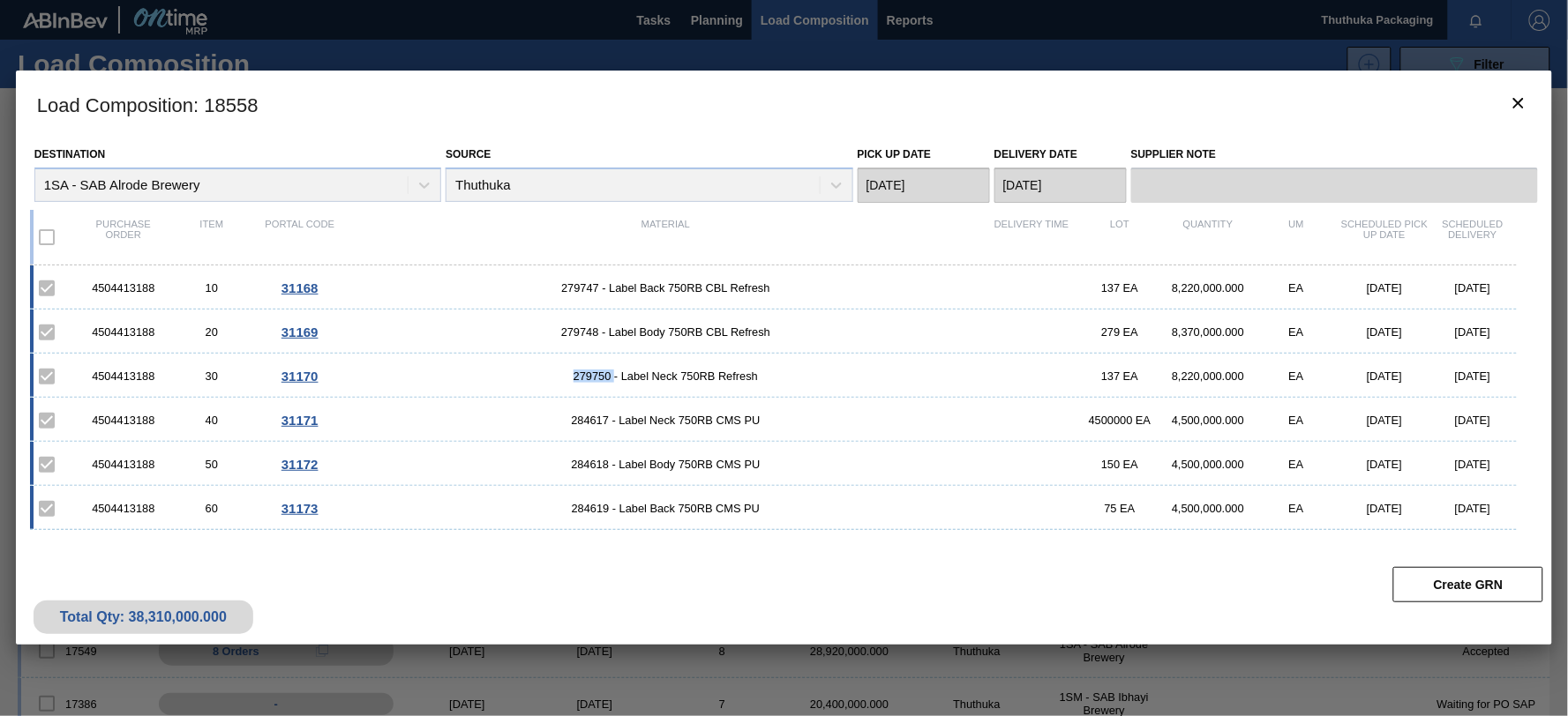
click at [594, 376] on span "279750 - Label Neck 750RB Refresh" at bounding box center [666, 376] width 643 height 14
copy span "279750"
click at [591, 420] on span "284617 - Label Neck 750RB CMS PU" at bounding box center [666, 420] width 643 height 14
copy span "284617"
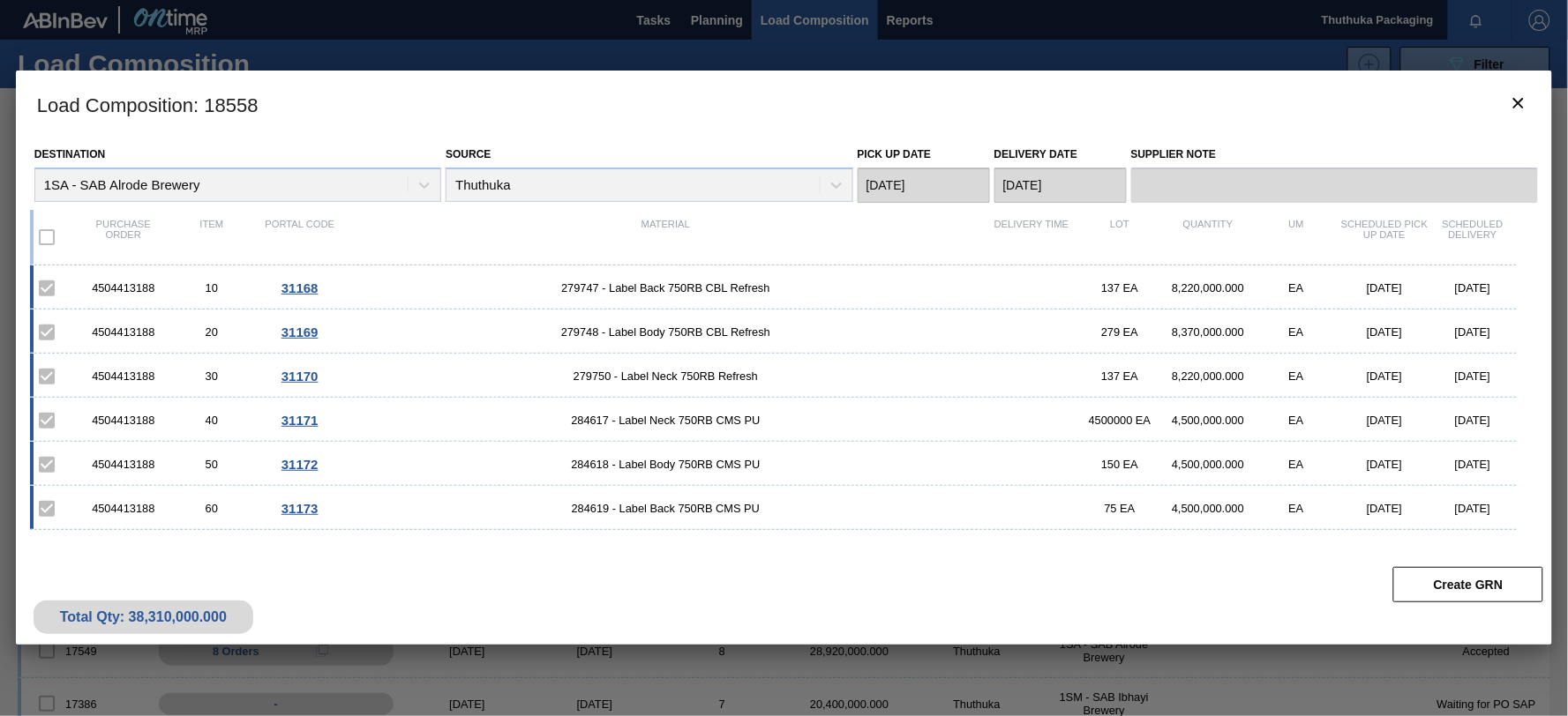
click at [600, 463] on span "284618 - Label Body 750RB CMS PU" at bounding box center [666, 464] width 643 height 14
copy span "284618"
click at [602, 509] on span "284619 - Label Back 750RB CMS PU" at bounding box center [666, 508] width 643 height 14
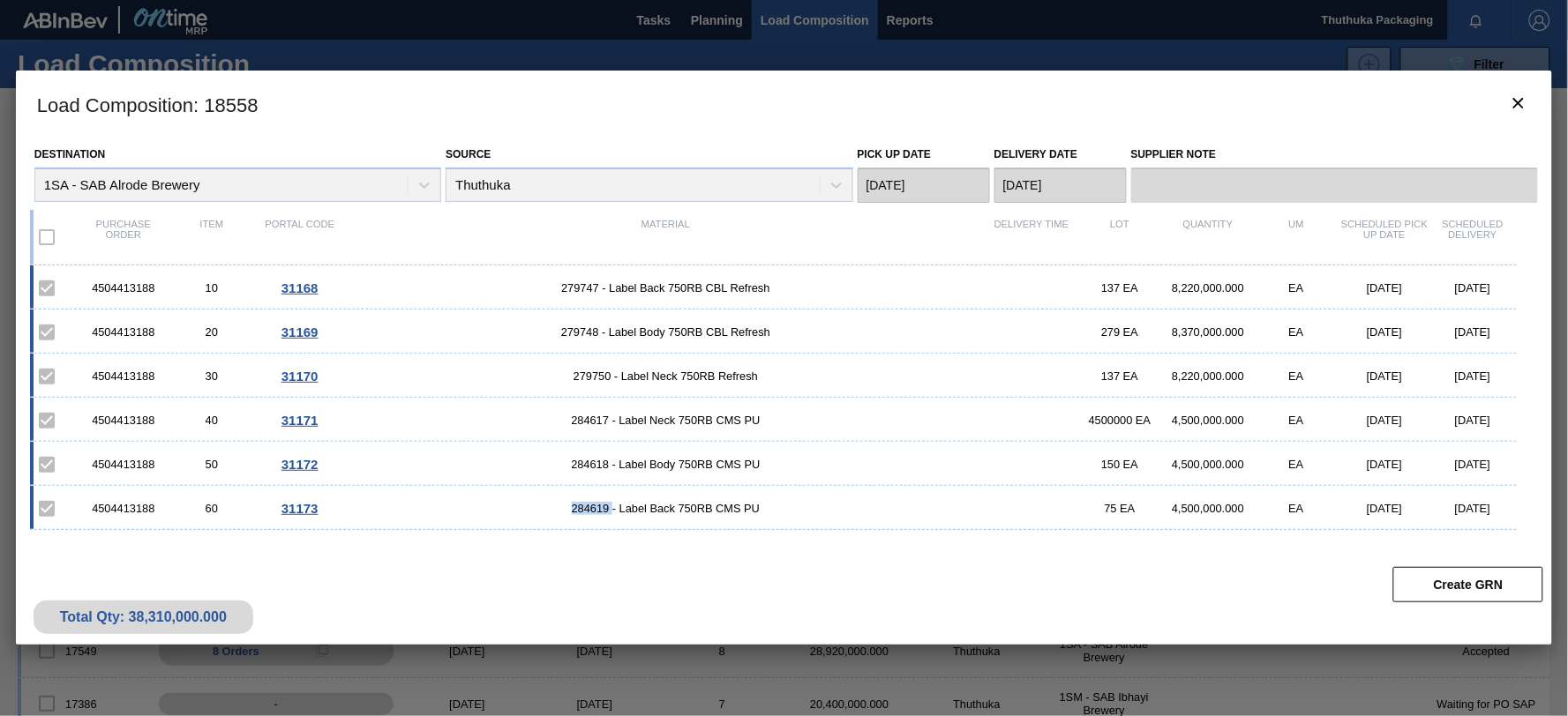
copy span "284619"
click at [1522, 98] on icon "botão de ícone" at bounding box center [1518, 103] width 21 height 21
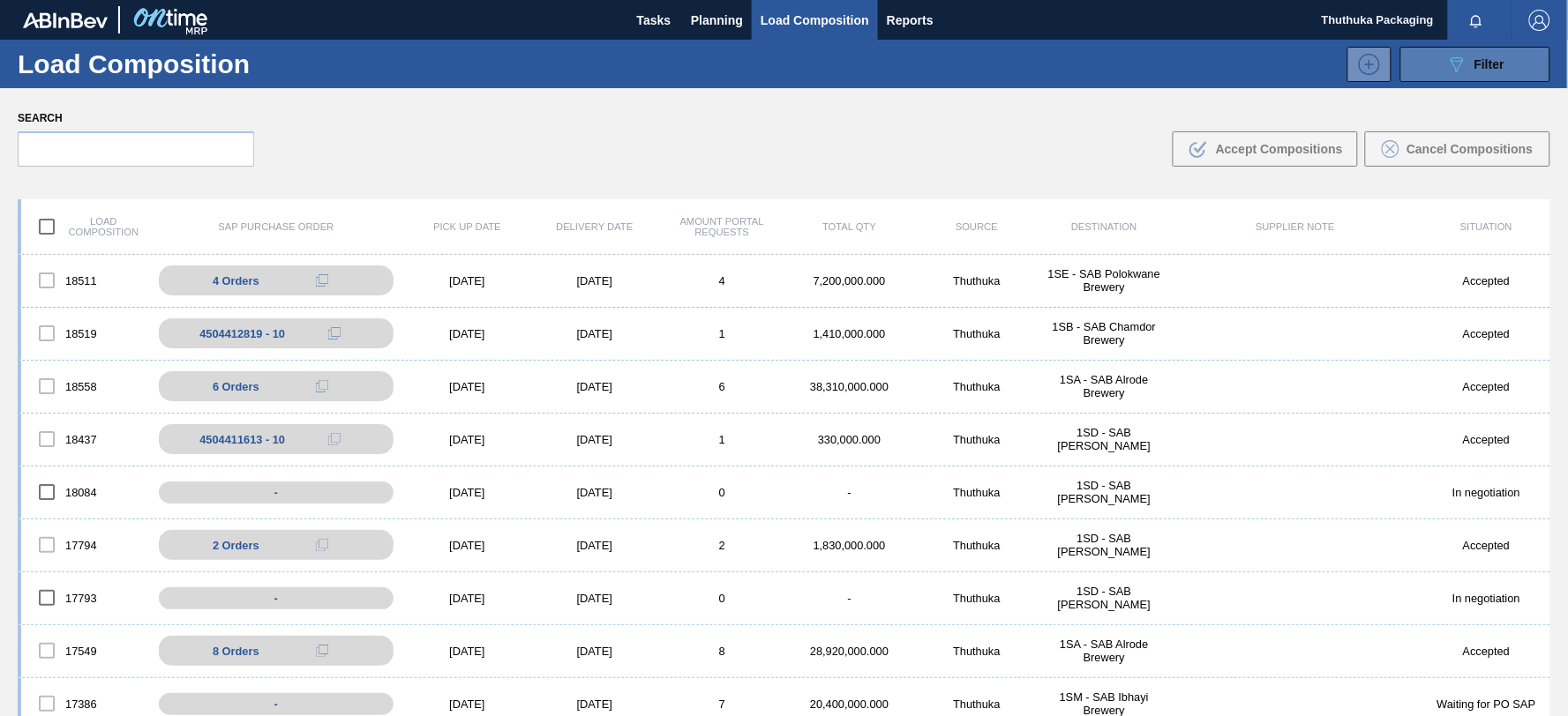
click at [1425, 62] on button "089F7B8B-B2A5-4AFE-B5C0-19BA573D28AC Filter" at bounding box center [1475, 64] width 150 height 35
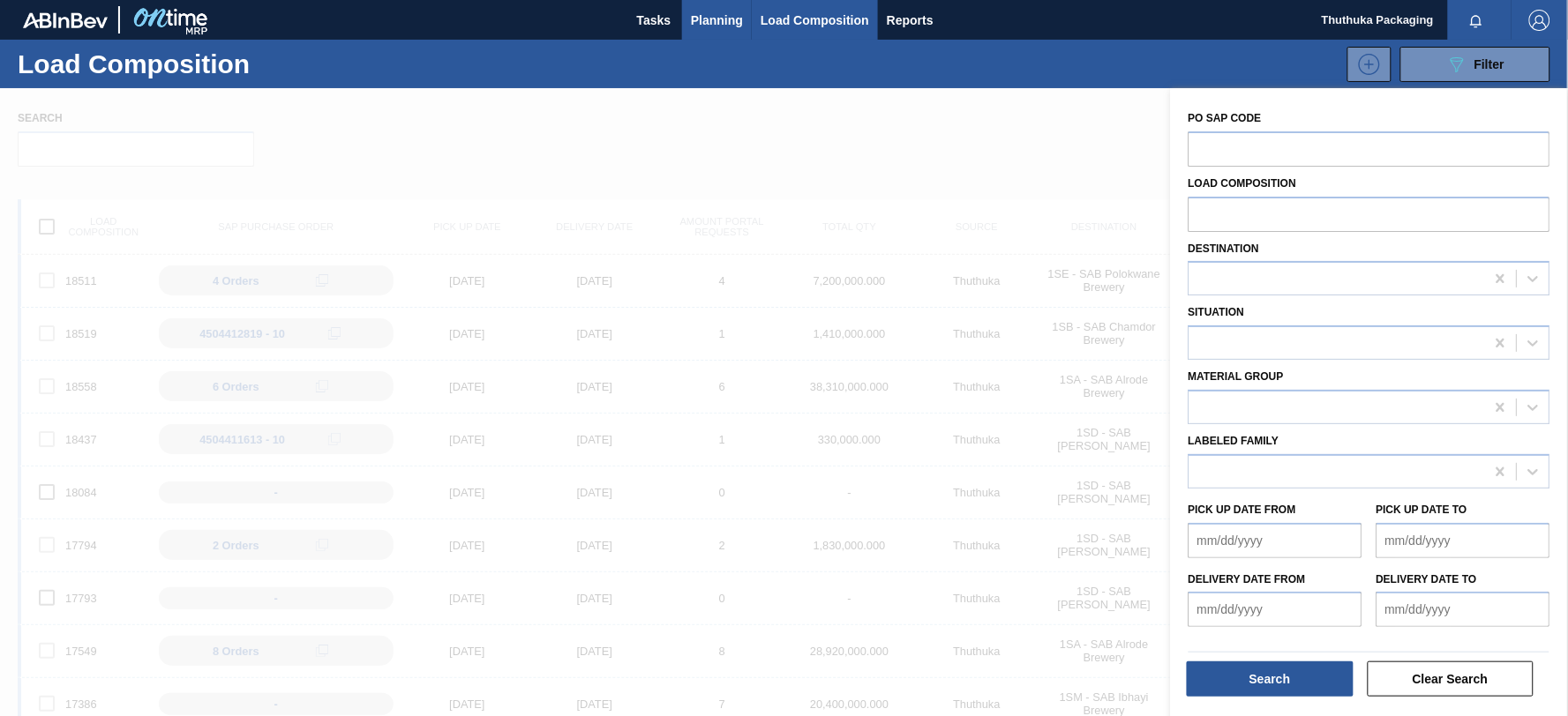
click at [725, 18] on span "Planning" at bounding box center [717, 20] width 52 height 21
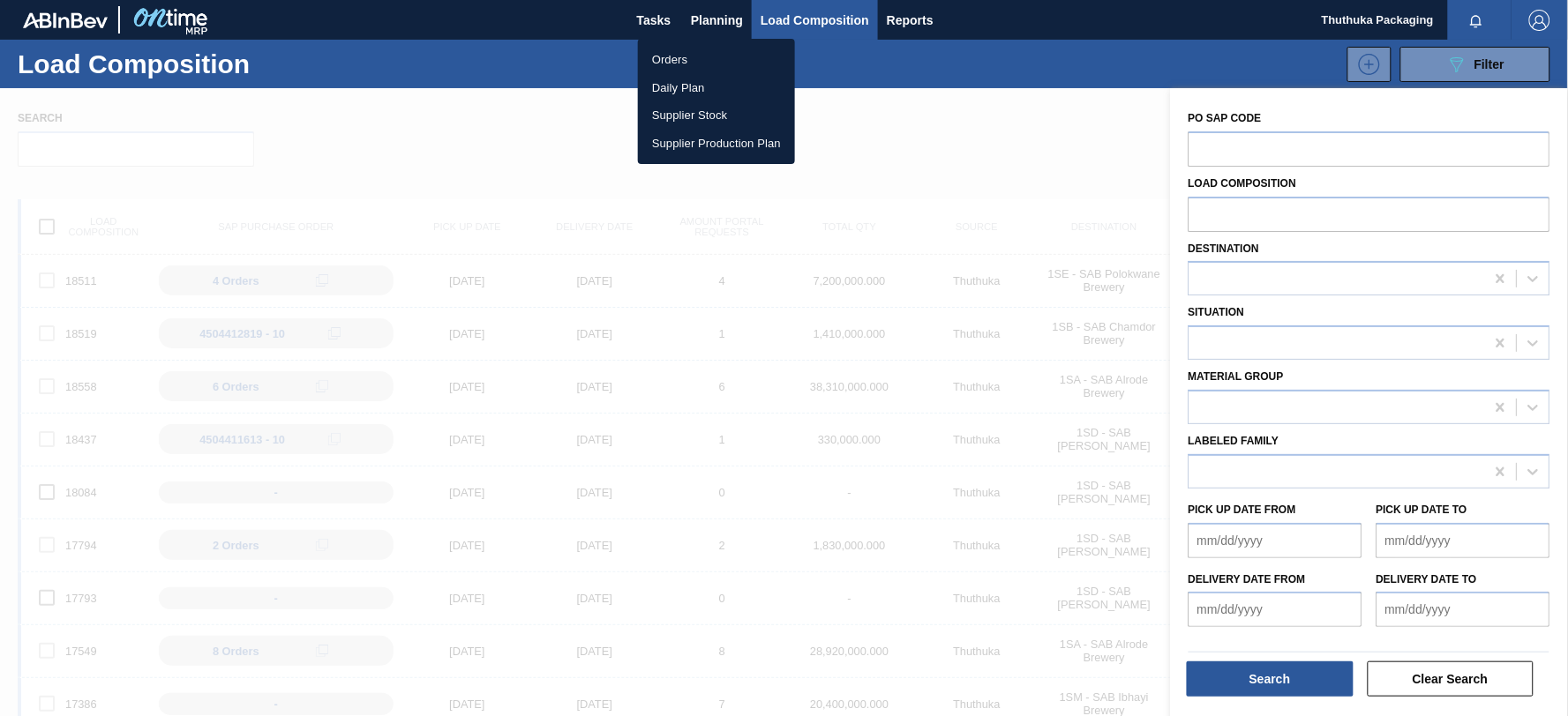
click at [697, 14] on div at bounding box center [784, 358] width 1568 height 716
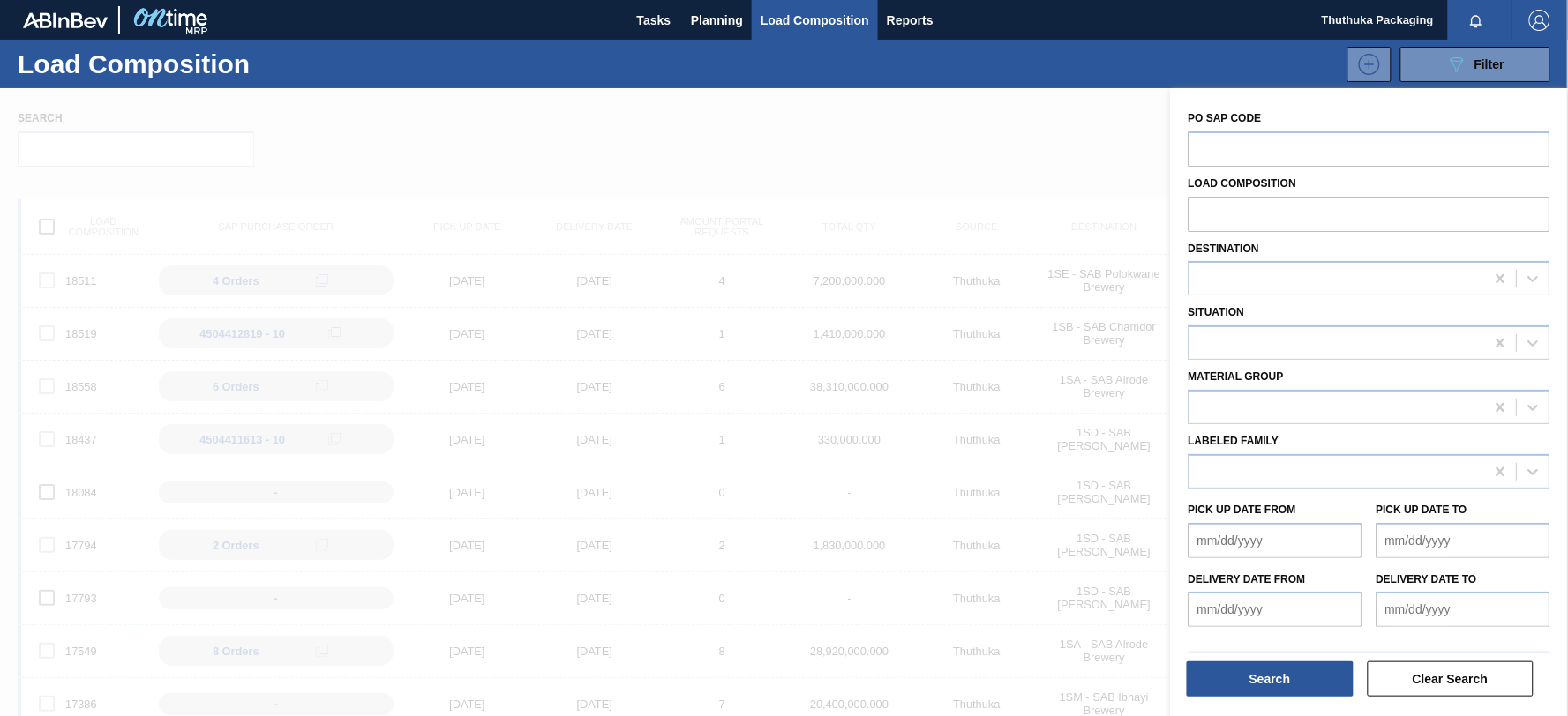
drag, startPoint x: 921, startPoint y: 213, endPoint x: 883, endPoint y: 160, distance: 65.2
click at [921, 213] on div at bounding box center [784, 446] width 1568 height 716
click at [734, 14] on span "Planning" at bounding box center [717, 20] width 52 height 21
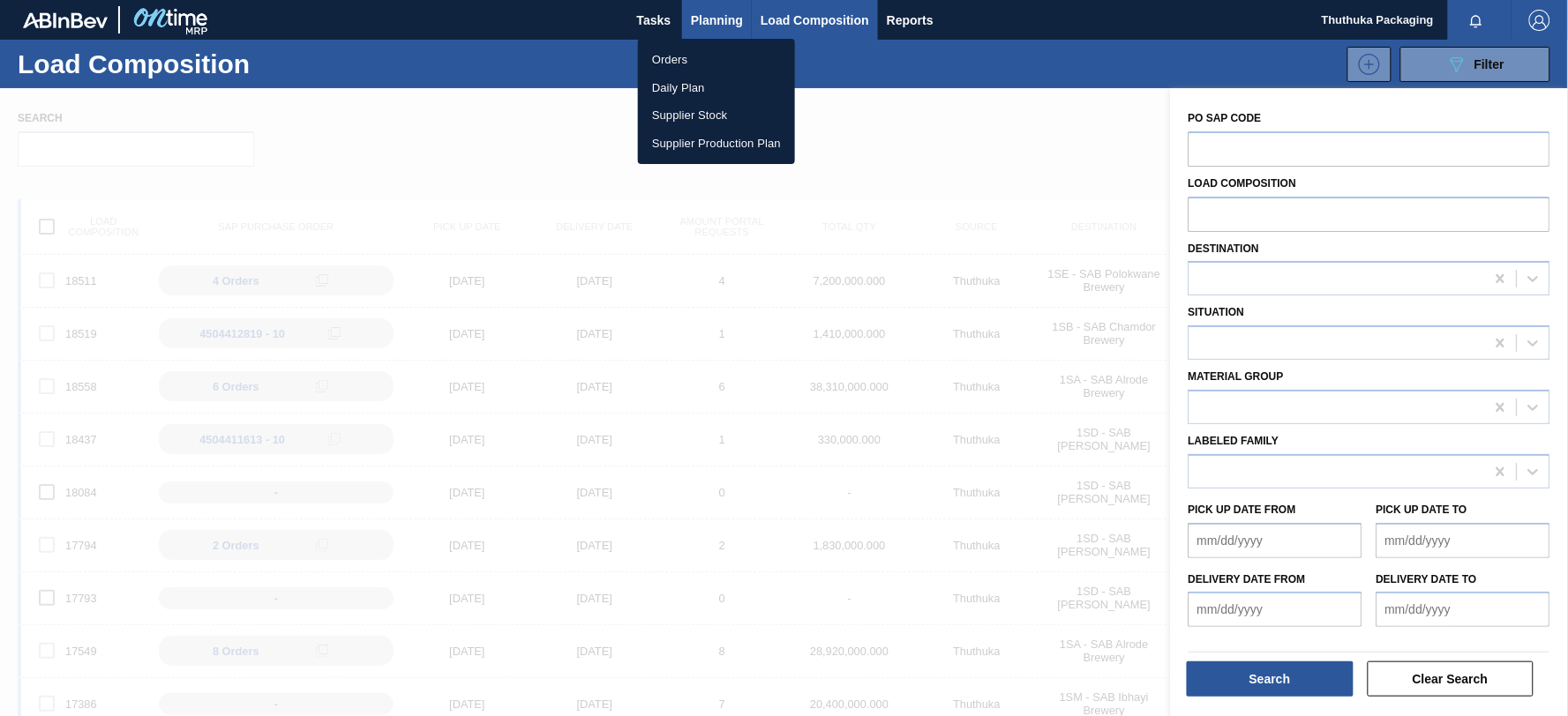
click at [734, 14] on div at bounding box center [784, 358] width 1568 height 716
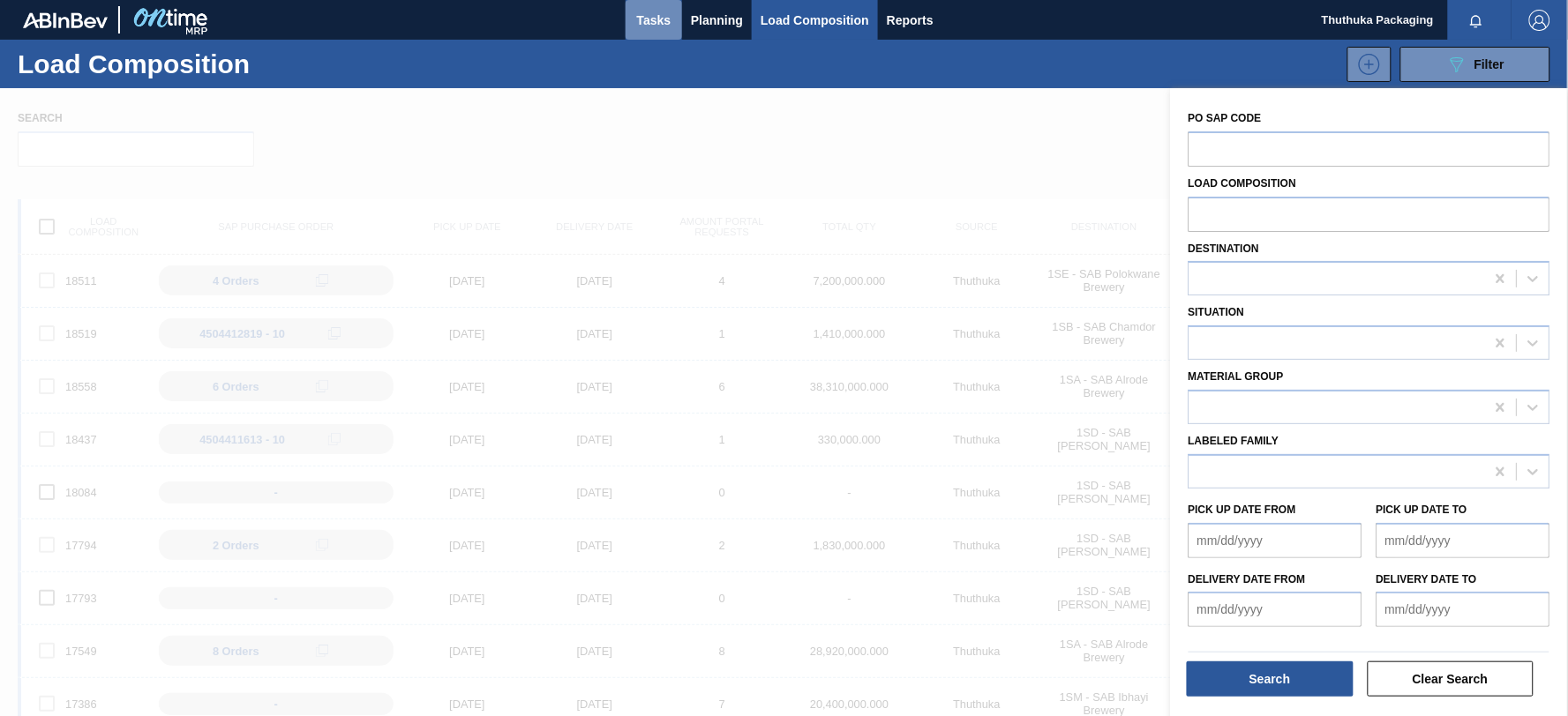
click at [668, 14] on span "Tasks" at bounding box center [653, 20] width 39 height 21
click at [707, 16] on span "Planning" at bounding box center [717, 20] width 52 height 21
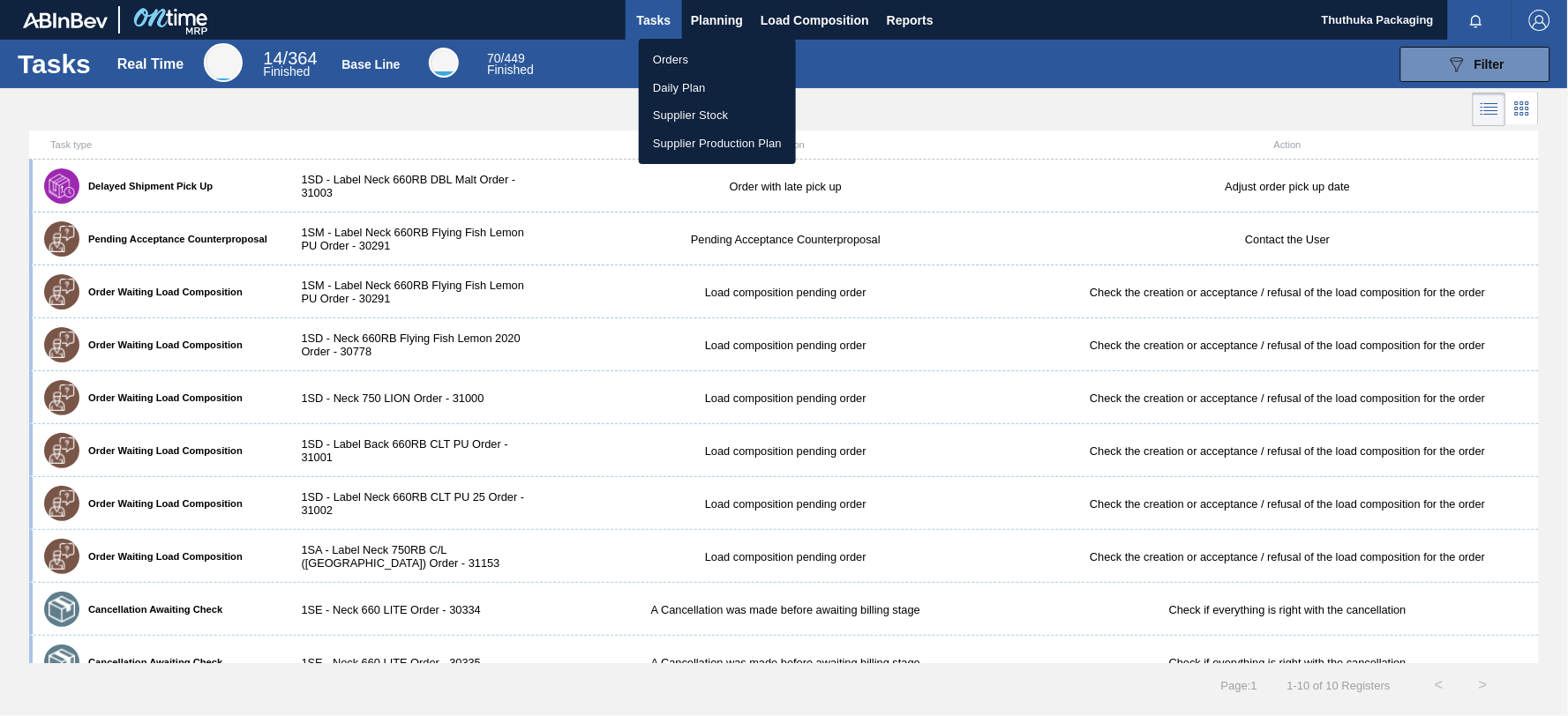
click at [716, 16] on div at bounding box center [784, 358] width 1568 height 716
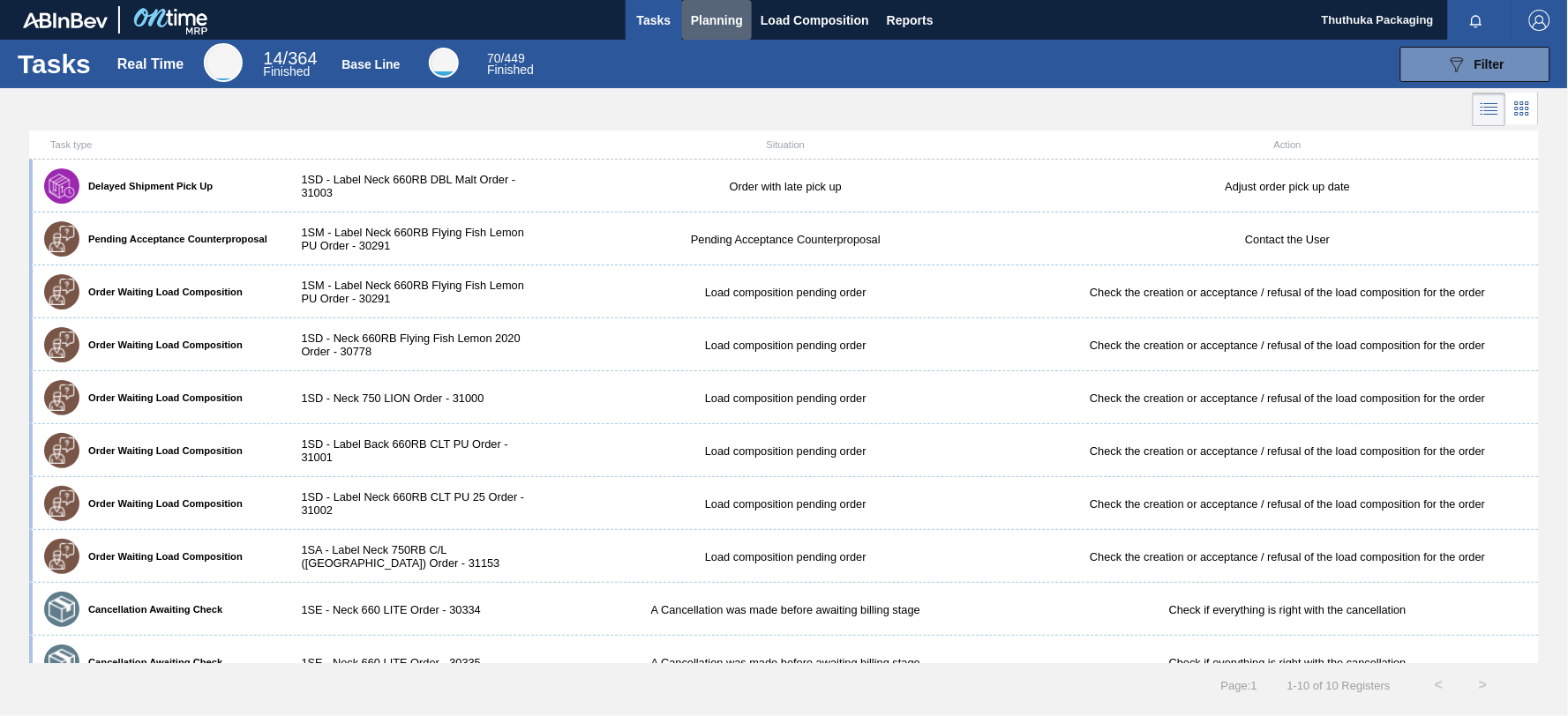
click at [716, 16] on span "Planning" at bounding box center [717, 20] width 52 height 21
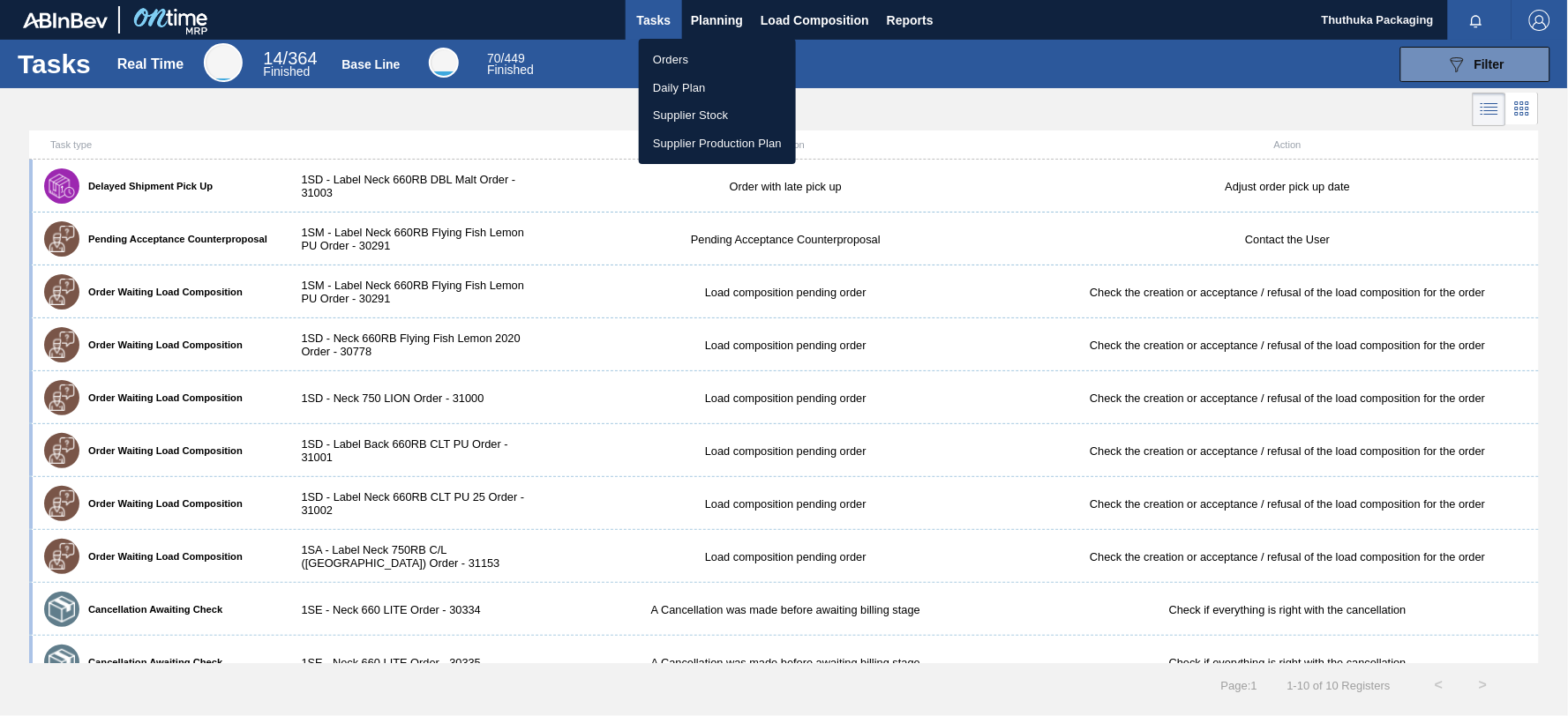
click at [716, 16] on div at bounding box center [784, 358] width 1568 height 716
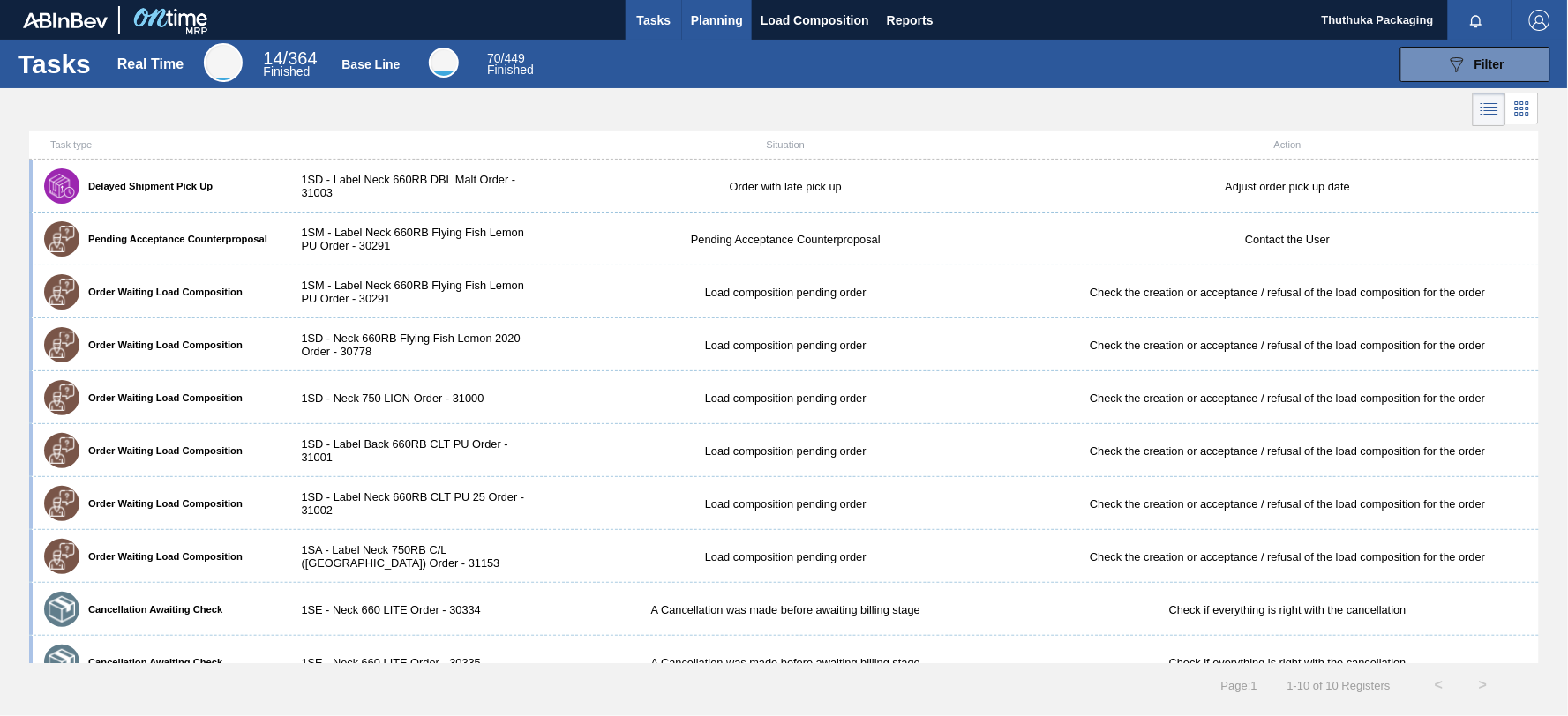
click at [733, 20] on span "Planning" at bounding box center [717, 20] width 52 height 21
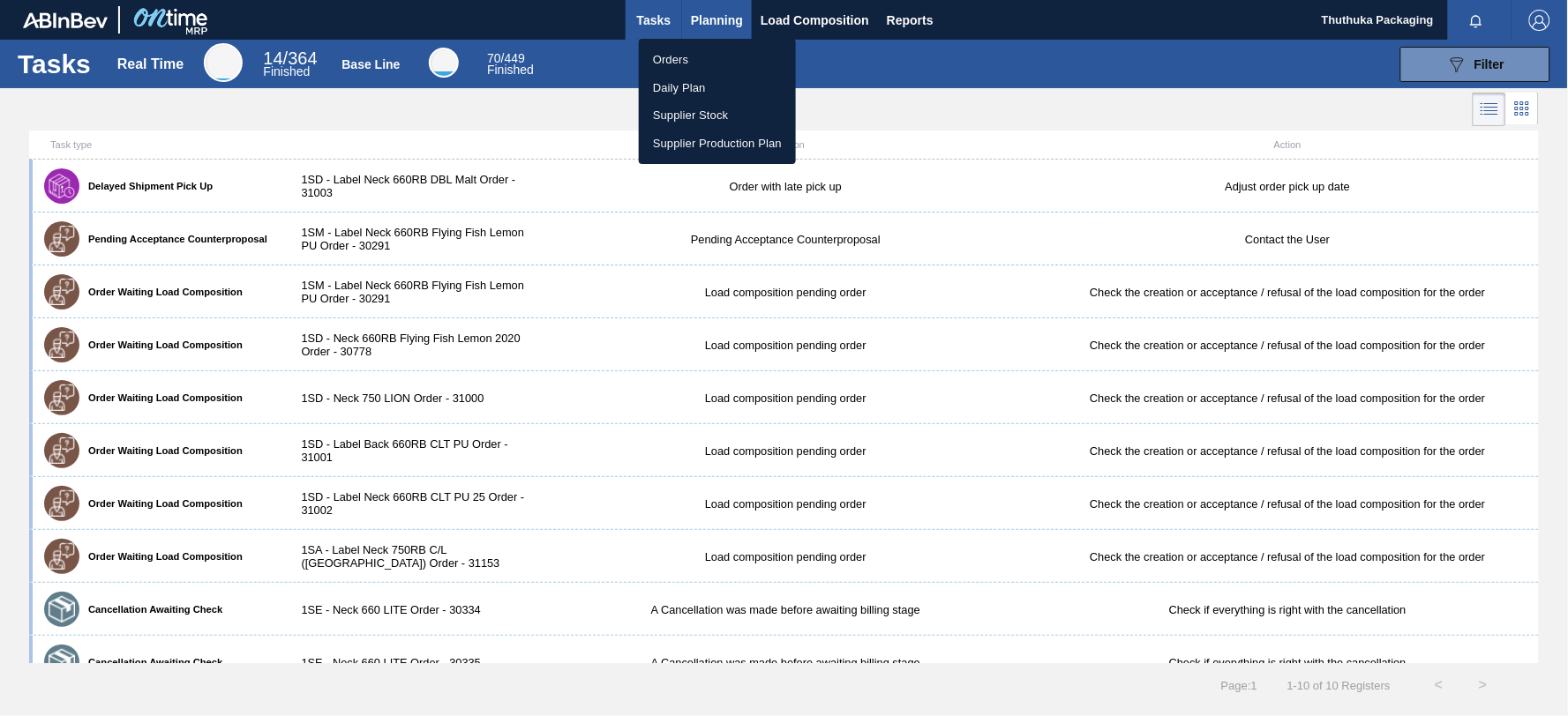
click at [733, 20] on div at bounding box center [784, 358] width 1568 height 716
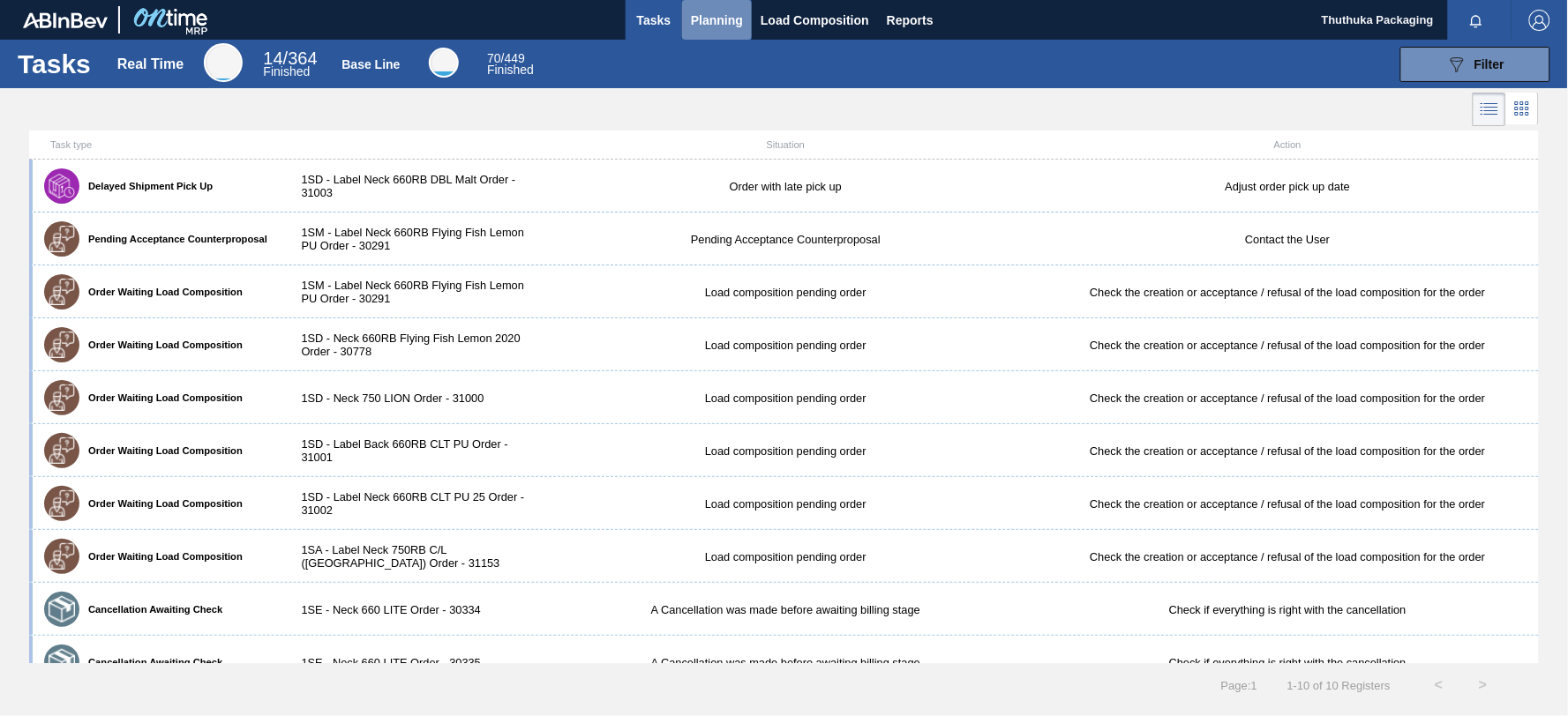
click at [743, 20] on button "Planning" at bounding box center [716, 20] width 69 height 40
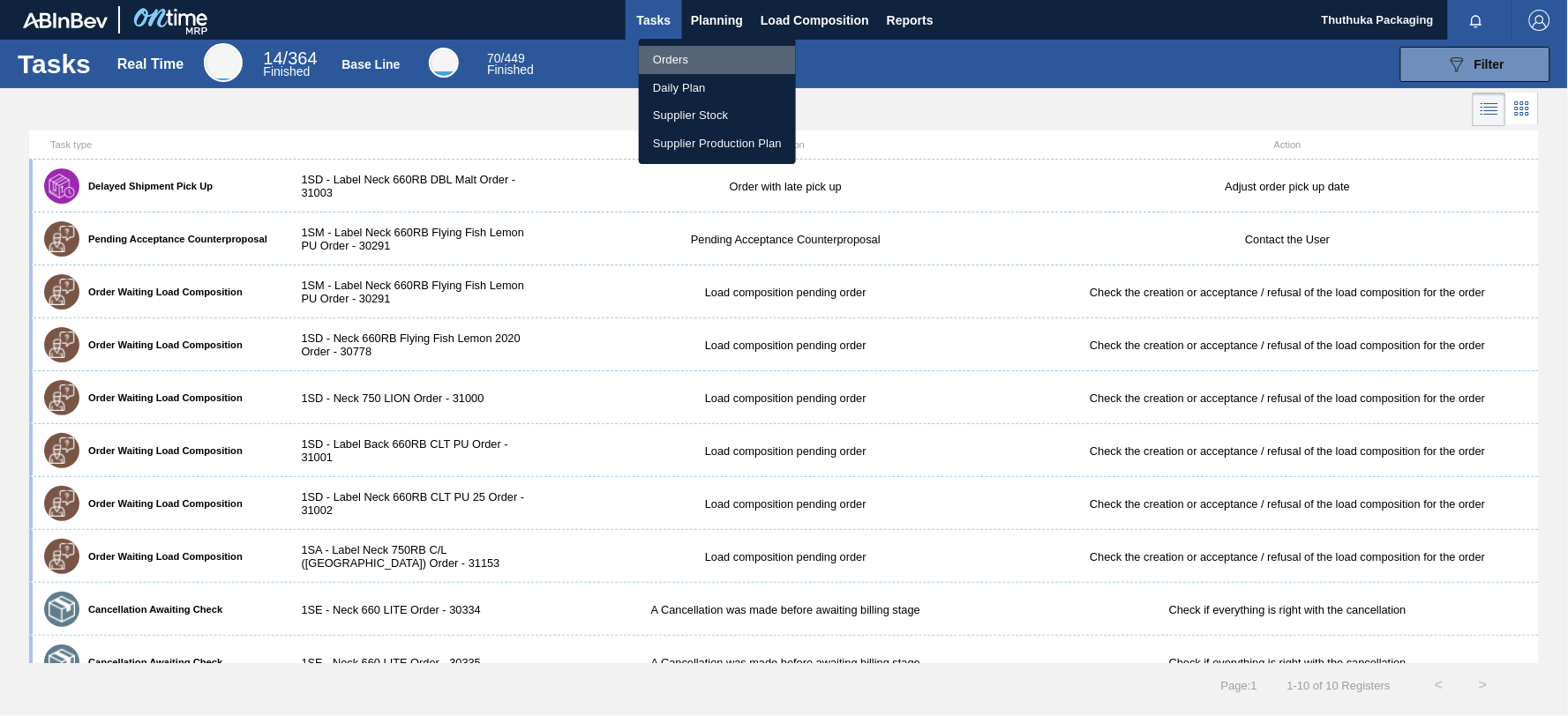
click at [682, 59] on li "Orders" at bounding box center [717, 59] width 157 height 28
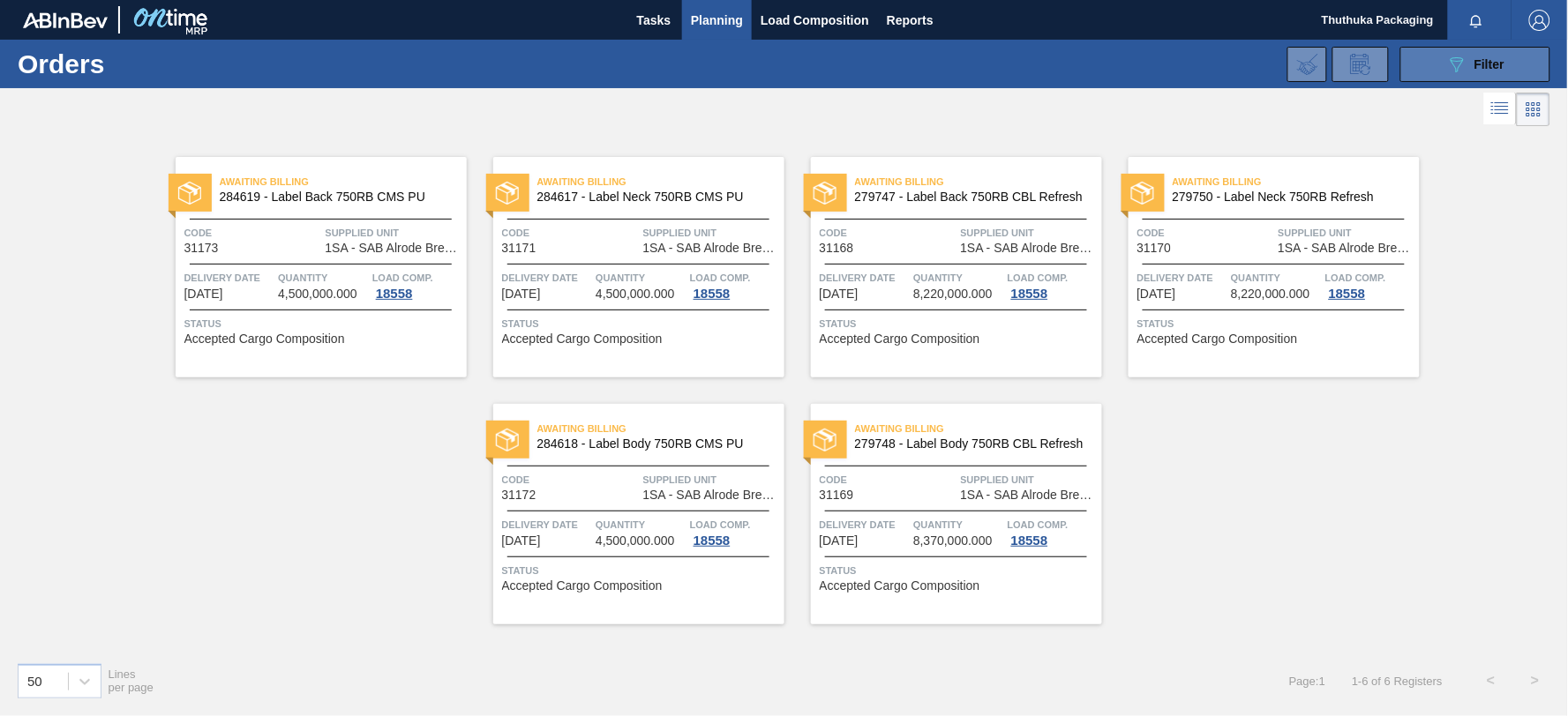
click at [1489, 62] on span "Filter" at bounding box center [1489, 65] width 30 height 14
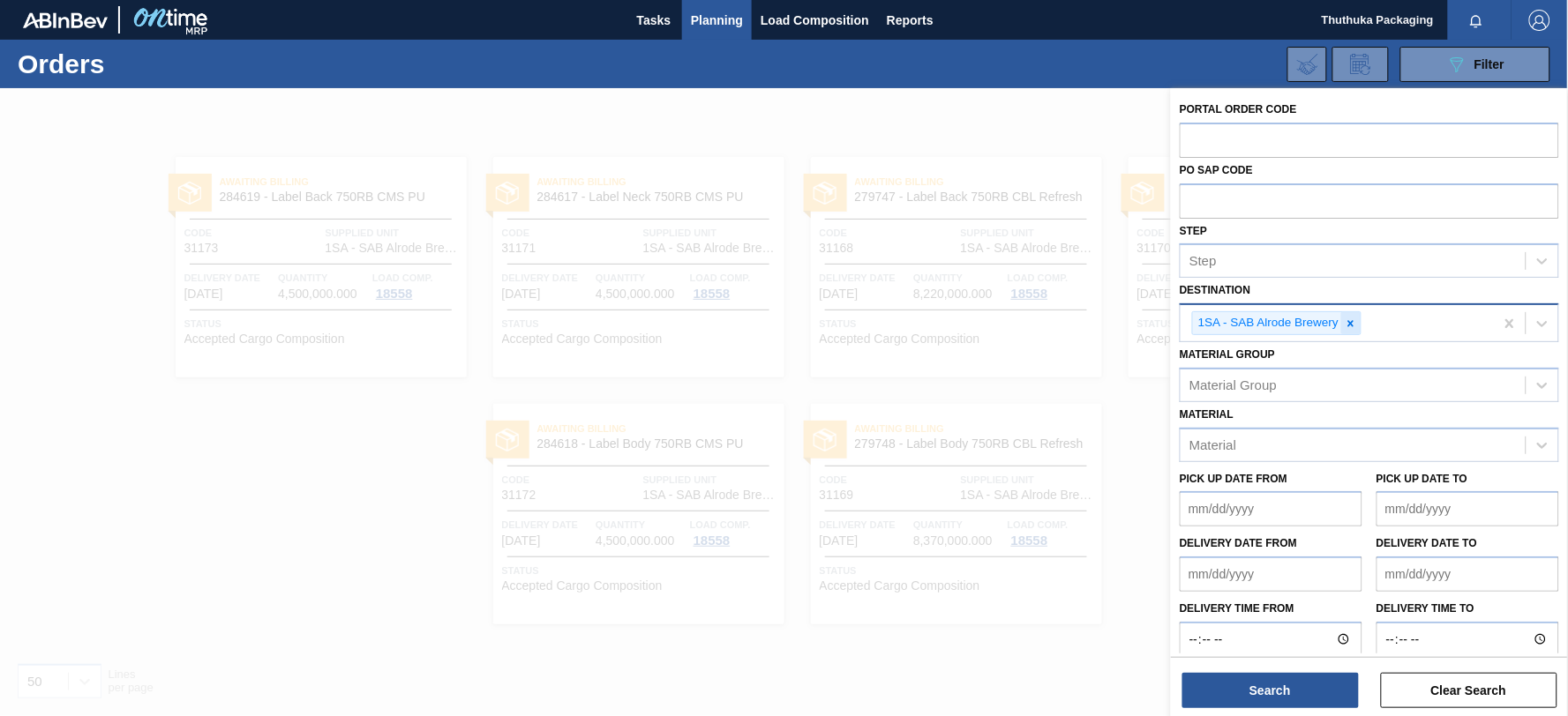
click at [1357, 322] on icon at bounding box center [1351, 323] width 13 height 13
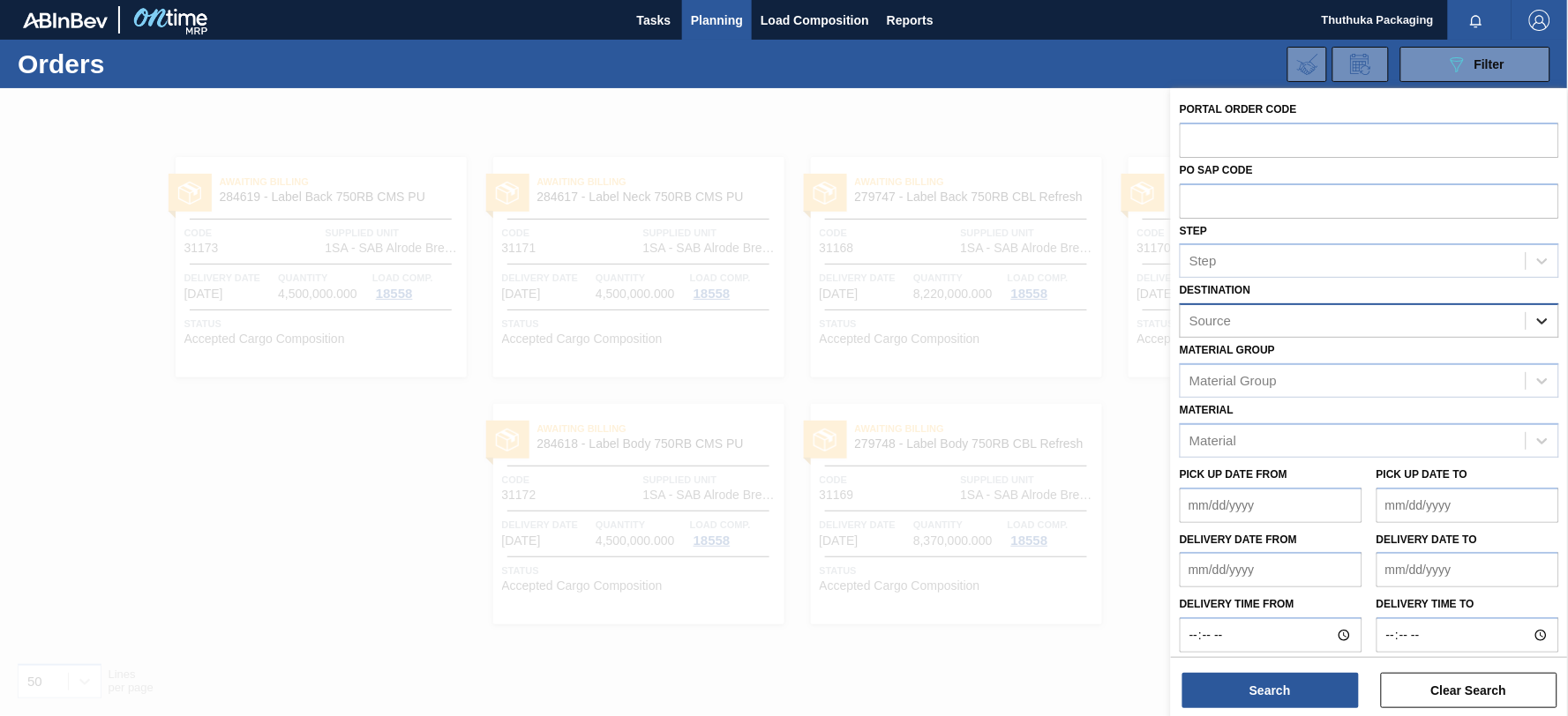
click at [1540, 318] on icon at bounding box center [1543, 322] width 18 height 18
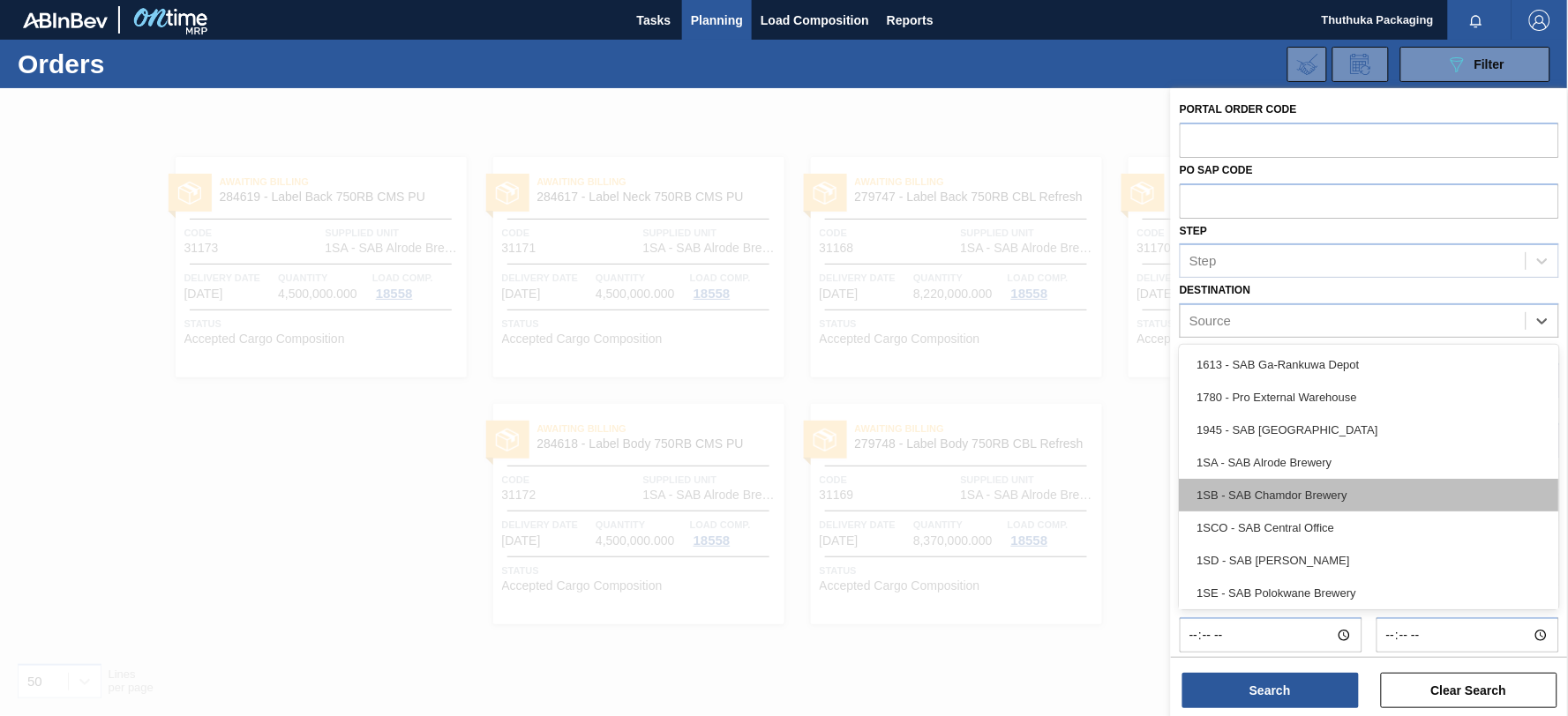
scroll to position [101, 0]
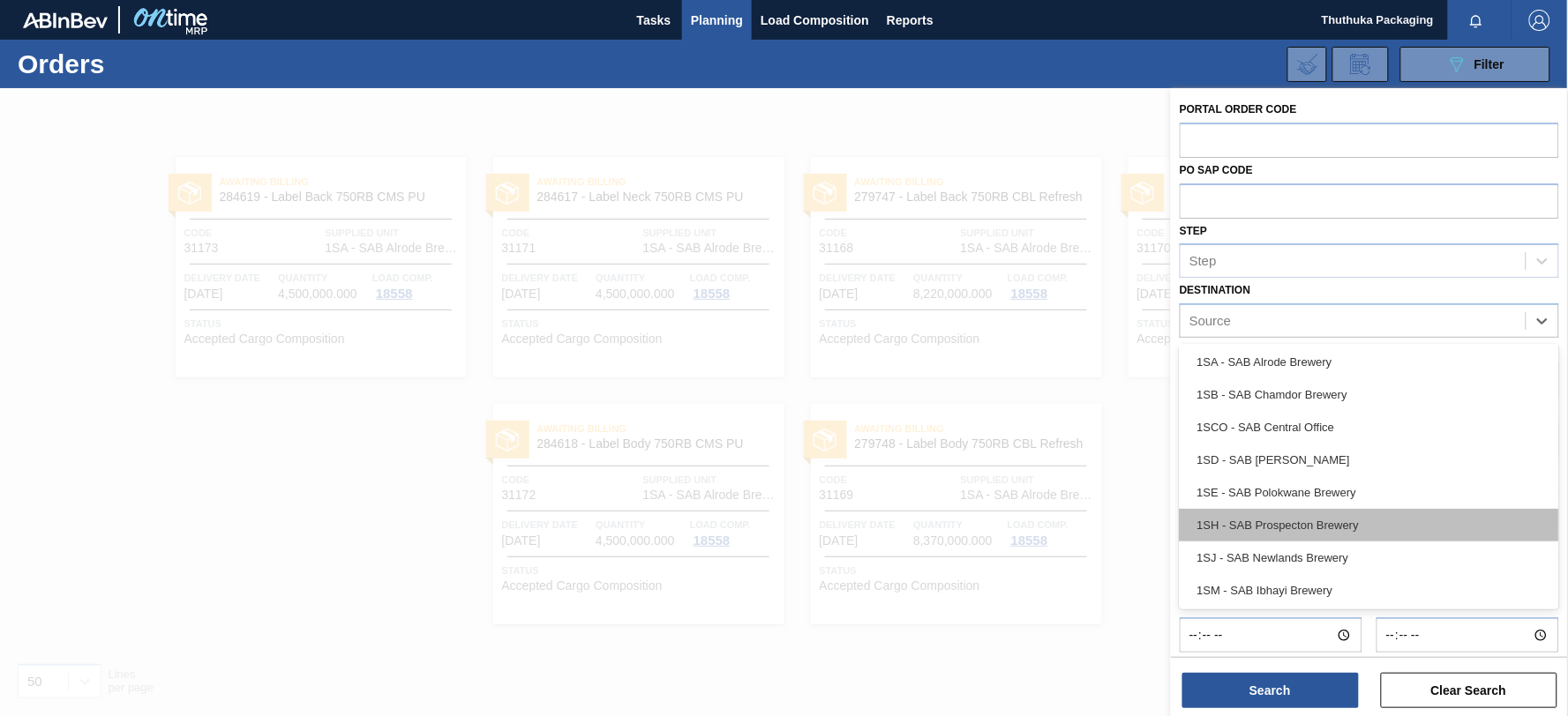
click at [1320, 527] on div "1SH - SAB Prospecton Brewery" at bounding box center [1369, 525] width 379 height 32
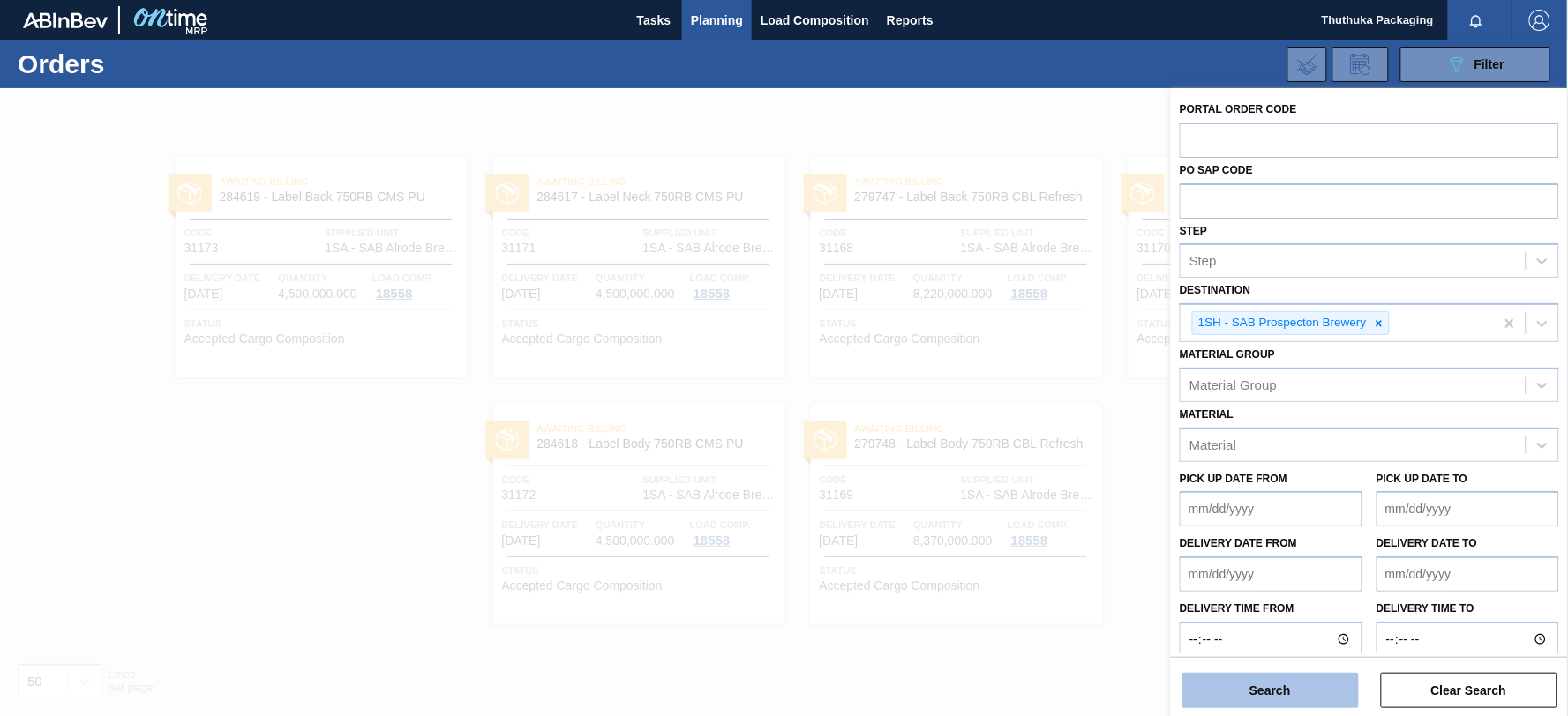
click at [1291, 686] on button "Search" at bounding box center [1271, 690] width 177 height 35
